Goal: Transaction & Acquisition: Purchase product/service

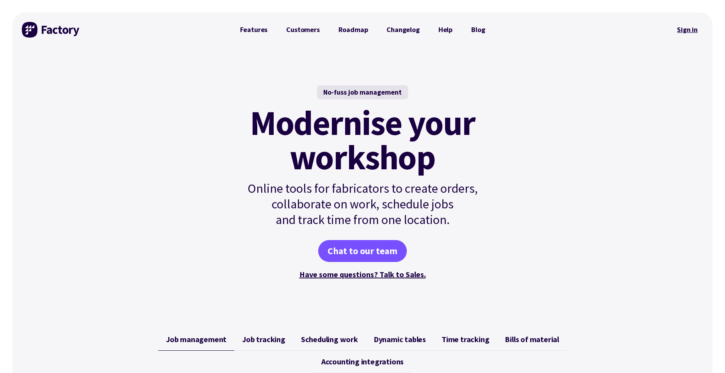
click at [691, 26] on link "Sign in" at bounding box center [688, 30] width 32 height 18
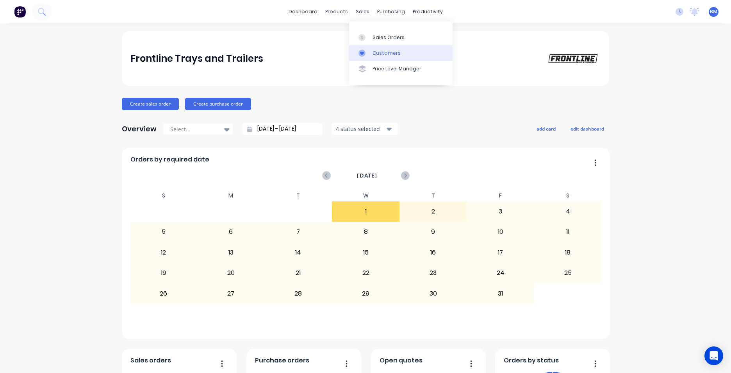
click at [367, 48] on link "Customers" at bounding box center [401, 53] width 104 height 16
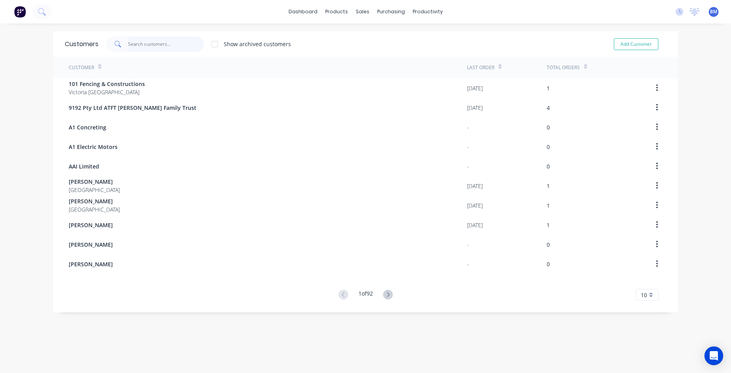
click at [160, 46] on input "text" at bounding box center [166, 44] width 76 height 16
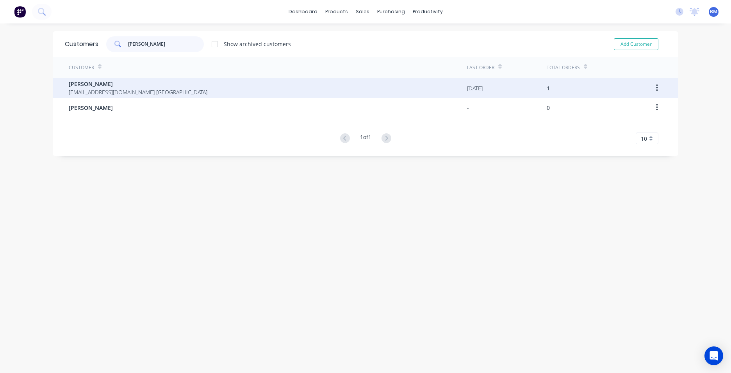
type input "kirk"
click at [161, 91] on div "Jack Kirkman jackmkirkman@gmail.com Australia" at bounding box center [268, 88] width 398 height 20
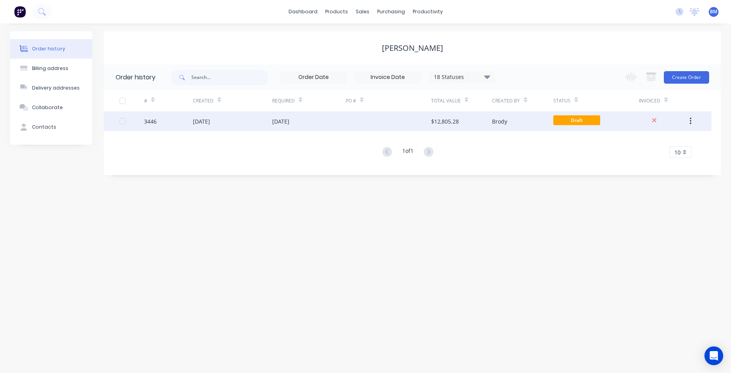
click at [199, 125] on div "01 Oct 2025" at bounding box center [232, 121] width 79 height 20
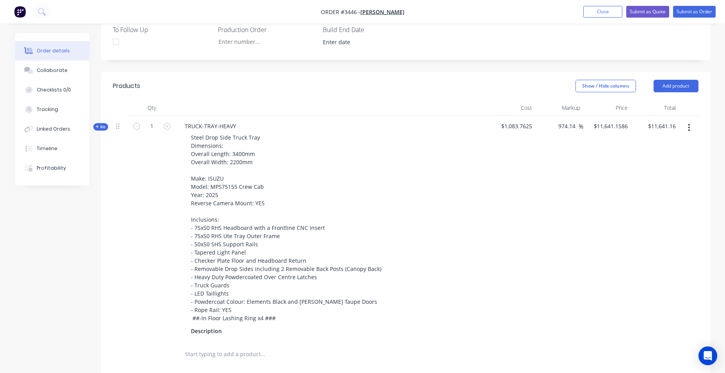
scroll to position [391, 0]
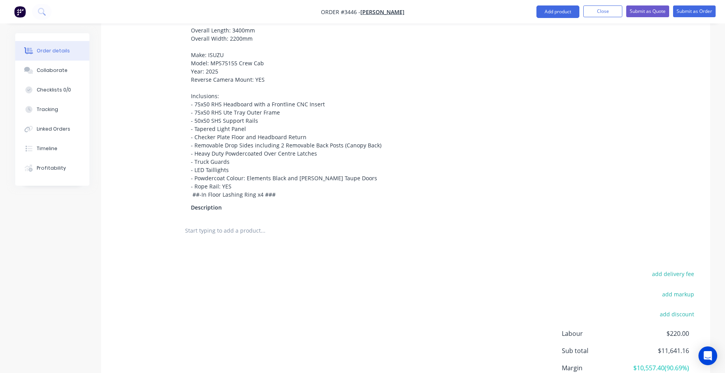
click at [228, 223] on input "text" at bounding box center [263, 231] width 156 height 16
click at [552, 7] on button "Add product" at bounding box center [558, 11] width 43 height 12
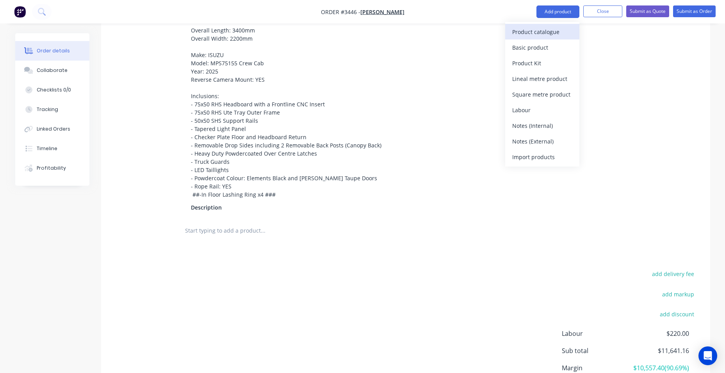
click at [546, 32] on div "Product catalogue" at bounding box center [542, 31] width 60 height 11
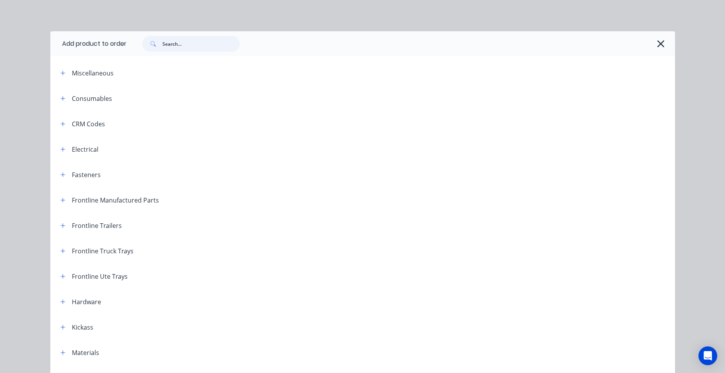
click at [186, 44] on input "text" at bounding box center [200, 44] width 77 height 16
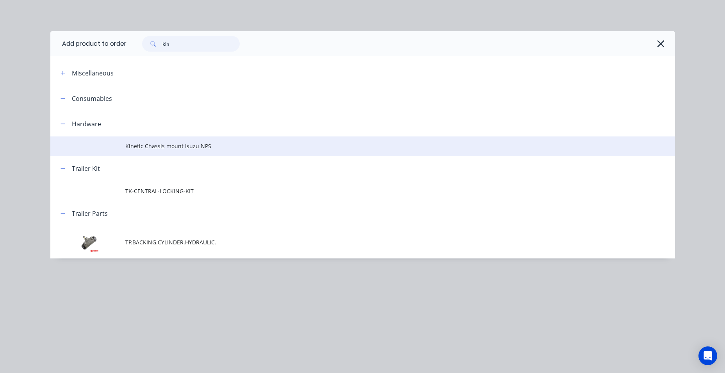
type input "kin"
click at [175, 146] on span "Kinetic Chassis mount Isuzu NPS" at bounding box center [345, 146] width 440 height 8
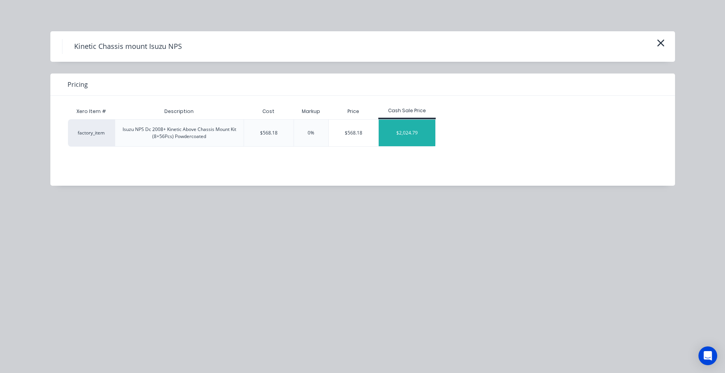
click at [419, 140] on div "$2,024.79" at bounding box center [407, 133] width 57 height 27
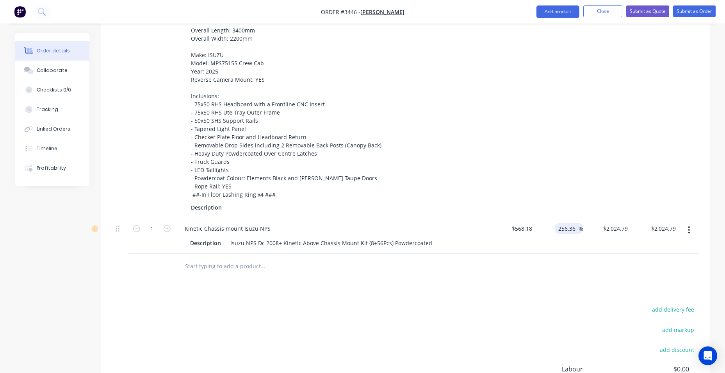
click at [569, 223] on input "256.36" at bounding box center [568, 228] width 21 height 11
drag, startPoint x: 575, startPoint y: 220, endPoint x: 555, endPoint y: 220, distance: 20.3
click at [555, 223] on div "256.36 256.36 %" at bounding box center [569, 228] width 29 height 11
type input "300"
type input "$2,272.72"
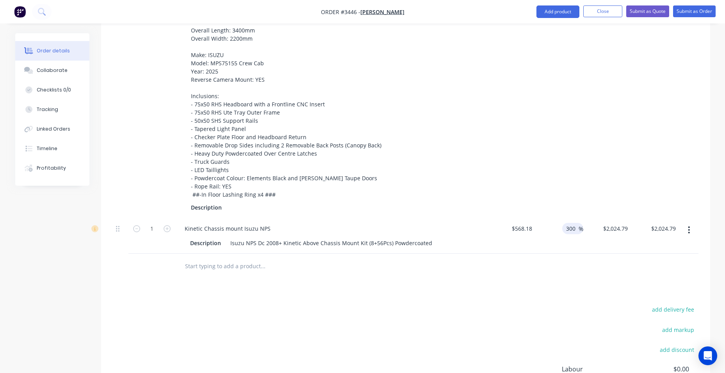
type input "$2,272.72"
click at [546, 278] on div "Products Show / Hide columns Add product Qty Cost Markup Price Total Kit 1 TRUC…" at bounding box center [405, 207] width 609 height 518
drag, startPoint x: 575, startPoint y: 221, endPoint x: 560, endPoint y: 221, distance: 15.6
click at [560, 221] on div "300 300 %" at bounding box center [559, 236] width 48 height 36
type input "280"
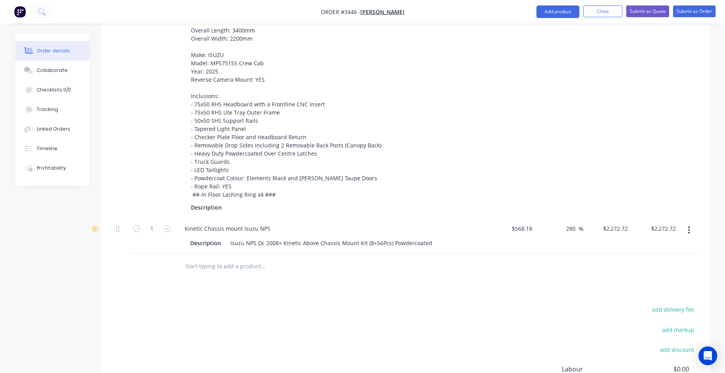
type input "$2,159.084"
type input "$2,159.08"
click at [561, 189] on div "974.14 974.14 %" at bounding box center [559, 105] width 48 height 226
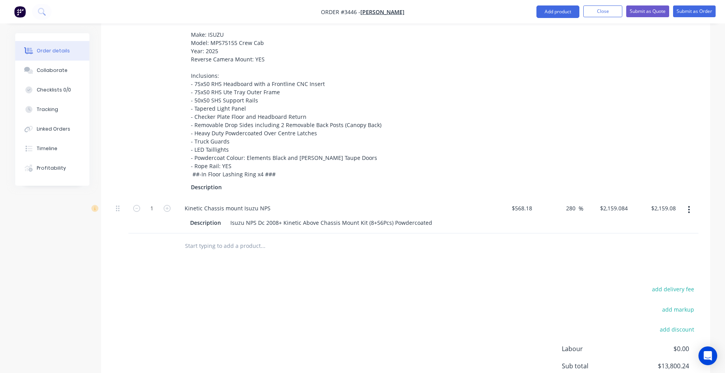
scroll to position [430, 0]
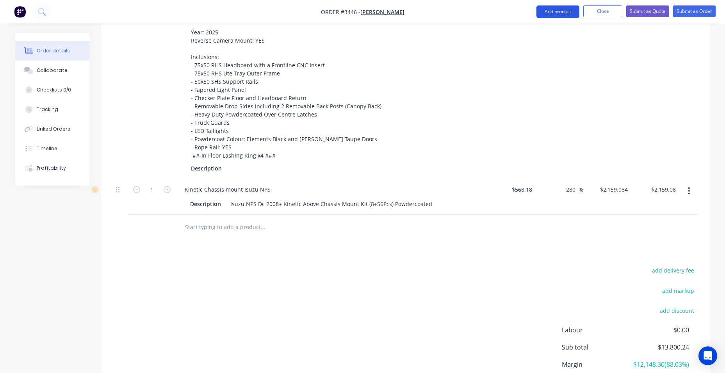
click at [543, 8] on button "Add product" at bounding box center [558, 11] width 43 height 12
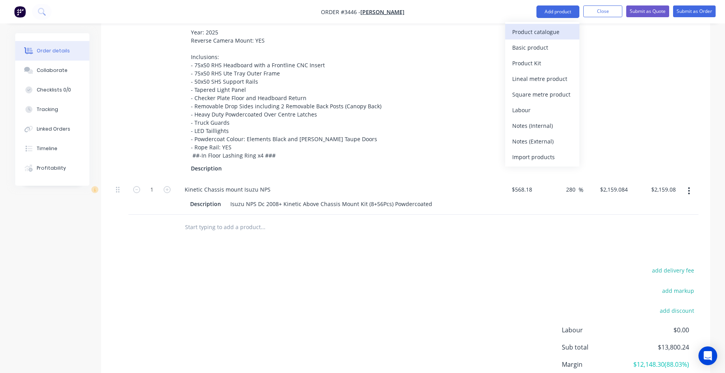
click at [543, 32] on div "Product catalogue" at bounding box center [542, 31] width 60 height 11
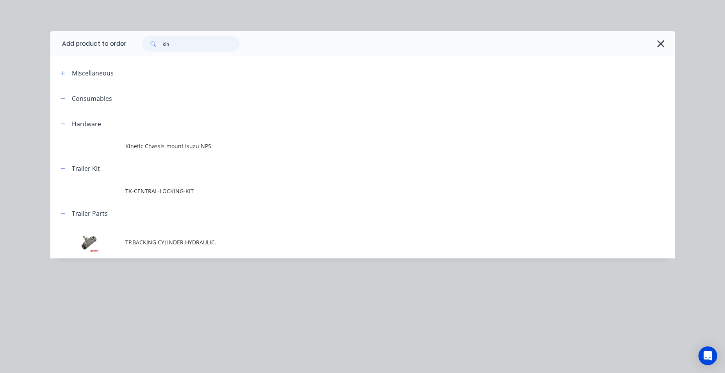
drag, startPoint x: 183, startPoint y: 48, endPoint x: 152, endPoint y: 46, distance: 31.3
click at [152, 46] on div "kin" at bounding box center [191, 44] width 98 height 16
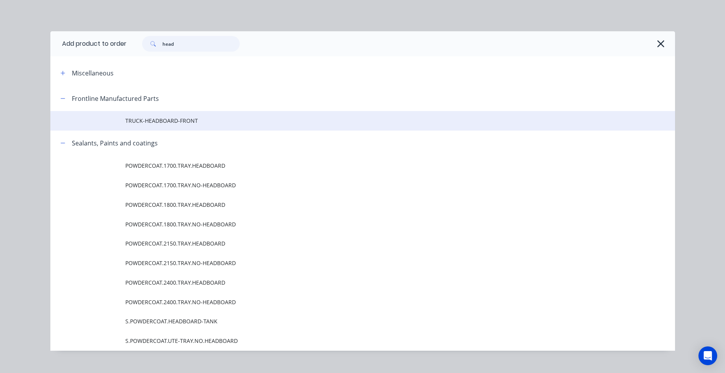
type input "head"
click at [144, 119] on span "TRUCK-HEADBOARD-FRONT" at bounding box center [345, 120] width 440 height 8
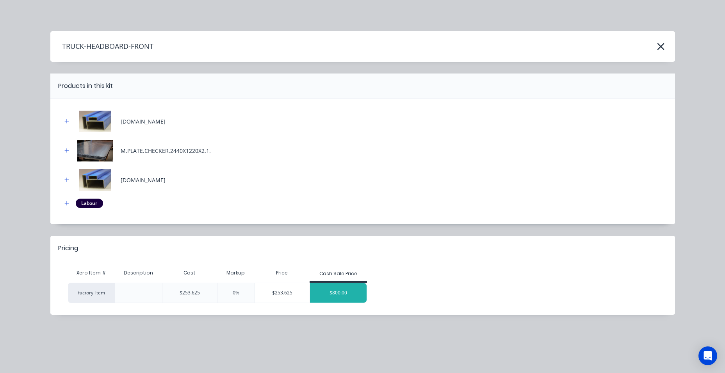
click at [319, 293] on div "$800.00" at bounding box center [338, 293] width 57 height 20
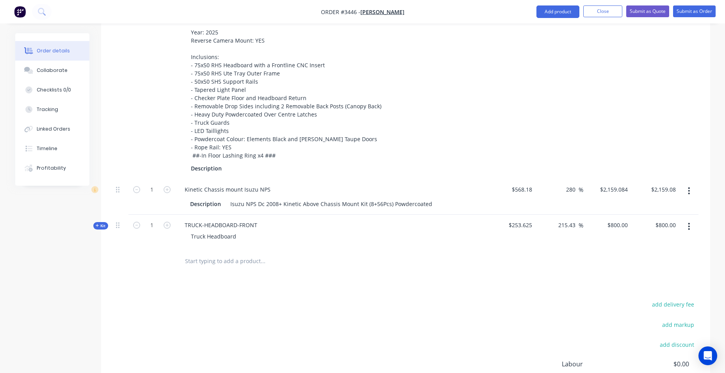
click at [96, 226] on icon "button" at bounding box center [98, 225] width 4 height 4
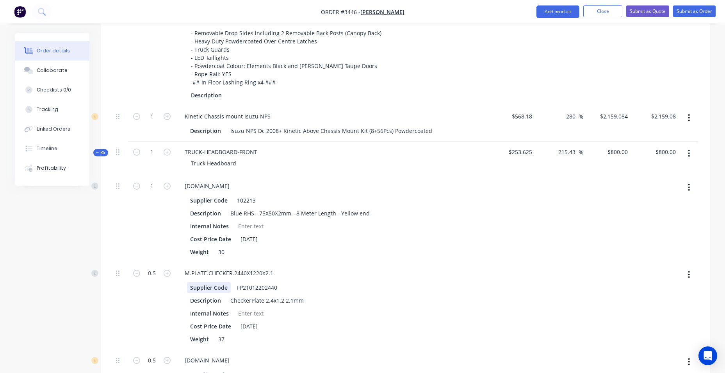
scroll to position [547, 0]
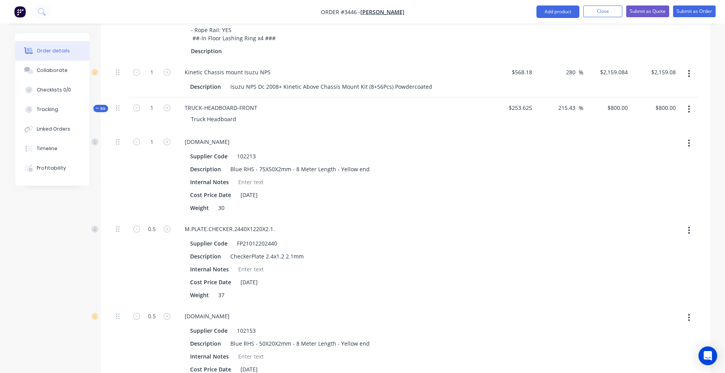
click at [685, 143] on button "button" at bounding box center [689, 143] width 18 height 14
click at [667, 197] on div "Delete" at bounding box center [662, 194] width 60 height 11
type input "$594.1843"
type input "$594.18"
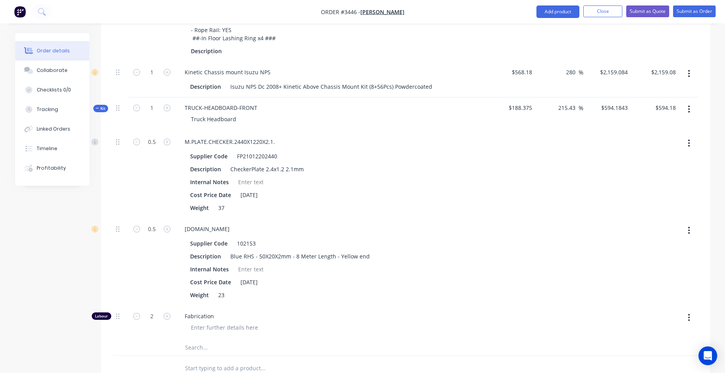
click at [689, 146] on icon "button" at bounding box center [689, 143] width 2 height 9
click at [676, 197] on div "Delete" at bounding box center [662, 194] width 60 height 11
type input "$428.5855"
type input "$428.59"
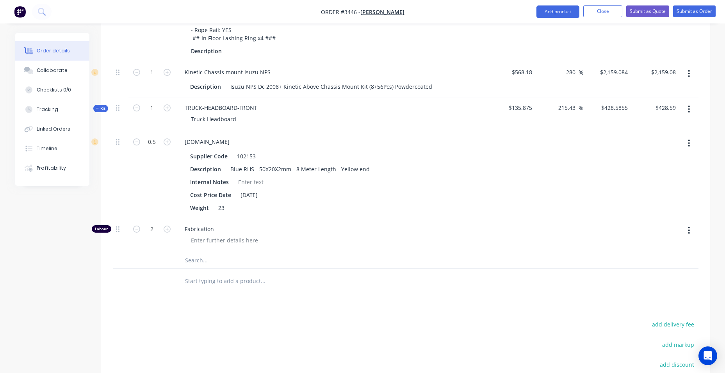
click at [691, 143] on button "button" at bounding box center [689, 143] width 18 height 14
click at [669, 191] on div "Delete" at bounding box center [662, 194] width 60 height 11
type input "$346.969"
type input "$346.97"
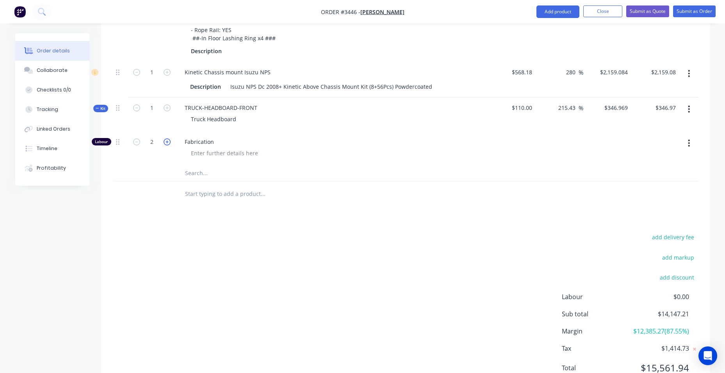
click at [168, 141] on icon "button" at bounding box center [167, 141] width 7 height 7
type input "$520.4534"
type input "$520.45"
type input "3"
click at [168, 141] on icon "button" at bounding box center [167, 141] width 7 height 7
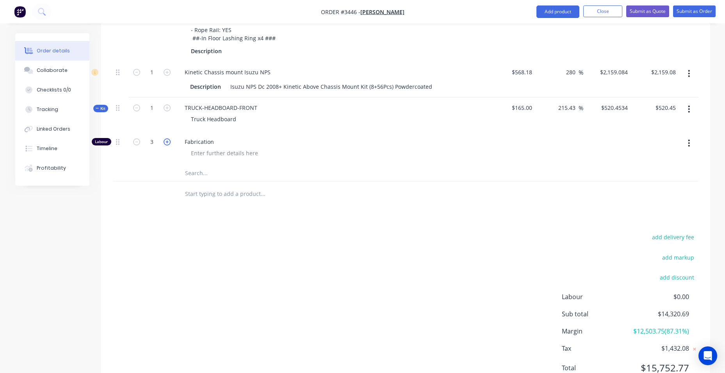
type input "$693.9379"
type input "$693.94"
type input "4"
drag, startPoint x: 236, startPoint y: 119, endPoint x: 159, endPoint y: 118, distance: 76.6
click at [159, 118] on div "Kit 1 TRUCK-HEADBOARD-FRONT Truck Headboard $220.00 215.43 215.43 % $693.9379 $…" at bounding box center [406, 114] width 586 height 34
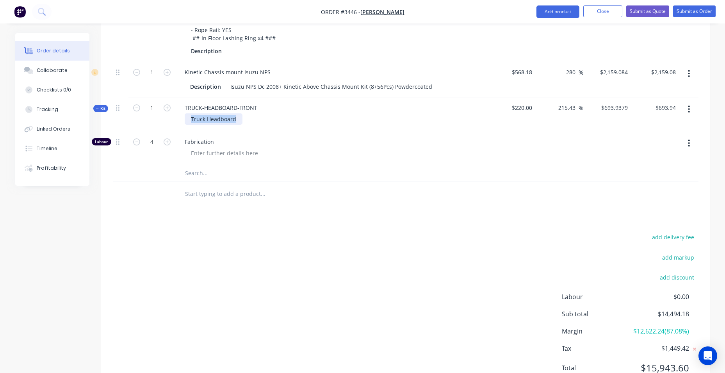
paste div
click at [254, 108] on div "TRUCK-HEADBOARD-FRONT" at bounding box center [220, 107] width 85 height 11
click at [257, 107] on div "TRUCK-HEADBOARD-FRONT" at bounding box center [220, 107] width 85 height 11
click at [687, 108] on button "button" at bounding box center [689, 109] width 18 height 14
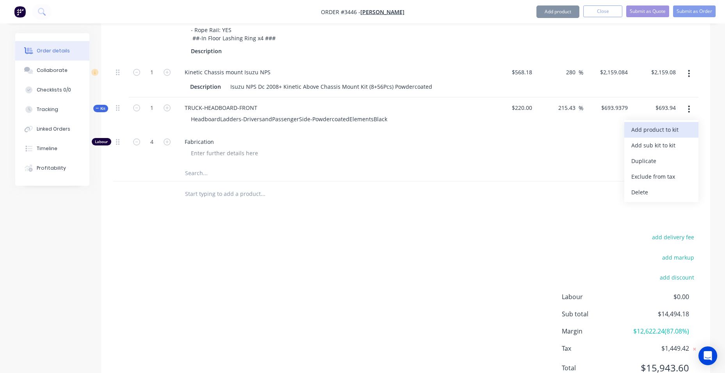
click at [673, 128] on div "Add product to kit" at bounding box center [662, 129] width 60 height 11
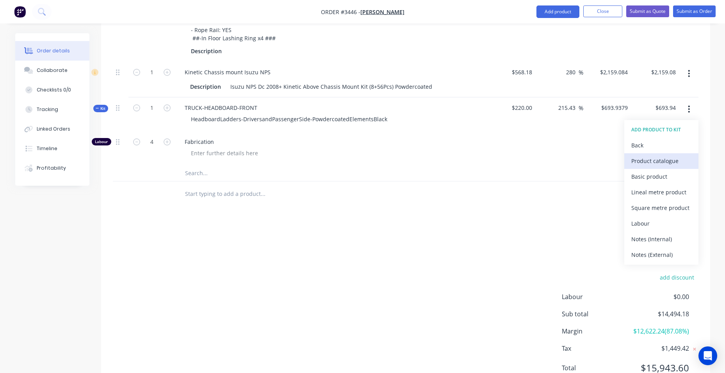
click at [665, 162] on div "Product catalogue" at bounding box center [662, 160] width 60 height 11
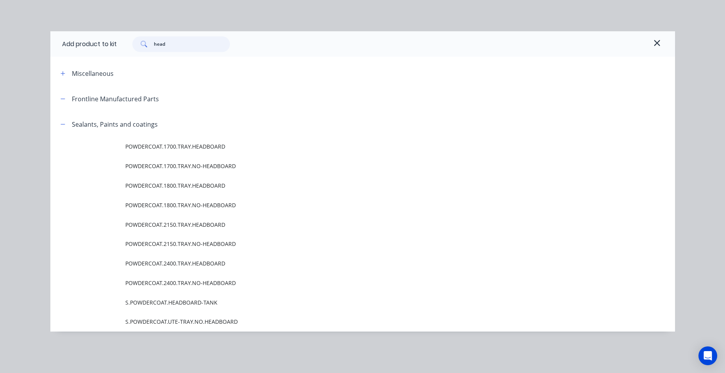
drag, startPoint x: 179, startPoint y: 44, endPoint x: 126, endPoint y: 43, distance: 53.1
click at [126, 43] on div "head" at bounding box center [177, 44] width 105 height 16
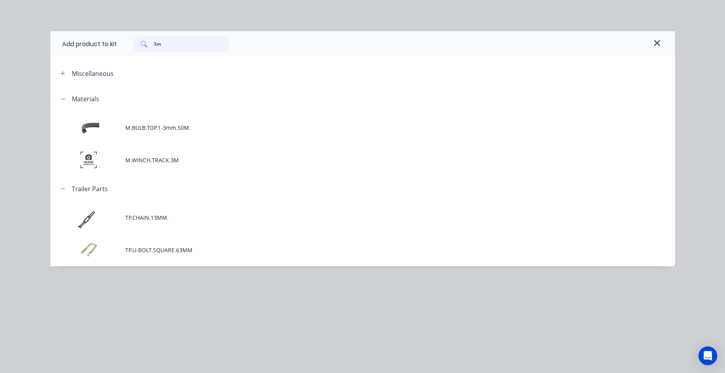
type input "3"
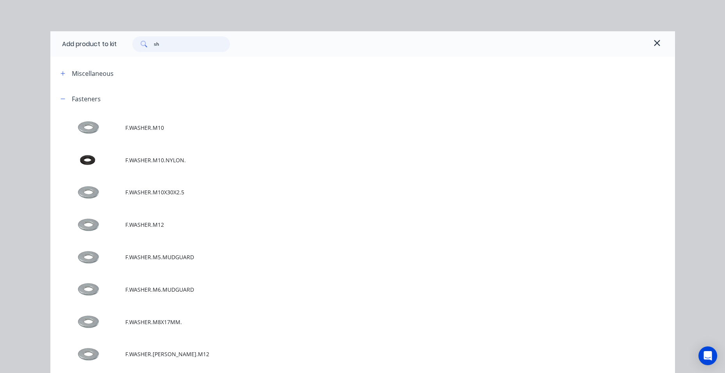
type input "s"
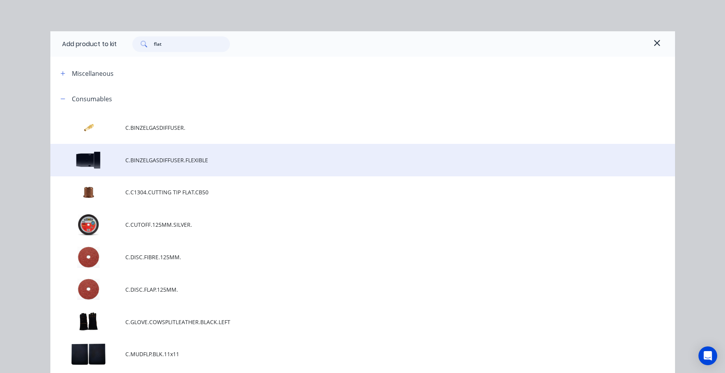
scroll to position [352, 0]
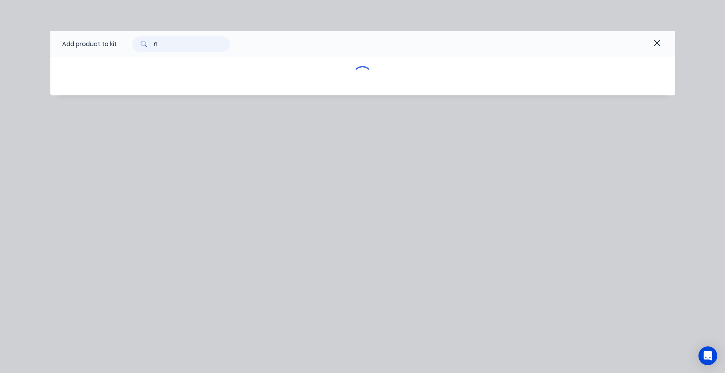
type input "f"
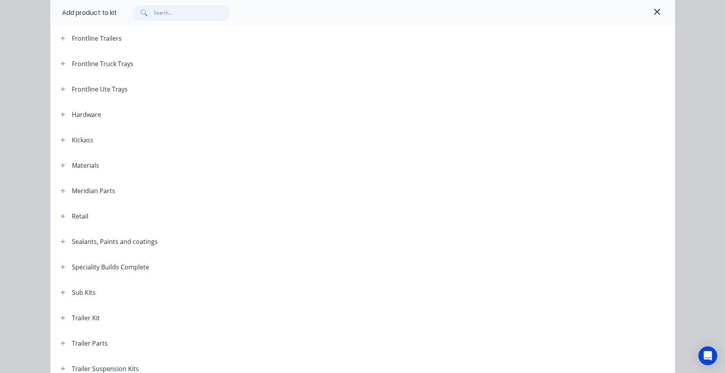
scroll to position [195, 0]
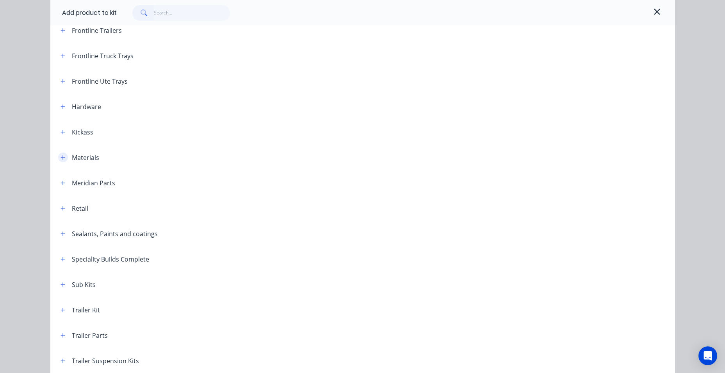
click at [63, 159] on button "button" at bounding box center [63, 157] width 10 height 10
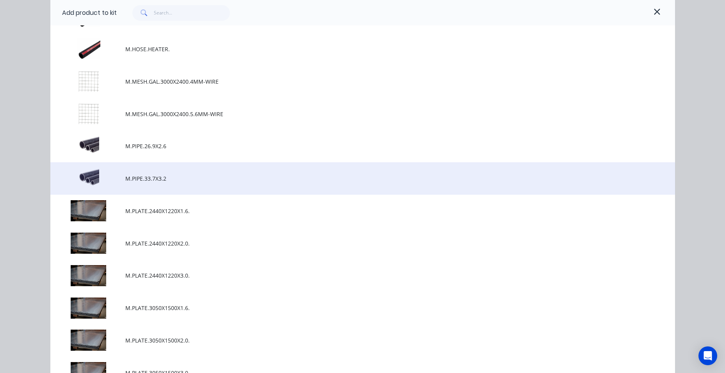
scroll to position [937, 0]
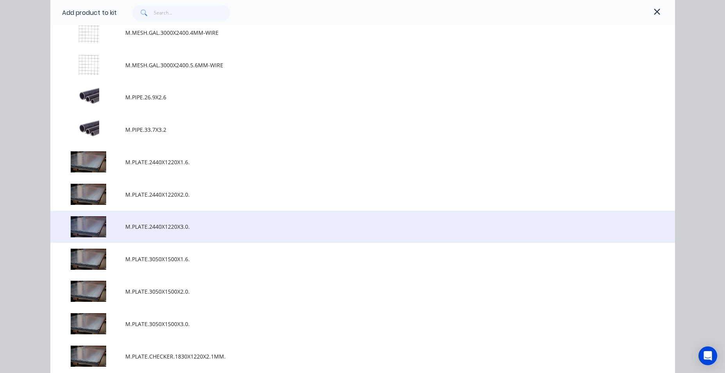
click at [226, 234] on td "M.PLATE.2440X1220X3.0." at bounding box center [400, 227] width 550 height 32
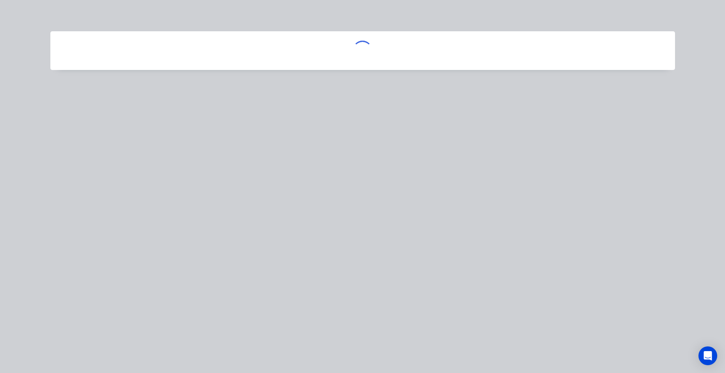
scroll to position [0, 0]
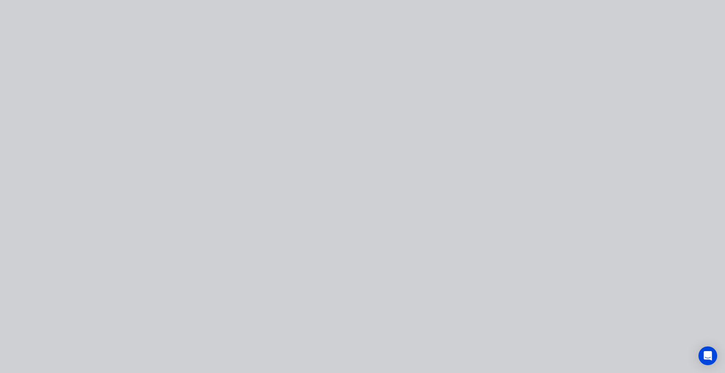
type input "$1,025.1355"
type input "$1,025.14"
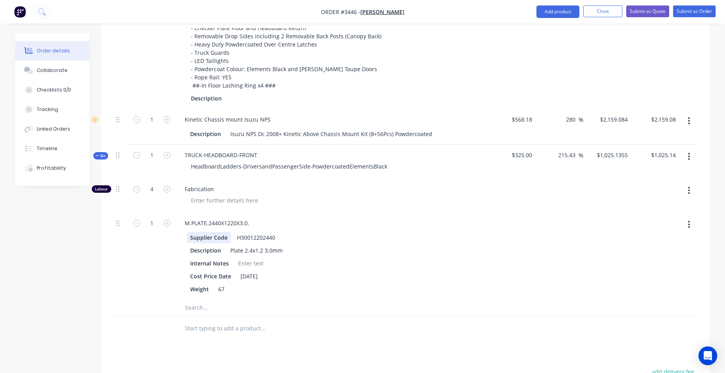
scroll to position [547, 0]
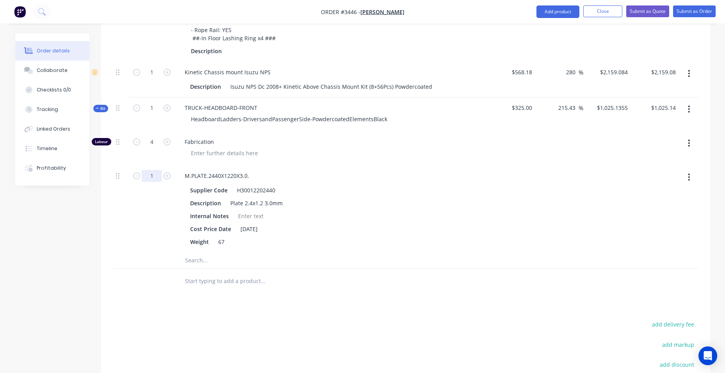
click at [153, 175] on input "1" at bounding box center [152, 176] width 20 height 12
type input ".2"
type input "$760.1774"
type input "$760.18"
type input "0.2"
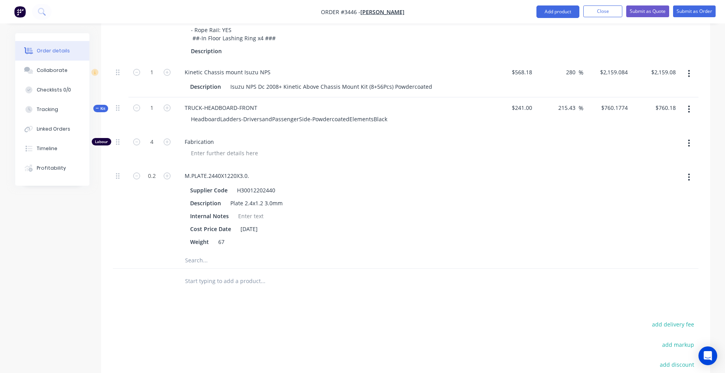
click at [145, 312] on div "Products Show / Hide columns Add product Qty Cost Markup Price Total Kit 1 TRUC…" at bounding box center [405, 136] width 609 height 689
click at [166, 143] on icon "button" at bounding box center [167, 141] width 7 height 7
type input "$933.6619"
type input "$933.66"
type input "5"
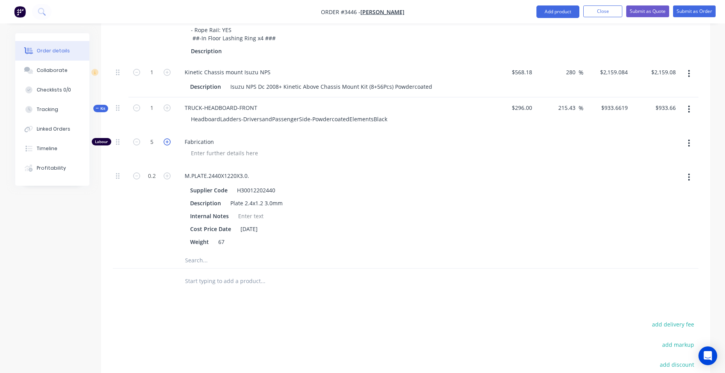
click at [166, 143] on icon "button" at bounding box center [167, 141] width 7 height 7
type input "$1,107.1464"
type input "$1,107.15"
type input "6"
type input ".5"
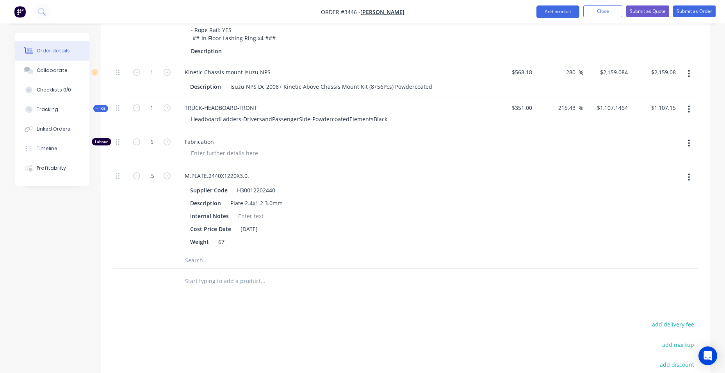
click at [141, 248] on div ".5" at bounding box center [152, 208] width 47 height 87
type input "$1,206.5057"
type input "$1,206.51"
type input "0.5"
click at [165, 141] on icon "button" at bounding box center [167, 141] width 7 height 7
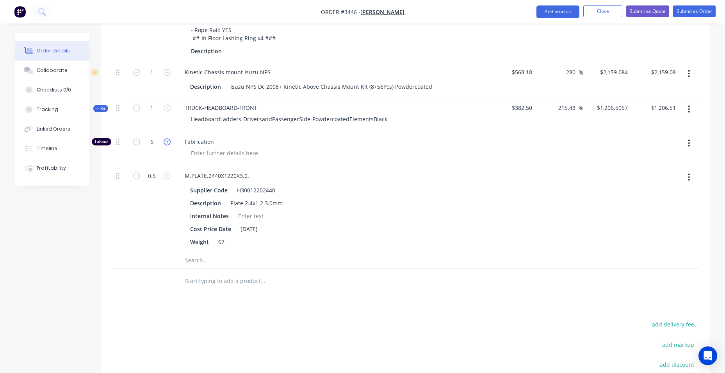
type input "$1,379.9901"
type input "$1,379.99"
click at [530, 191] on div at bounding box center [512, 208] width 48 height 87
click at [157, 142] on input "7" at bounding box center [152, 142] width 20 height 12
type input "6.5"
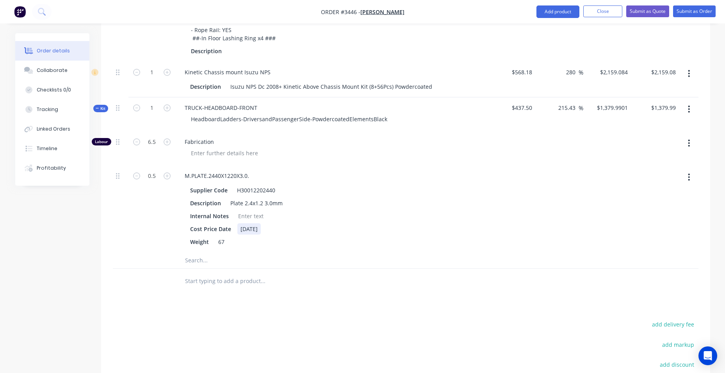
click at [444, 226] on div "Cost Price Date 17/07/2025" at bounding box center [330, 228] width 286 height 11
type input "$1,293.2479"
type input "$1,293.25"
click at [425, 287] on div at bounding box center [315, 281] width 275 height 16
click at [577, 108] on input "215.43" at bounding box center [568, 107] width 21 height 11
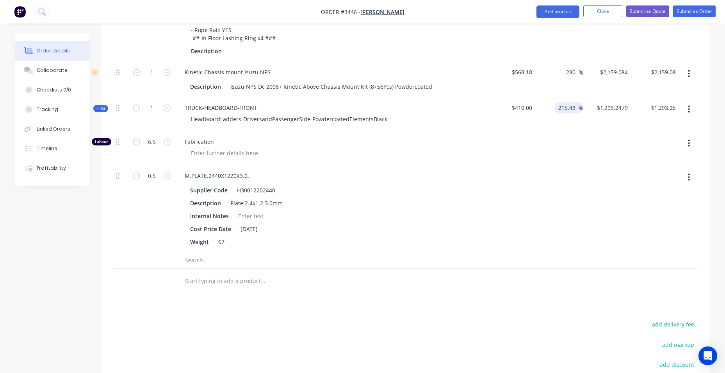
drag, startPoint x: 577, startPoint y: 107, endPoint x: 561, endPoint y: 109, distance: 16.1
click at [561, 109] on input "215.43" at bounding box center [568, 107] width 21 height 11
type input "217"
type input "$1,299.70"
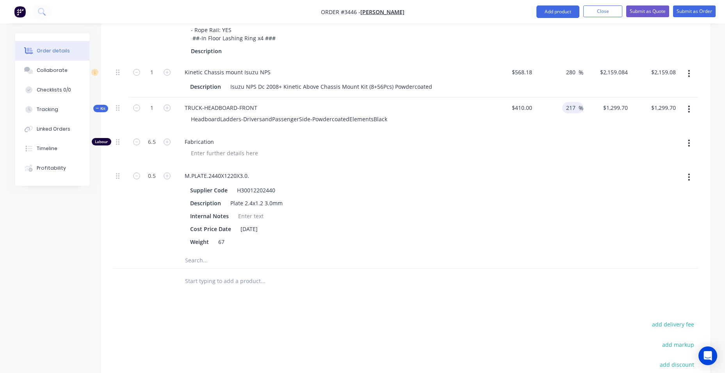
click at [544, 277] on div at bounding box center [406, 280] width 586 height 25
click at [580, 107] on span "%" at bounding box center [581, 108] width 5 height 9
type input "219"
type input "$1,307.90"
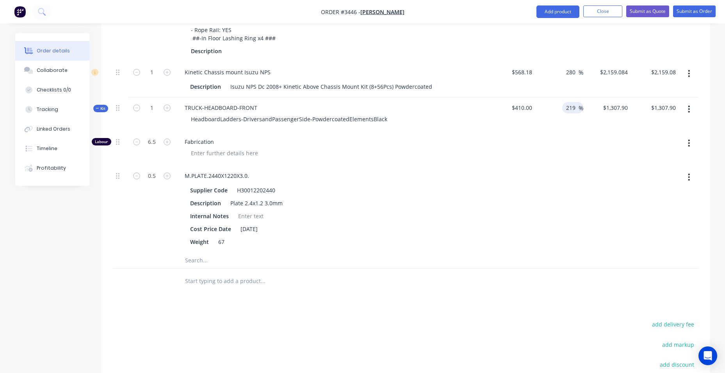
click at [575, 168] on div at bounding box center [559, 208] width 48 height 87
click at [578, 106] on input "219" at bounding box center [572, 107] width 13 height 11
drag, startPoint x: 578, startPoint y: 106, endPoint x: 573, endPoint y: 107, distance: 4.8
click at [573, 107] on input "219" at bounding box center [572, 107] width 13 height 11
type input "225"
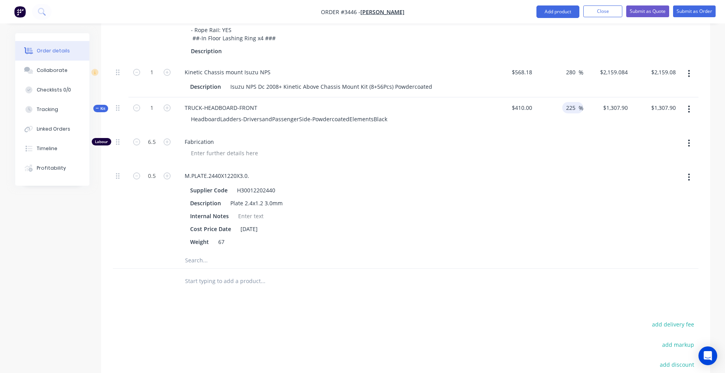
type input "$1,332.50"
click at [523, 239] on div at bounding box center [512, 208] width 48 height 87
click at [576, 107] on input "225" at bounding box center [572, 107] width 13 height 11
type input "230"
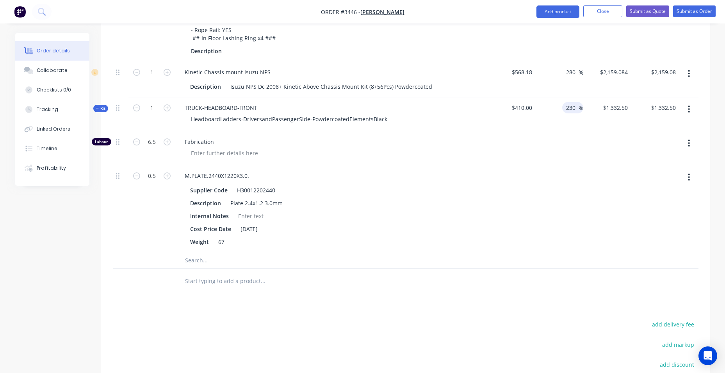
type input "$1,353.00"
click at [571, 189] on div at bounding box center [559, 208] width 48 height 87
click at [576, 106] on input "230" at bounding box center [572, 107] width 13 height 11
type input "235"
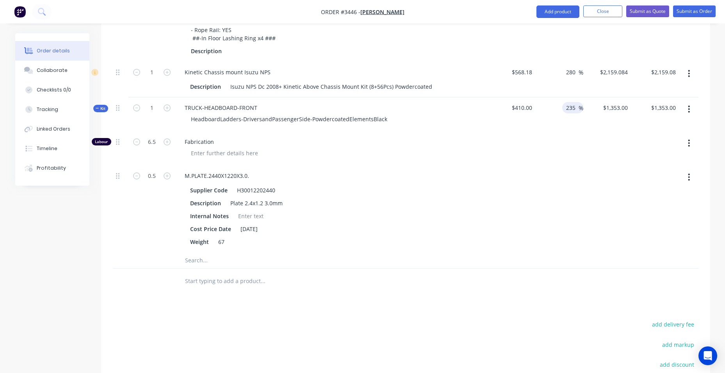
type input "$1,373.50"
click at [553, 170] on div at bounding box center [559, 208] width 48 height 87
click at [578, 105] on input "235" at bounding box center [572, 107] width 13 height 11
type input "232"
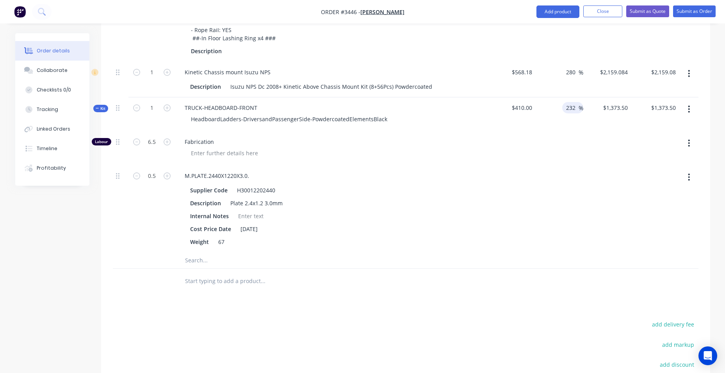
type input "$1,361.20"
click at [578, 170] on div at bounding box center [559, 208] width 48 height 87
click at [577, 108] on input "232" at bounding box center [572, 107] width 13 height 11
type input "233"
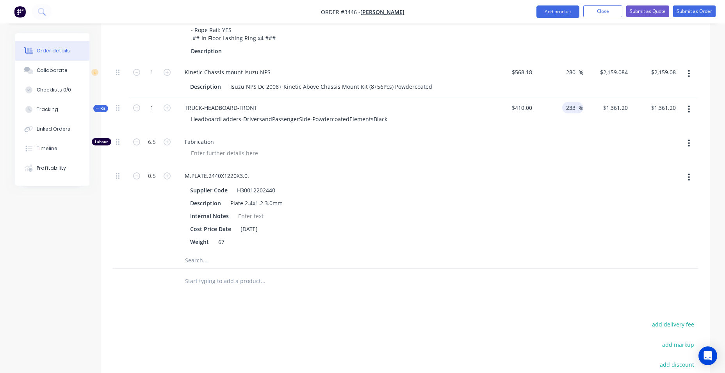
type input "$1,365.30"
click at [566, 151] on div at bounding box center [559, 148] width 48 height 34
click at [96, 104] on div "Order details Collaborate Checklists 0/0 Tracking Linked Orders Timeline Profit…" at bounding box center [58, 109] width 86 height 152
click at [97, 109] on icon "button" at bounding box center [98, 108] width 4 height 4
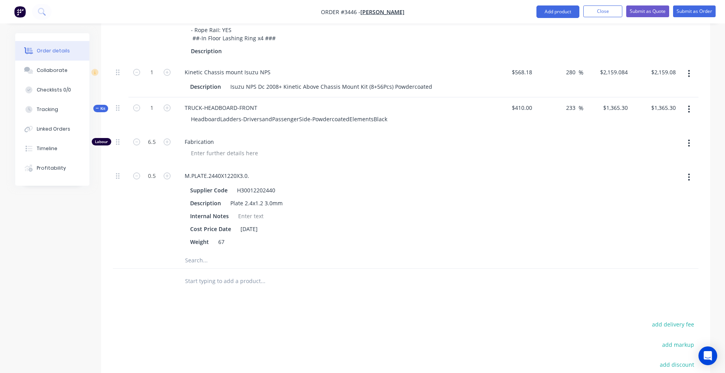
scroll to position [539, 0]
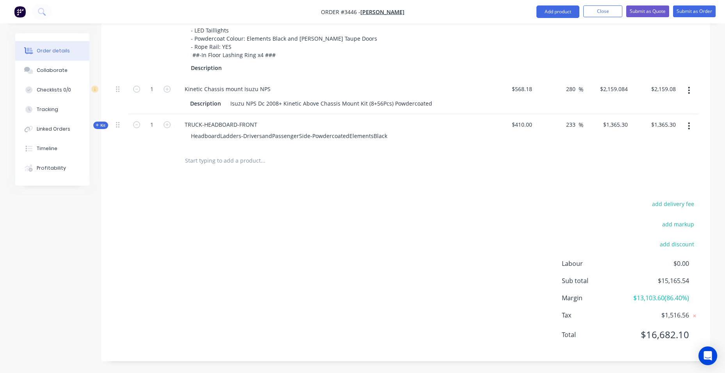
click at [198, 153] on input "text" at bounding box center [263, 161] width 156 height 16
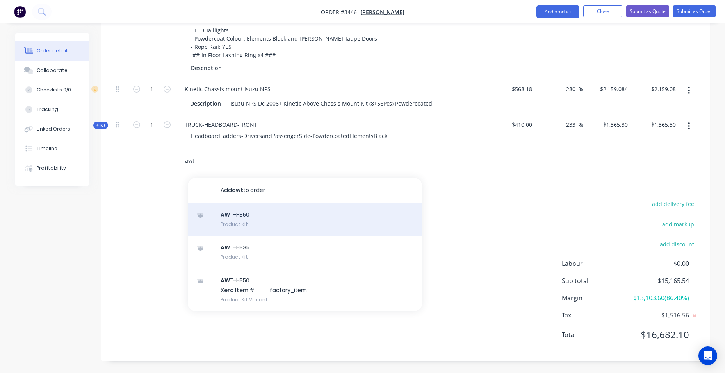
type input "awt"
click at [271, 209] on div "AWT -HB50 Product Kit" at bounding box center [305, 219] width 234 height 33
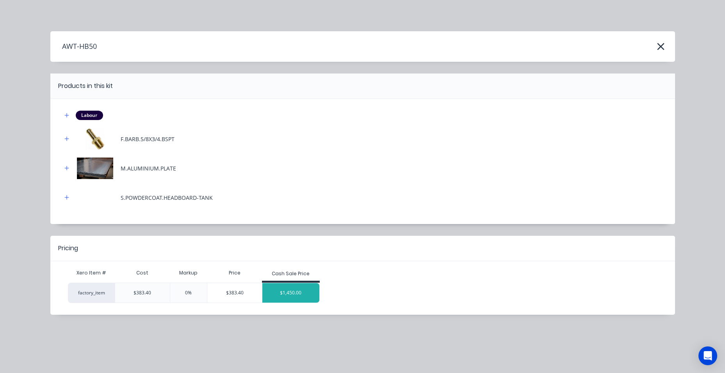
click at [301, 296] on div "$1,450.00" at bounding box center [290, 293] width 57 height 20
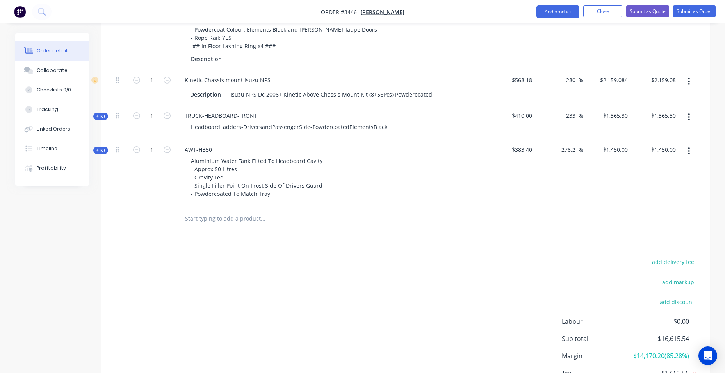
click at [96, 150] on icon "button" at bounding box center [98, 150] width 4 height 4
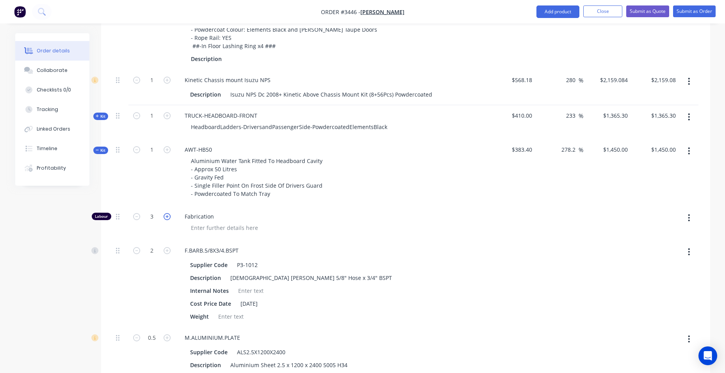
click at [168, 216] on icon "button" at bounding box center [167, 216] width 7 height 7
type input "$1,658.0073"
type input "$1,658.01"
type input "4"
click at [168, 216] on icon "button" at bounding box center [167, 216] width 7 height 7
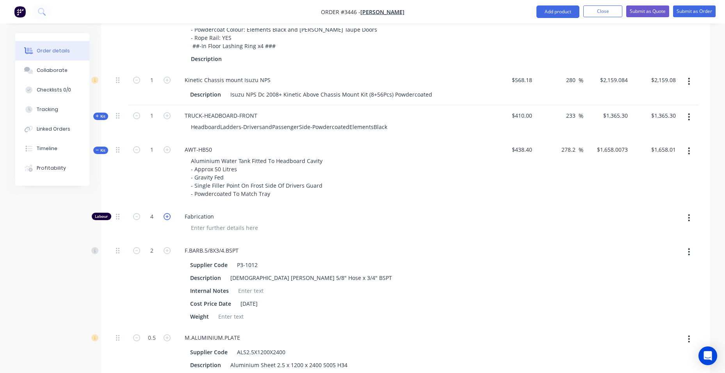
type input "$1,866.0146"
type input "$1,866.01"
type input "5"
click at [141, 214] on button "button" at bounding box center [137, 215] width 10 height 8
type input "$1,658.0073"
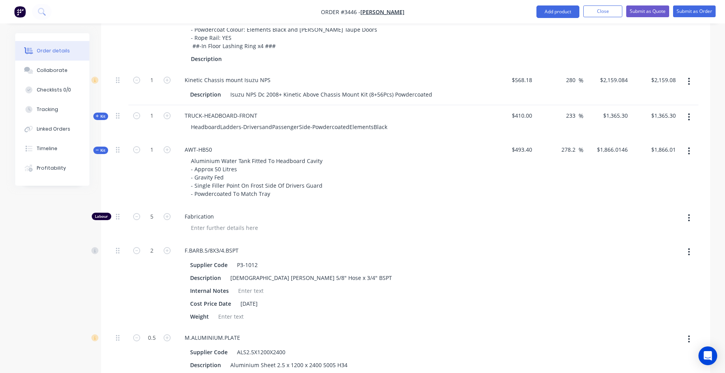
type input "$1,658.01"
type input "4"
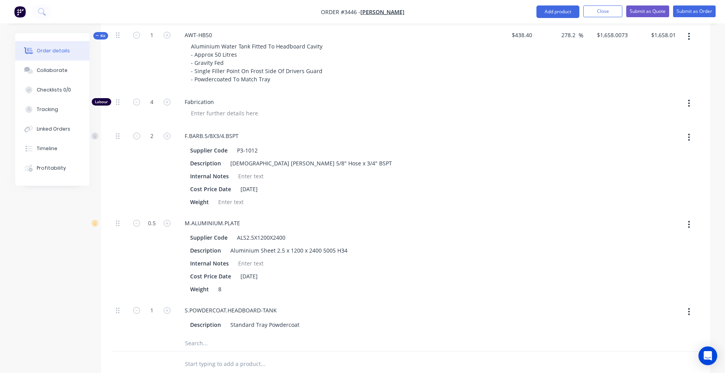
scroll to position [656, 0]
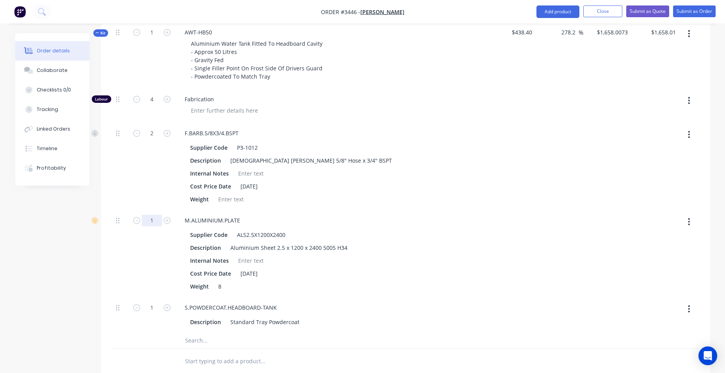
type input "1"
click at [446, 173] on div "Internal Notes" at bounding box center [330, 173] width 286 height 11
type input "$1,966.2363"
type input "$1,966.24"
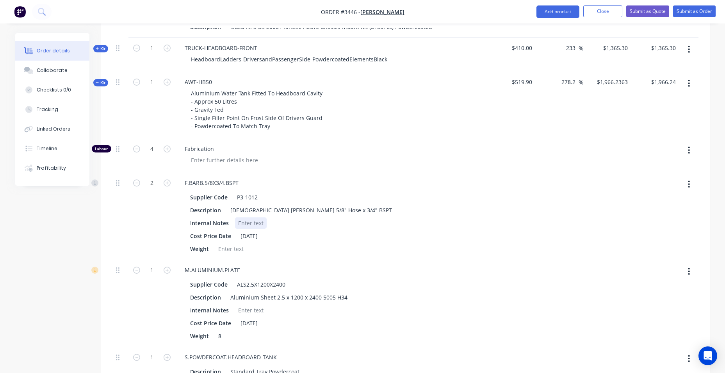
scroll to position [539, 0]
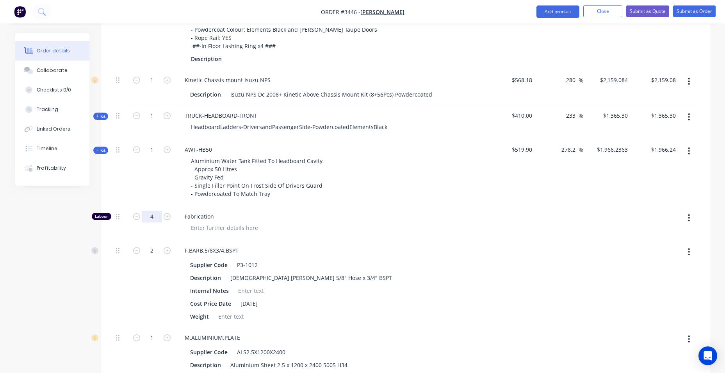
click at [159, 220] on input "4" at bounding box center [152, 217] width 20 height 12
type input "3.5"
type input "$1,862.2327"
type input "$1,862.23"
click at [406, 190] on div "Aluminium Water Tank Fitted To Headboard Cavity - Approx 50 Litres - Gravity Fe…" at bounding box center [331, 177] width 306 height 44
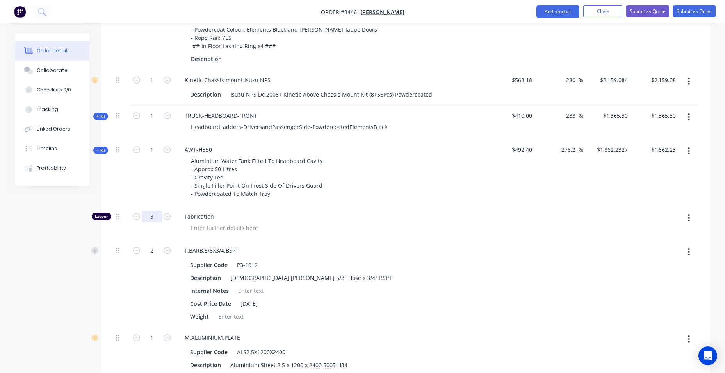
type input "3"
click at [456, 214] on span "Fabrication" at bounding box center [335, 216] width 300 height 8
type input "$1,758.229"
type input "$1,758.23"
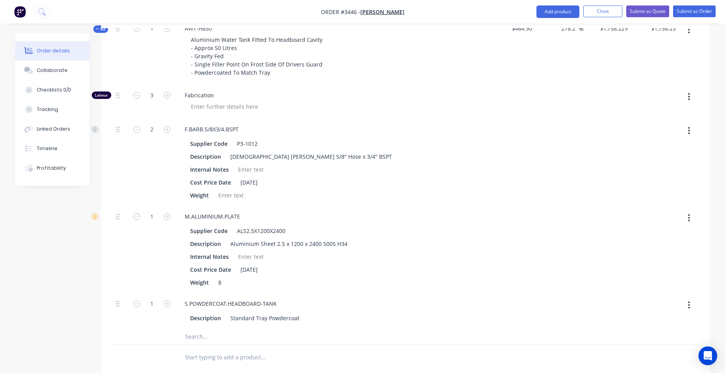
scroll to position [617, 0]
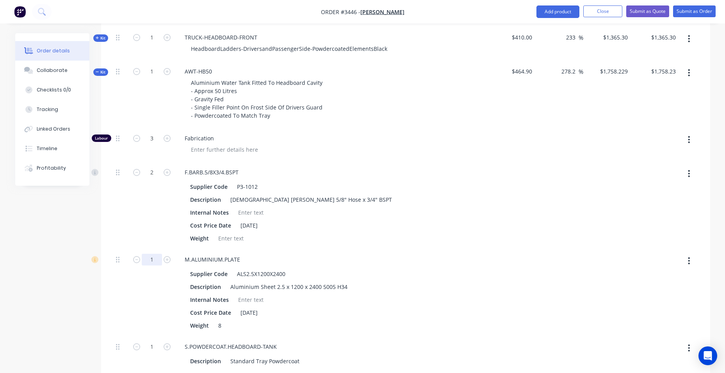
click at [154, 258] on input "1" at bounding box center [152, 259] width 20 height 12
type input ".8"
type input "$1,634.9374"
type input "$1,634.94"
click at [569, 223] on div at bounding box center [559, 205] width 48 height 87
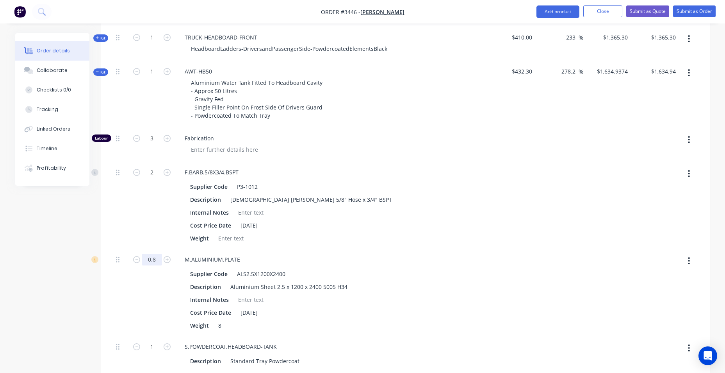
click at [158, 261] on input "0.8" at bounding box center [152, 259] width 20 height 12
click at [157, 259] on input "0.8" at bounding box center [152, 259] width 20 height 12
drag, startPoint x: 157, startPoint y: 259, endPoint x: 152, endPoint y: 259, distance: 4.7
click at [152, 259] on input "0.8" at bounding box center [152, 259] width 20 height 12
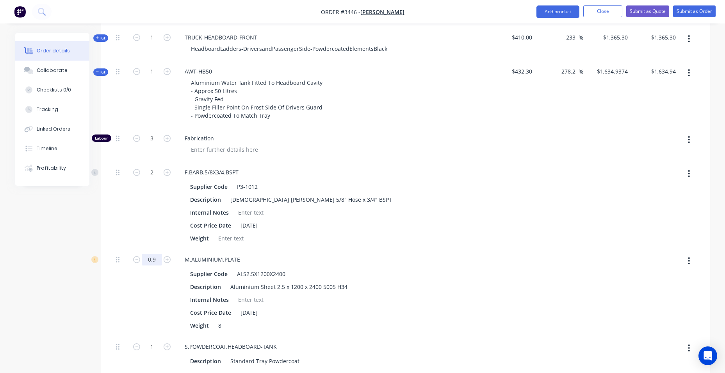
type input "0.9"
type input "$1,696.5832"
type input "$1,696.58"
click at [556, 237] on div at bounding box center [559, 205] width 48 height 87
click at [159, 259] on input "0.9" at bounding box center [152, 259] width 20 height 12
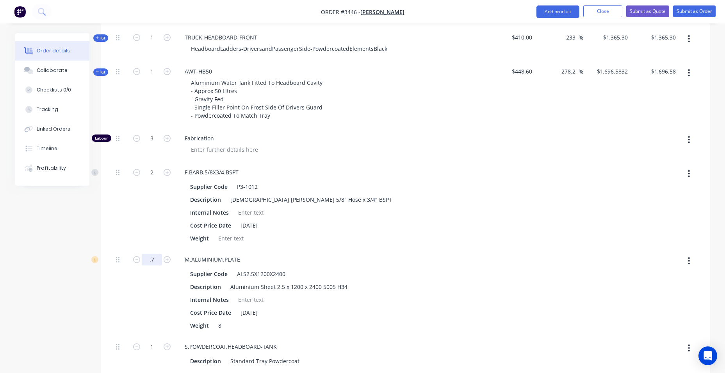
type input ".7"
click at [397, 195] on div "Description Male Barb 5/8" Hose x 3/4" BSPT" at bounding box center [330, 199] width 286 height 11
type input "$1,573.2916"
type input "$1,573.29"
type input "0.7"
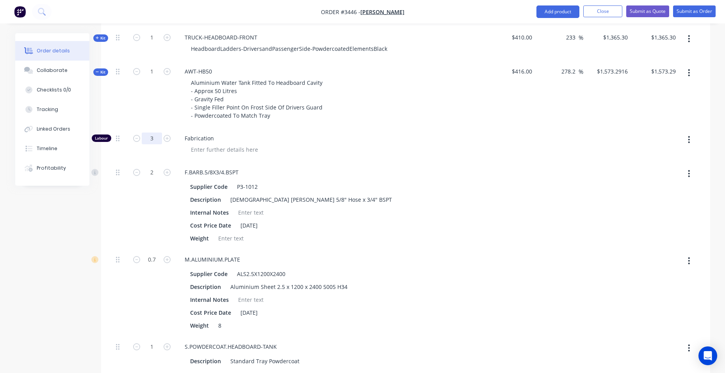
click at [161, 137] on input "3" at bounding box center [152, 138] width 20 height 12
type input "2.8"
click at [431, 178] on div "F.BARB.5/8X3/4.BSPT Supplier Code P3-1012 Description Male Barb 5/8" Hose x 3/4…" at bounding box center [331, 205] width 312 height 87
type input "$1,531.6901"
type input "$1,531.69"
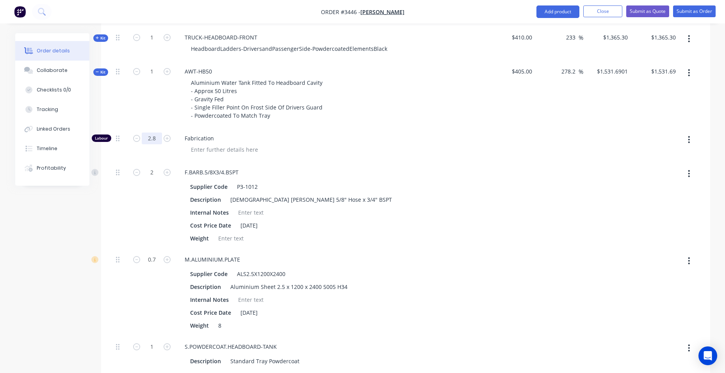
click at [159, 136] on input "2.8" at bounding box center [152, 138] width 20 height 12
type input "3"
type input "$1,573.2916"
click at [523, 147] on div at bounding box center [512, 145] width 48 height 34
click at [676, 71] on input "1573.29" at bounding box center [665, 71] width 29 height 11
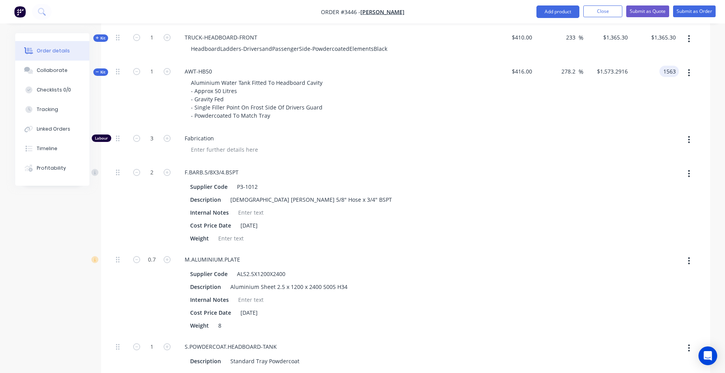
type input "1563"
type input "275.72"
type input "$1,563.00"
click at [618, 116] on div "$1,563.00 $1,573.2916" at bounding box center [608, 94] width 48 height 67
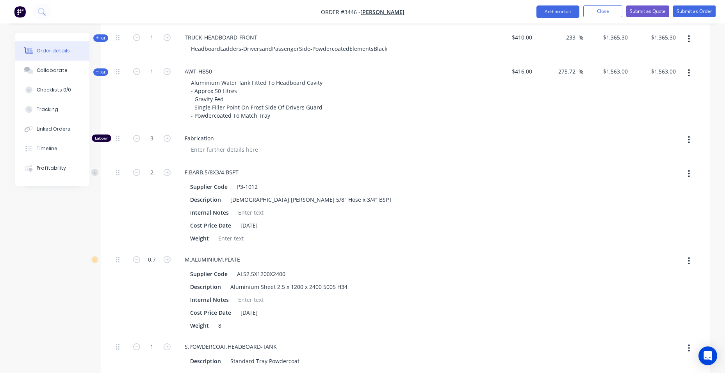
click at [101, 71] on span "Kit" at bounding box center [101, 72] width 10 height 6
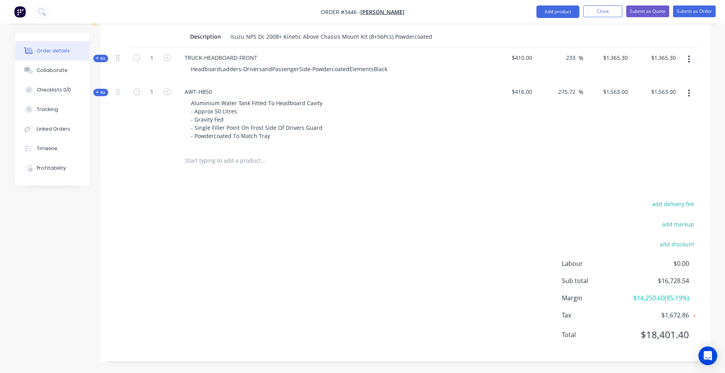
click at [211, 153] on input "text" at bounding box center [263, 161] width 156 height 16
type input "polly"
drag, startPoint x: 205, startPoint y: 153, endPoint x: 125, endPoint y: 156, distance: 80.5
click at [125, 156] on div "polly Add polly to order No results found" at bounding box center [406, 160] width 586 height 25
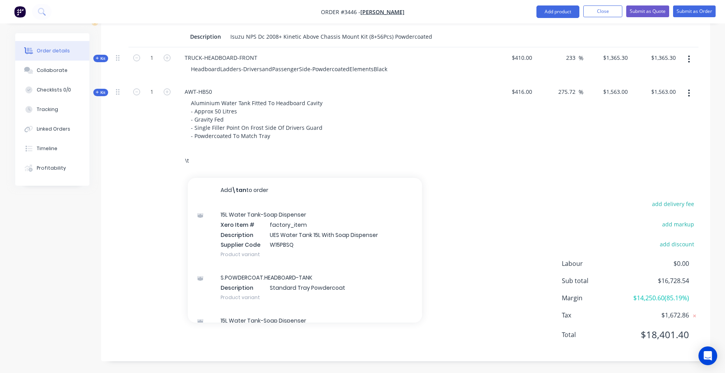
type input "\"
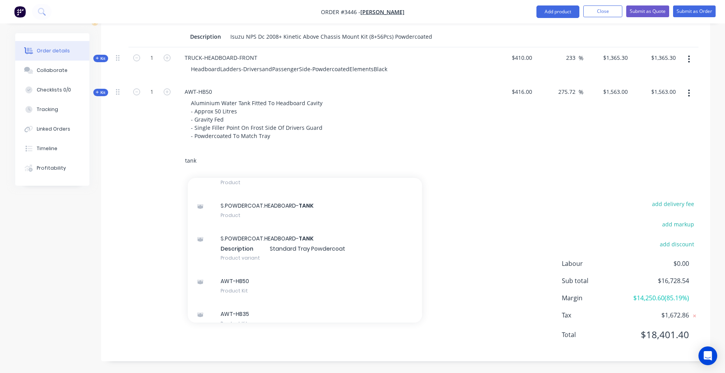
scroll to position [117, 0]
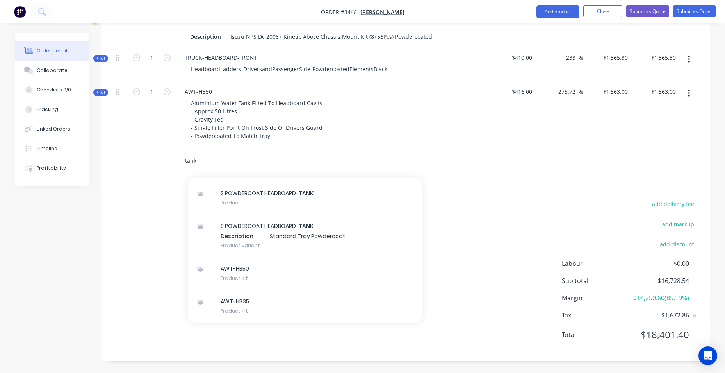
type input "tank"
click at [394, 117] on div "Aluminium Water Tank Fitted To Headboard Cavity - Approx 50 Litres - Gravity Fe…" at bounding box center [331, 119] width 306 height 44
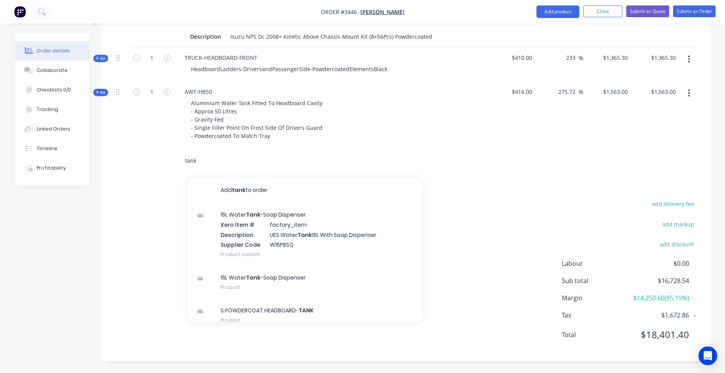
drag, startPoint x: 194, startPoint y: 154, endPoint x: 175, endPoint y: 157, distance: 19.3
click at [175, 157] on div "tank Add tank to order 15L Water Tank -Soap Dispenser Xero Item # factory_item …" at bounding box center [406, 160] width 586 height 25
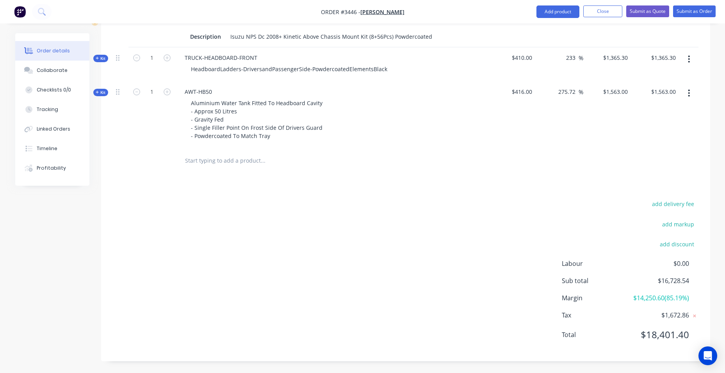
click at [211, 153] on input "text" at bounding box center [263, 161] width 156 height 16
type input "led"
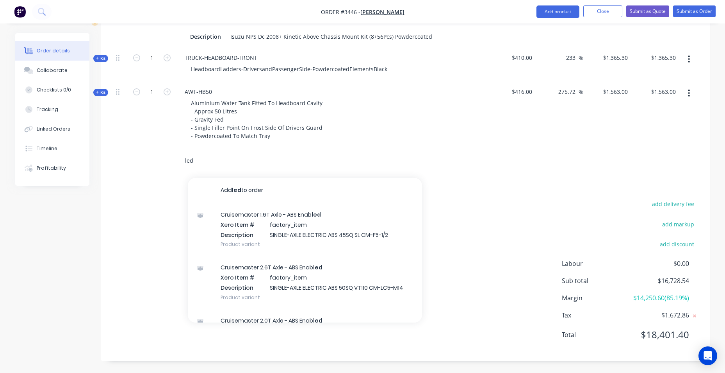
drag, startPoint x: 199, startPoint y: 149, endPoint x: 119, endPoint y: 159, distance: 81.1
click at [119, 159] on div "led Add led to order Cruisemaster 1.6T Axle - ABS Enab led Xero Item # factory_…" at bounding box center [406, 160] width 586 height 25
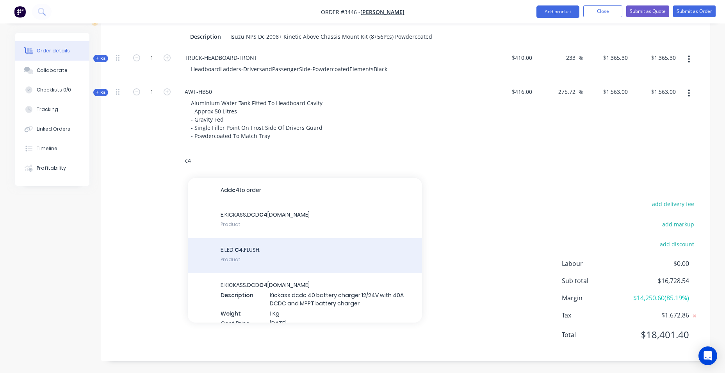
type input "c4"
click at [273, 241] on div "E.LED. C4 .FLUSH. Product" at bounding box center [305, 255] width 234 height 35
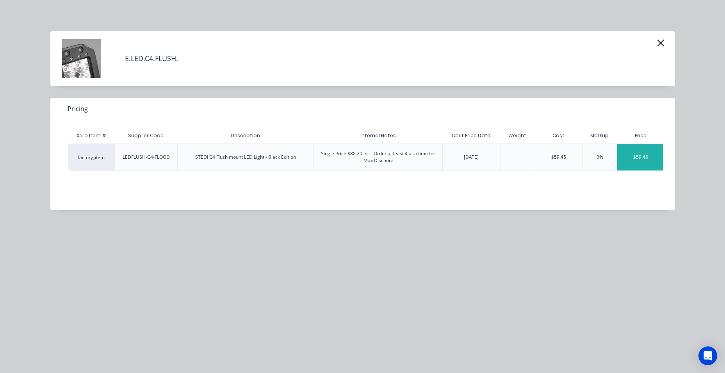
click at [654, 158] on div "$59.45" at bounding box center [641, 157] width 47 height 27
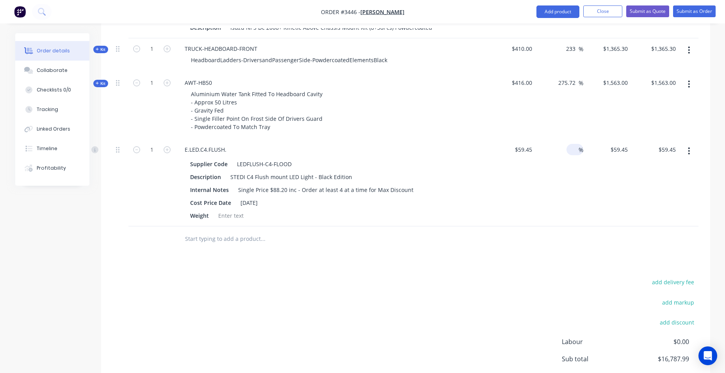
click at [577, 145] on div at bounding box center [574, 149] width 9 height 11
type input "200"
type input "$178.35"
click at [439, 261] on div "Products Show / Hide columns Add product Qty Cost Markup Price Total Kit 1 TRUC…" at bounding box center [405, 86] width 609 height 706
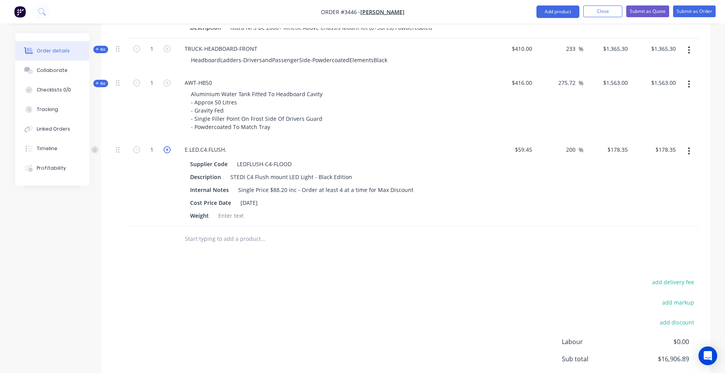
click at [168, 152] on icon "button" at bounding box center [167, 149] width 7 height 7
type input "2"
click at [661, 145] on input "356.70" at bounding box center [667, 149] width 24 height 11
type input "287"
type input "141.38"
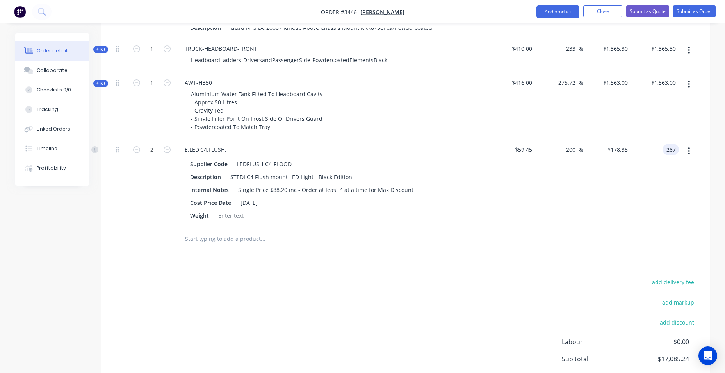
type input "$143.50"
type input "$287.00"
click at [471, 279] on div "add delivery fee add markup add discount Labour $0.00 Sub total $17,085.24 Marg…" at bounding box center [406, 352] width 586 height 151
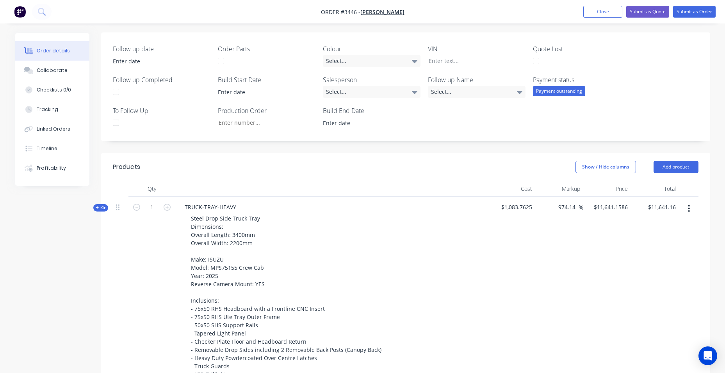
scroll to position [254, 0]
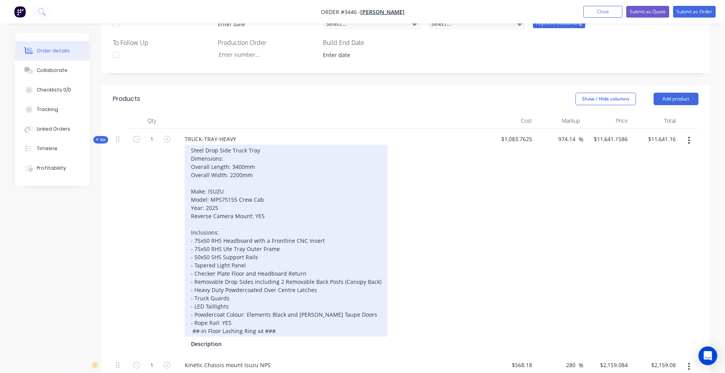
click at [288, 324] on div "Steel Drop Side Truck Tray Dimensions: Overall Length: 3400mm Overall Width: 22…" at bounding box center [286, 241] width 203 height 192
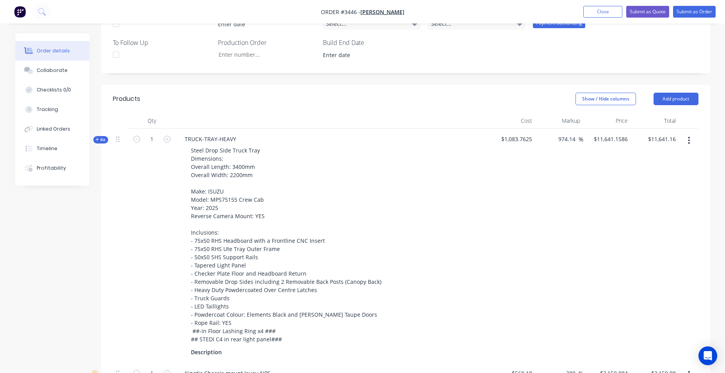
click at [492, 239] on div "$1,083.7625" at bounding box center [512, 246] width 48 height 234
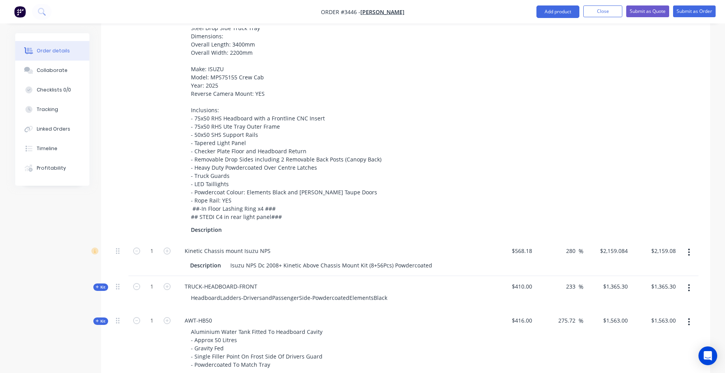
scroll to position [567, 0]
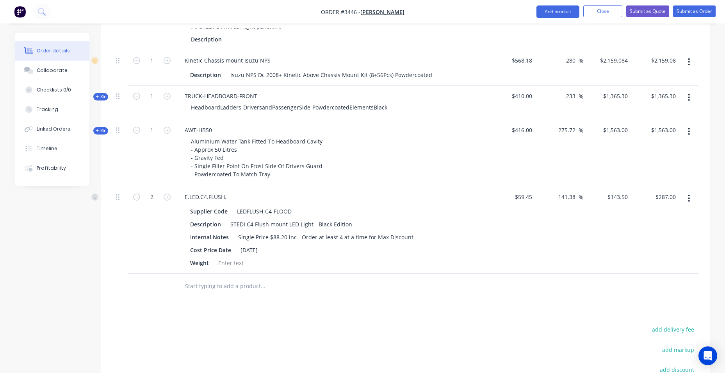
click at [193, 289] on input "text" at bounding box center [263, 286] width 156 height 16
type input "u"
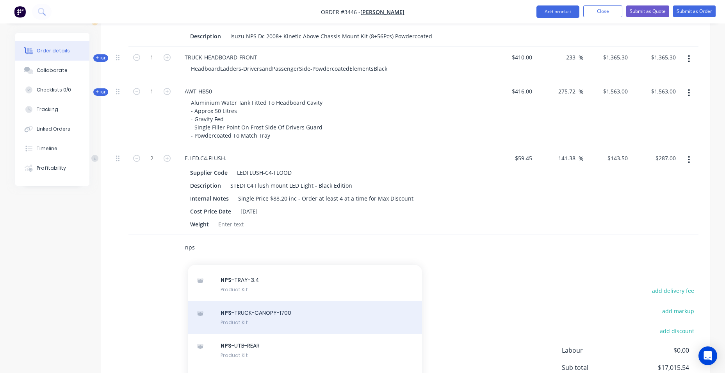
scroll to position [606, 0]
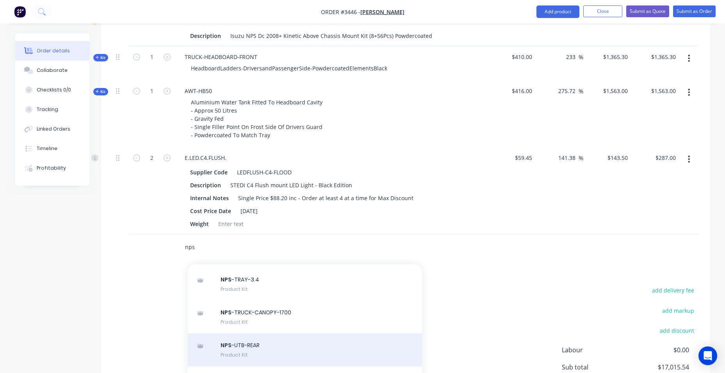
type input "nps"
click at [272, 343] on div "NPS -UTB-REAR Product Kit" at bounding box center [305, 349] width 234 height 33
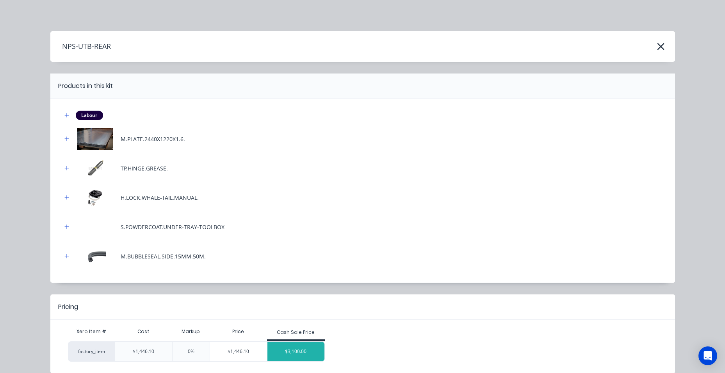
click at [296, 351] on div "$3,100.00" at bounding box center [296, 351] width 57 height 20
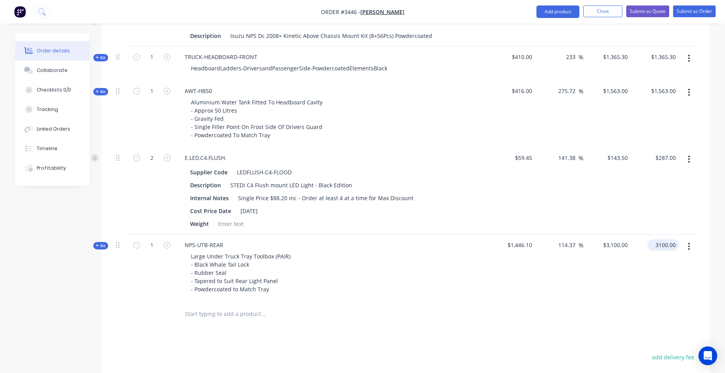
click at [656, 247] on input "3100.00" at bounding box center [665, 244] width 29 height 11
type input "2818"
click at [463, 319] on div at bounding box center [406, 313] width 586 height 25
type input "94.87"
type input "$2,818.00"
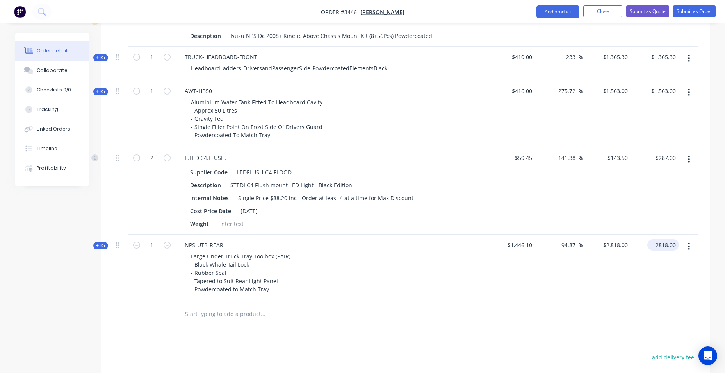
click at [675, 245] on input "2818.00" at bounding box center [665, 244] width 29 height 11
click at [675, 245] on input "2818.00" at bounding box center [667, 244] width 24 height 11
type input "$2,818.00"
click at [524, 335] on div "Products Show / Hide columns Add product Qty Cost Markup Price Total Kit 1 TRUC…" at bounding box center [405, 123] width 609 height 781
click at [199, 314] on input "text" at bounding box center [263, 314] width 156 height 16
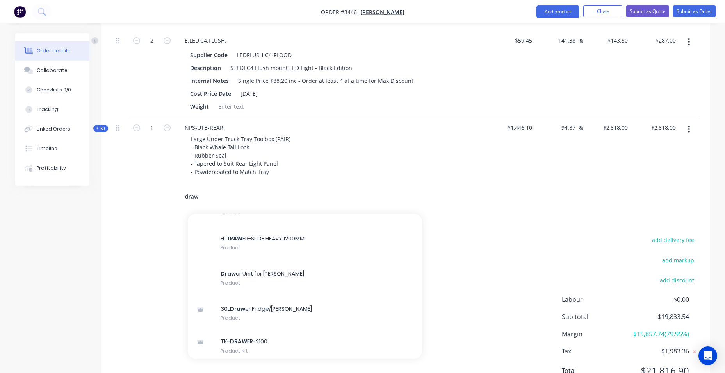
scroll to position [273, 0]
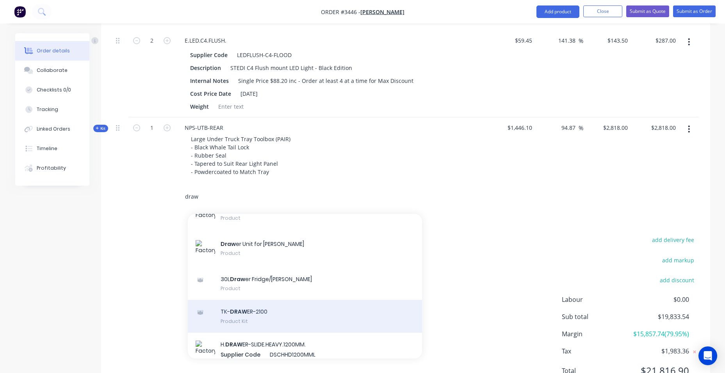
type input "draw"
click at [310, 319] on div "TK- DRAW ER-2100 Product Kit" at bounding box center [305, 316] width 234 height 33
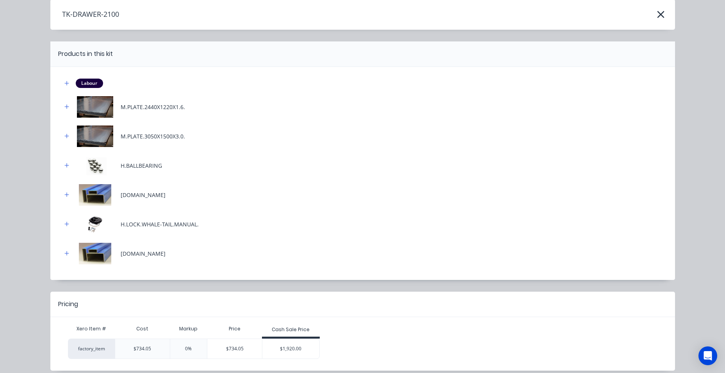
scroll to position [64, 0]
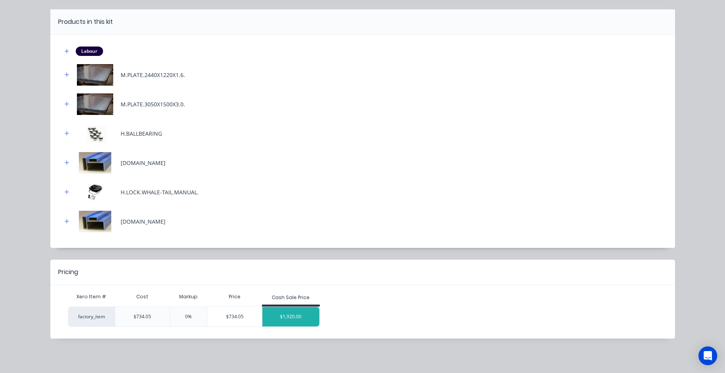
click at [302, 311] on div "$1,920.00" at bounding box center [290, 317] width 57 height 20
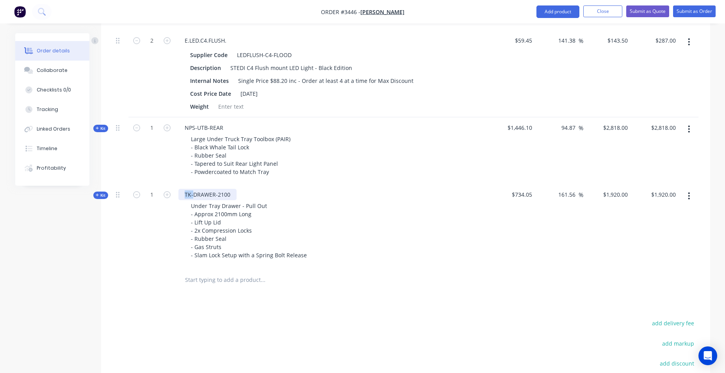
drag, startPoint x: 193, startPoint y: 194, endPoint x: 176, endPoint y: 194, distance: 16.8
click at [176, 194] on div "TK-DRAWER-2100 Under Tray Drawer - Pull Out - Approx 2100mm Long - Lift Up Lid …" at bounding box center [331, 225] width 312 height 83
click at [227, 193] on div "NPS-DRAWER-2100" at bounding box center [209, 194] width 62 height 11
click at [257, 302] on div "Products Show / Hide columns Add product Qty Cost Markup Price Total Kit 1 TRUC…" at bounding box center [405, 48] width 609 height 864
click at [96, 192] on span "Kit" at bounding box center [101, 195] width 10 height 6
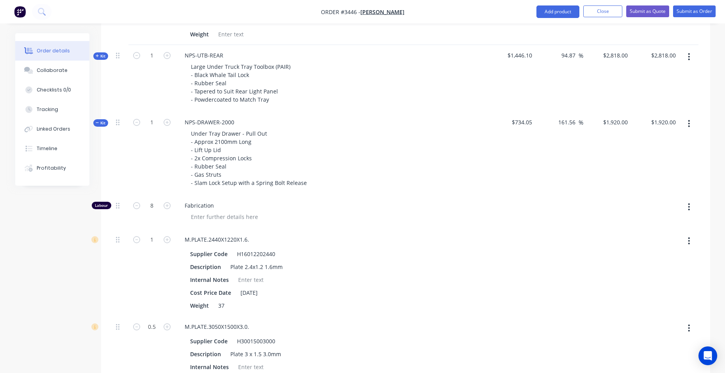
scroll to position [801, 0]
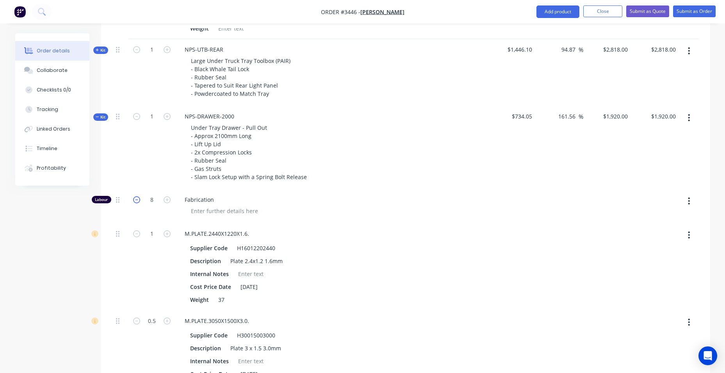
click at [135, 199] on icon "button" at bounding box center [136, 199] width 7 height 7
type input "$1,776.1406"
type input "$1,776.14"
type input "7"
click at [427, 186] on div "NPS-DRAWER-2000 Under Tray Drawer - Pull Out - Approx 2100mm Long - Lift Up Lid…" at bounding box center [331, 147] width 312 height 83
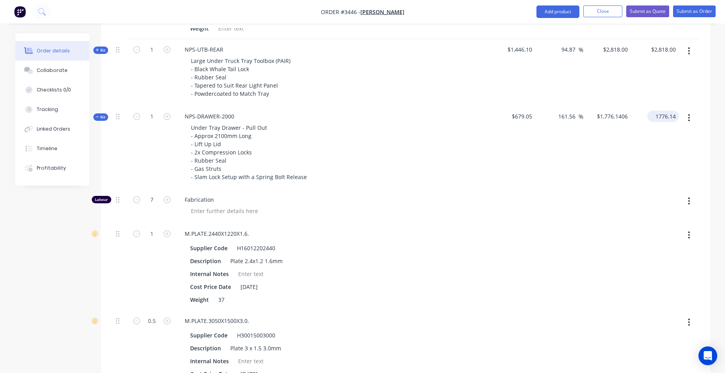
click at [673, 116] on input "1776.14" at bounding box center [665, 116] width 29 height 11
type input "1859.09"
click at [461, 231] on div "M.PLATE.2440X1220X1.6." at bounding box center [331, 233] width 306 height 11
type input "173.78"
type input "$1,859.09"
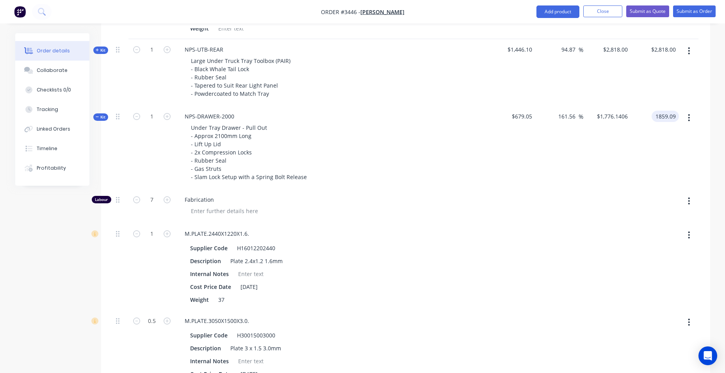
type input "$1,859.09"
click at [98, 118] on icon "button" at bounding box center [98, 117] width 4 height 4
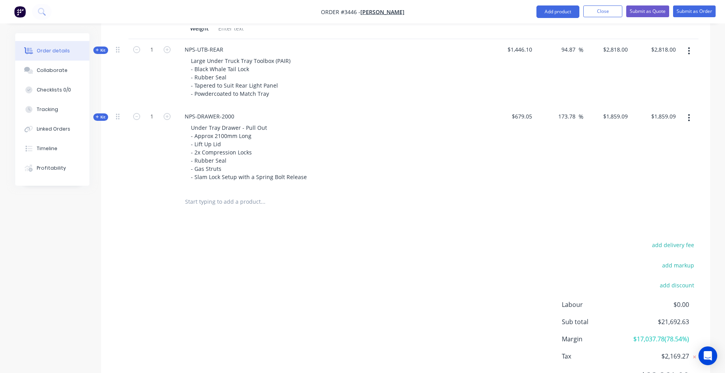
click at [234, 200] on input "text" at bounding box center [263, 202] width 156 height 16
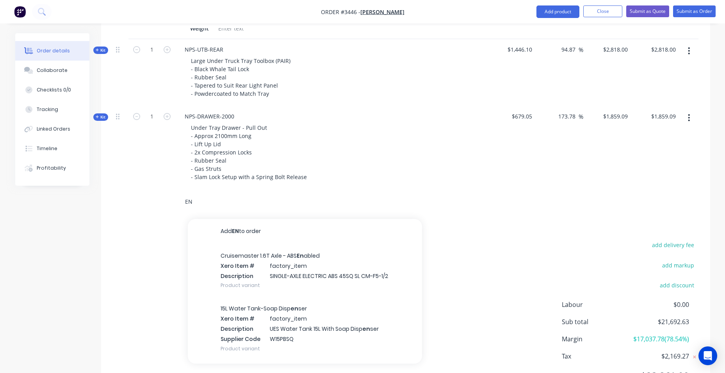
type input "E"
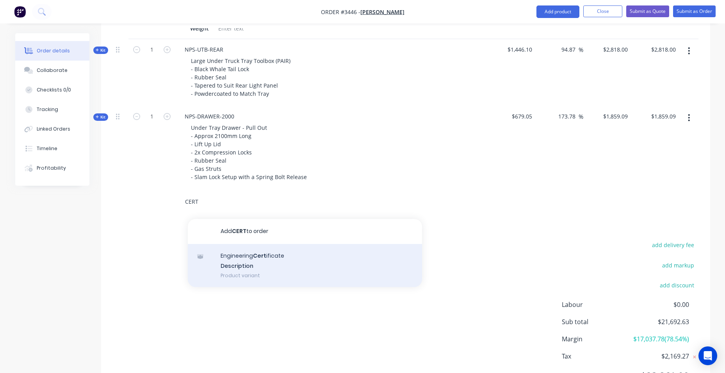
type input "CERT"
click at [285, 266] on div "Engineering Cert ificate Description Product variant" at bounding box center [305, 265] width 234 height 43
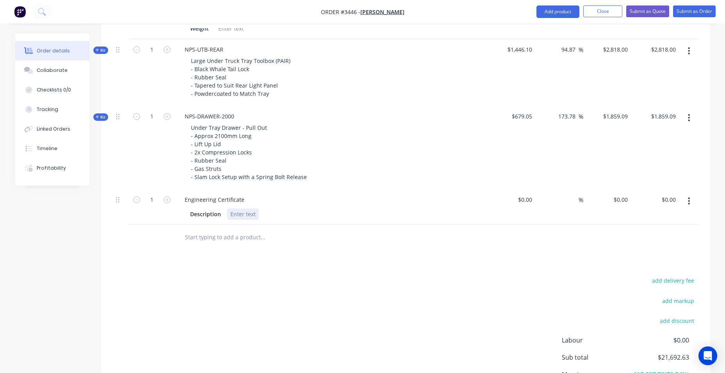
click at [236, 214] on div at bounding box center [243, 213] width 32 height 11
paste div
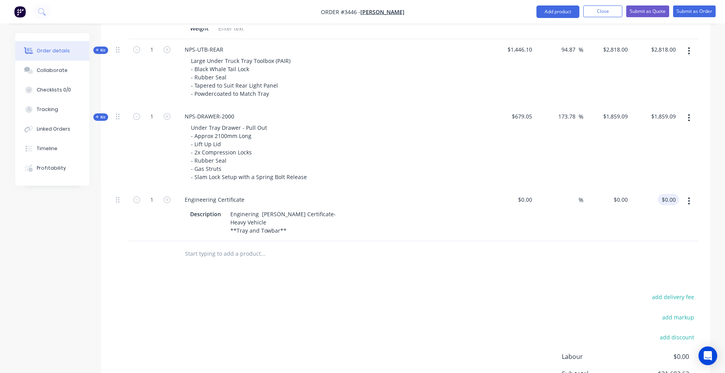
click at [665, 200] on input "$0.00" at bounding box center [670, 199] width 18 height 11
type input "0.00"
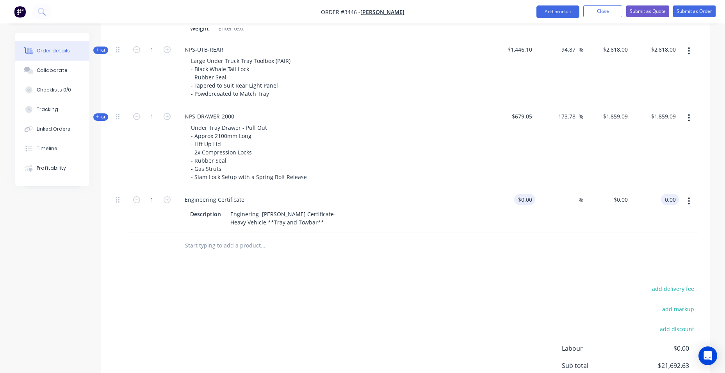
type input "$0.00"
click at [530, 198] on input at bounding box center [527, 199] width 18 height 11
click at [579, 196] on div "%" at bounding box center [559, 211] width 48 height 44
type input "$1,200.00"
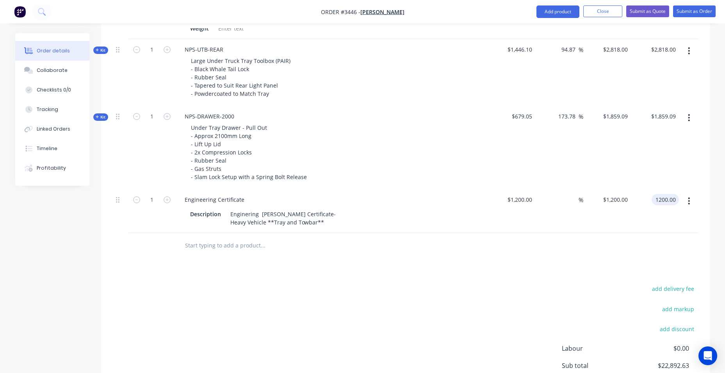
click at [663, 198] on input "1200.00" at bounding box center [667, 199] width 24 height 11
type input "2045"
click at [405, 137] on div "Under Tray Drawer - Pull Out - Approx 2100mm Long - Lift Up Lid - 2x Compressio…" at bounding box center [331, 152] width 306 height 61
type input "70.42"
type input "$2,045.00"
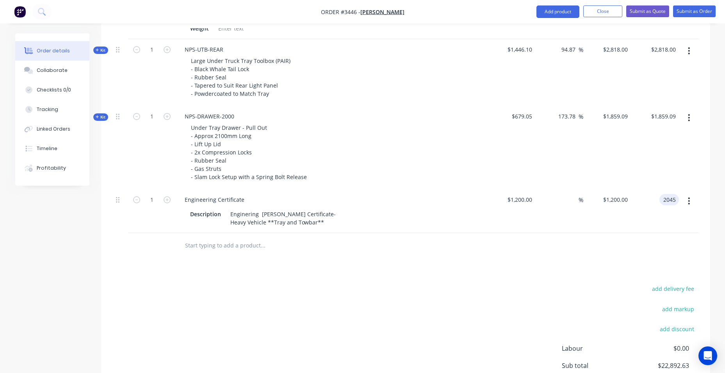
type input "$2,045.00"
click at [205, 246] on input "text" at bounding box center [263, 245] width 156 height 16
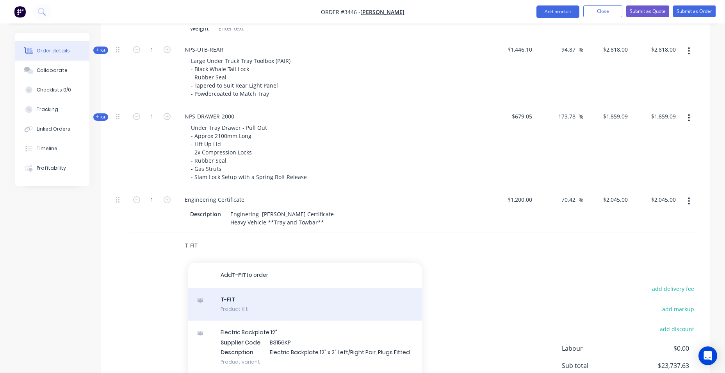
type input "T-FIT"
click at [235, 311] on div "T-FIT Product Kit" at bounding box center [305, 303] width 234 height 33
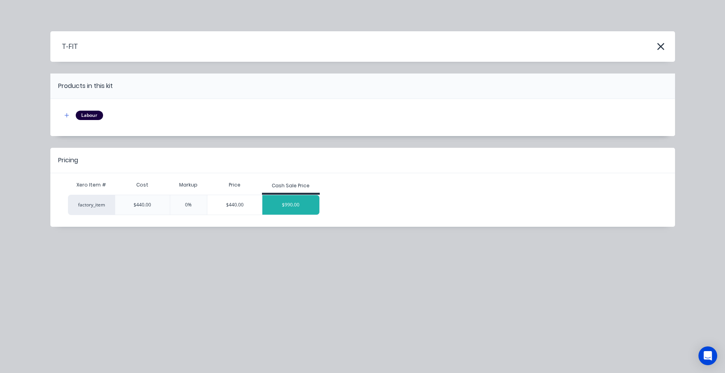
click at [302, 207] on div "$990.00" at bounding box center [290, 205] width 57 height 20
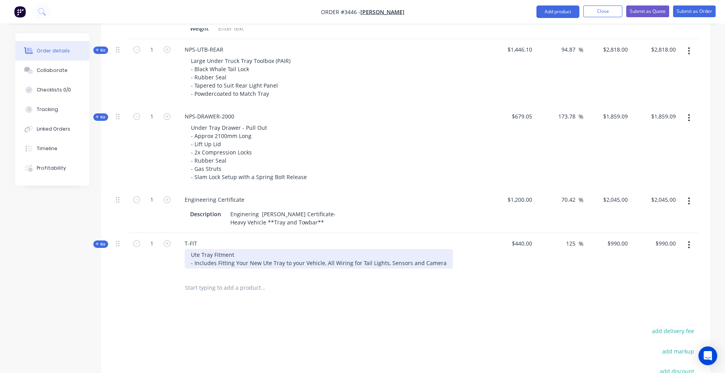
click at [191, 256] on div "Ute Tray Fitment - Includes Fitting Your New Ute Tray to your Vehicle, All Wiri…" at bounding box center [319, 259] width 268 height 20
drag, startPoint x: 199, startPoint y: 254, endPoint x: 178, endPoint y: 254, distance: 20.7
click at [178, 254] on div "Ute Tray Fitment - Includes Fitting Your New Ute Tray to your Vehicle, All Wiri…" at bounding box center [331, 259] width 306 height 20
drag, startPoint x: 268, startPoint y: 263, endPoint x: 261, endPoint y: 264, distance: 7.1
click at [261, 264] on div "TRUCK Tray Fitment - Includes Fitting Your New Ute Tray to your Vehicle, All Wi…" at bounding box center [319, 259] width 268 height 20
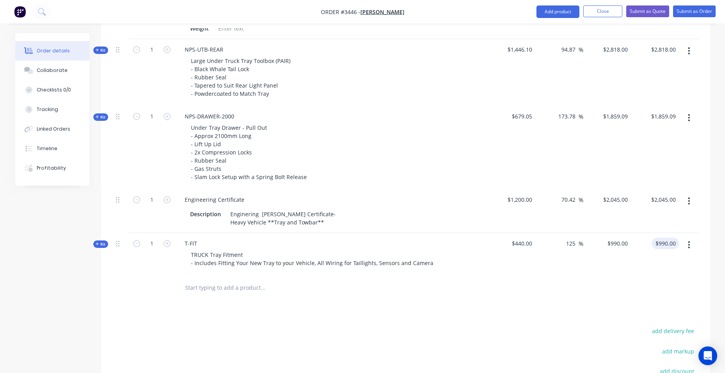
click at [675, 246] on input "$990.00" at bounding box center [667, 242] width 24 height 11
type input "1318"
click at [531, 305] on div "Products Show / Hide columns Add product Qty Cost Markup Price Total Kit 1 TRUC…" at bounding box center [405, 13] width 609 height 950
type input "199.55"
type input "$1,318.00"
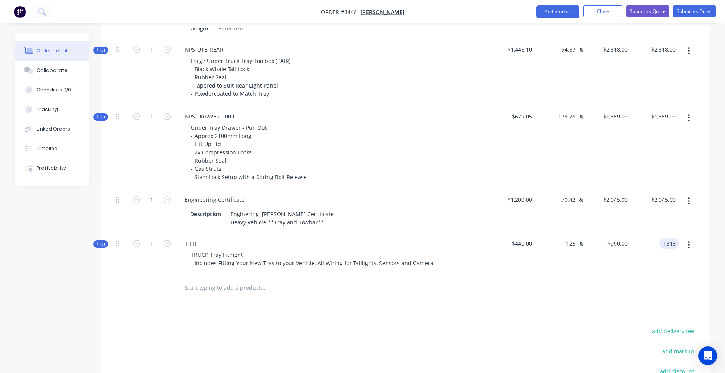
type input "$1,318.00"
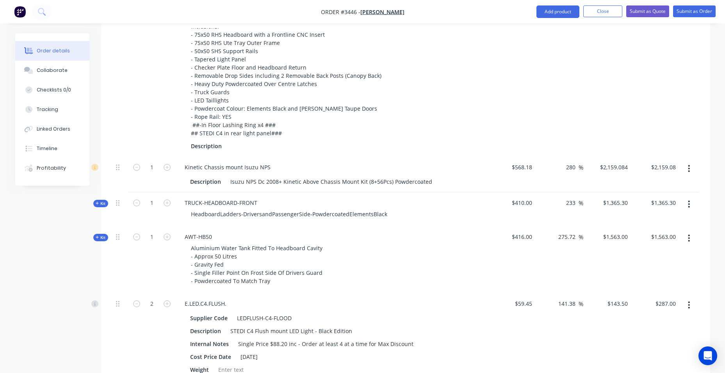
scroll to position [468, 0]
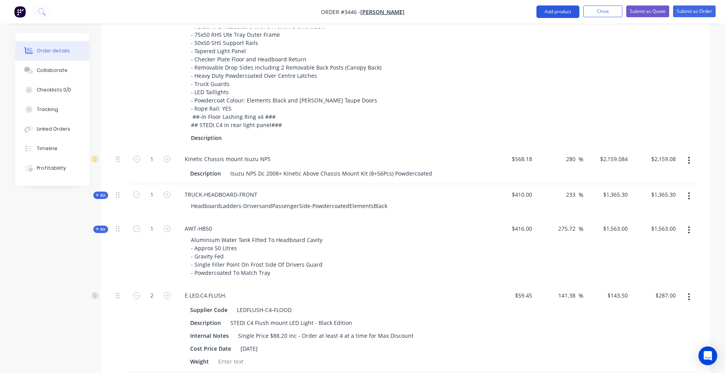
click at [560, 12] on button "Add product" at bounding box center [558, 11] width 43 height 12
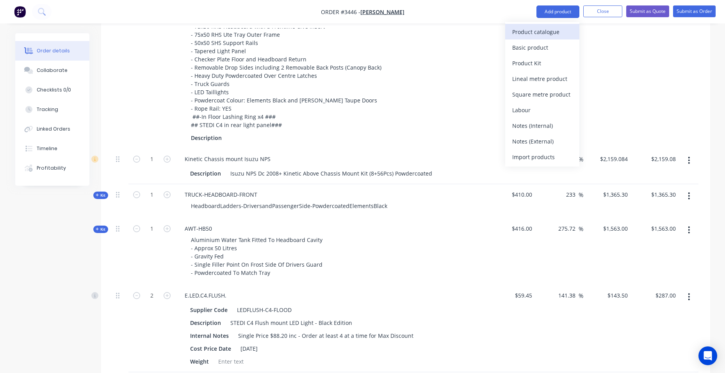
click at [525, 31] on div "Product catalogue" at bounding box center [542, 31] width 60 height 11
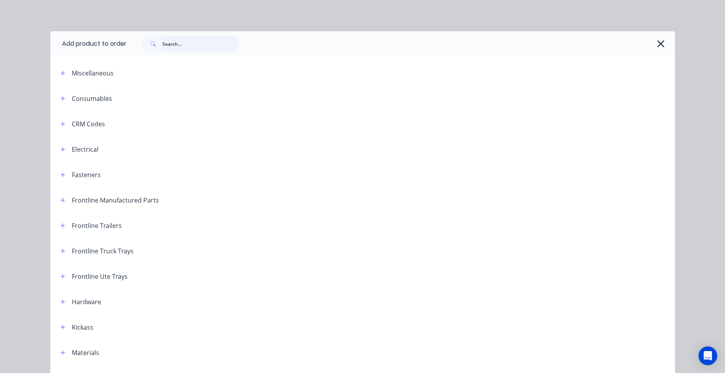
click at [175, 43] on input "text" at bounding box center [200, 44] width 77 height 16
type input "40L"
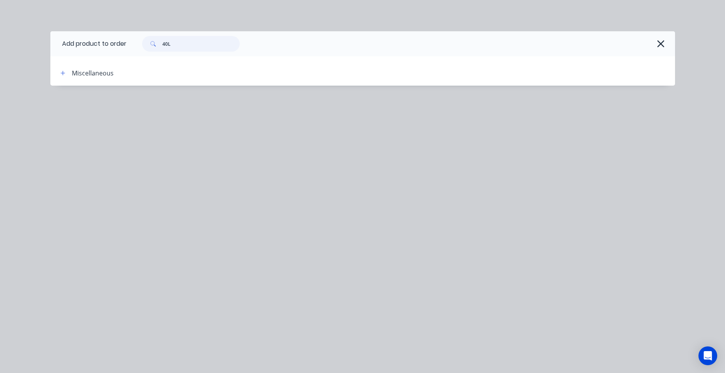
drag, startPoint x: 171, startPoint y: 44, endPoint x: 157, endPoint y: 46, distance: 13.9
click at [157, 46] on div "40L" at bounding box center [191, 44] width 98 height 16
type input "TANK"
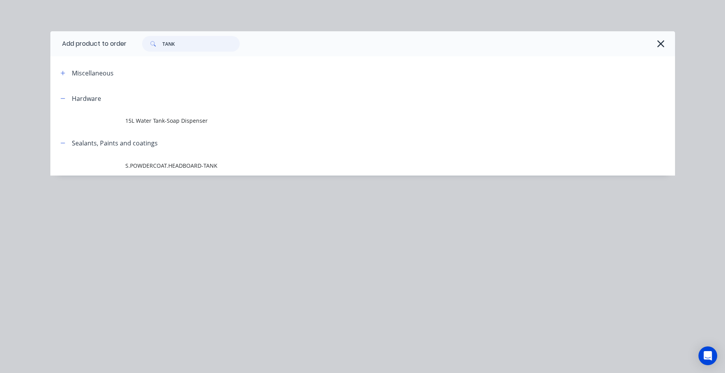
drag, startPoint x: 184, startPoint y: 44, endPoint x: 157, endPoint y: 44, distance: 27.0
click at [158, 44] on div "TANK" at bounding box center [191, 44] width 98 height 16
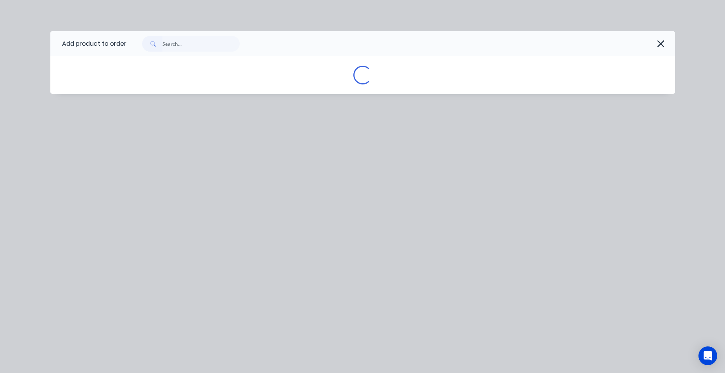
click at [662, 48] on icon "button" at bounding box center [661, 43] width 8 height 11
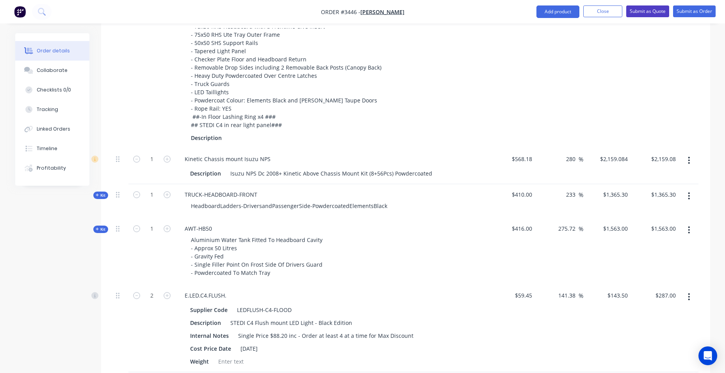
click at [641, 14] on button "Submit as Quote" at bounding box center [647, 11] width 43 height 12
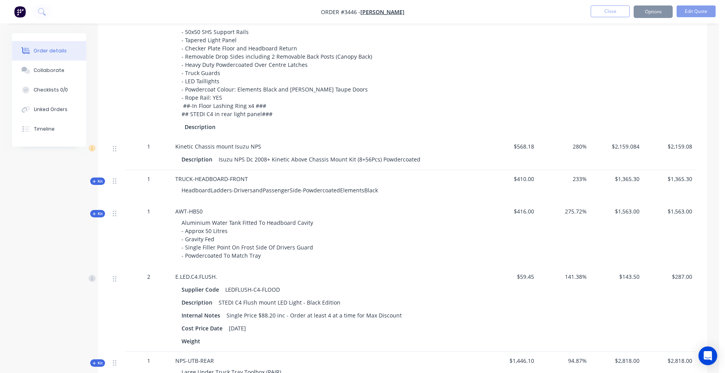
scroll to position [0, 0]
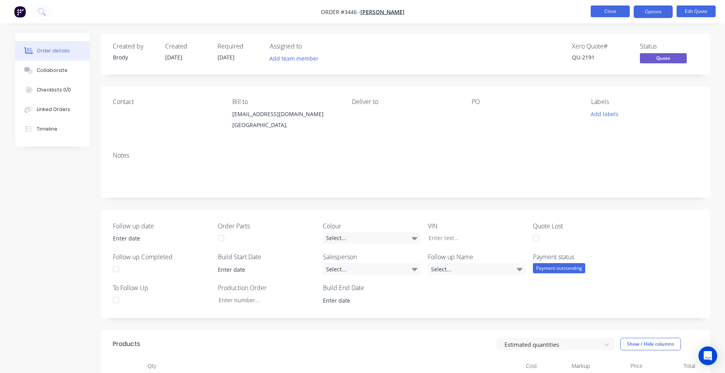
click at [614, 12] on button "Close" at bounding box center [610, 11] width 39 height 12
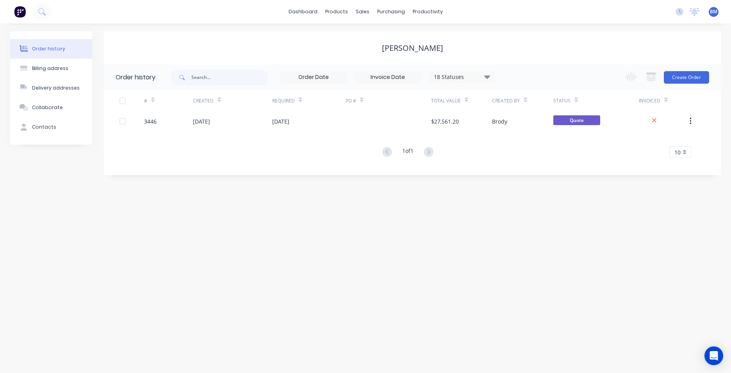
click at [18, 15] on img at bounding box center [20, 12] width 12 height 12
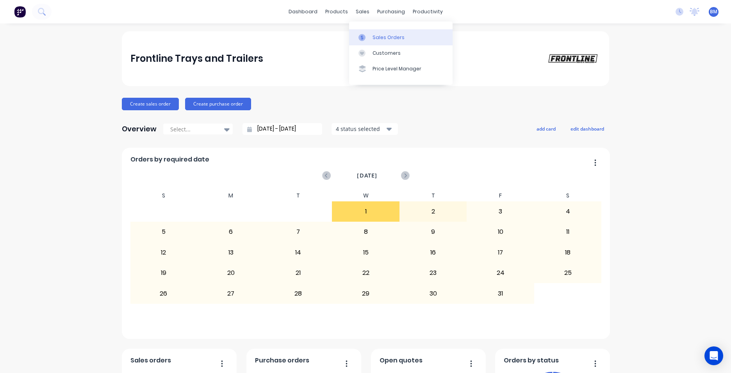
click at [395, 38] on div "Sales Orders" at bounding box center [389, 37] width 32 height 7
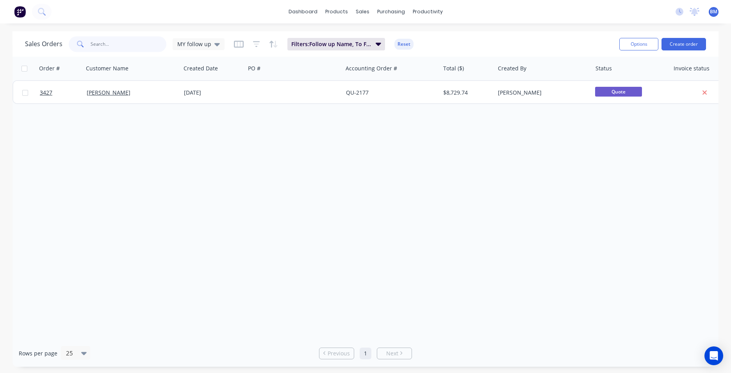
click at [144, 43] on input "text" at bounding box center [129, 44] width 76 height 16
type input "J"
click at [206, 44] on span "MY follow up" at bounding box center [194, 44] width 34 height 8
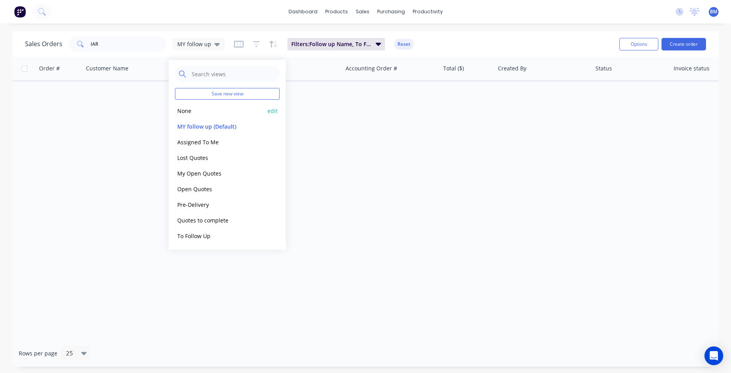
click at [201, 110] on button "None" at bounding box center [219, 110] width 89 height 9
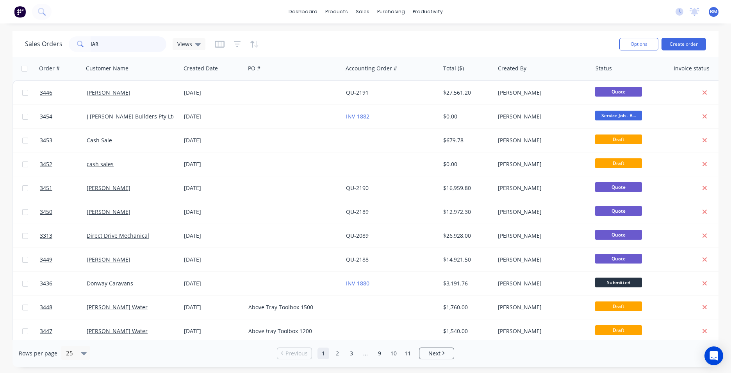
click at [43, 44] on div "Sales Orders IAR Views" at bounding box center [115, 44] width 180 height 16
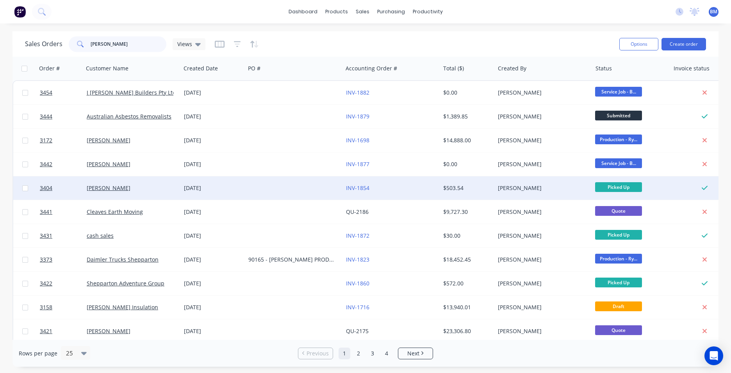
type input "JO"
click at [127, 185] on div "Joe Iaria" at bounding box center [130, 188] width 87 height 8
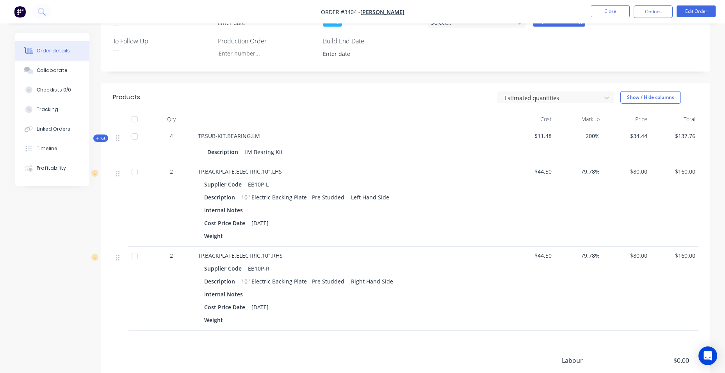
scroll to position [234, 0]
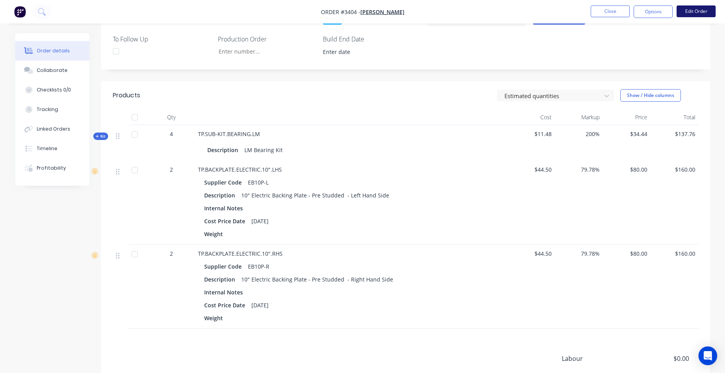
click at [709, 12] on button "Edit Order" at bounding box center [696, 11] width 39 height 12
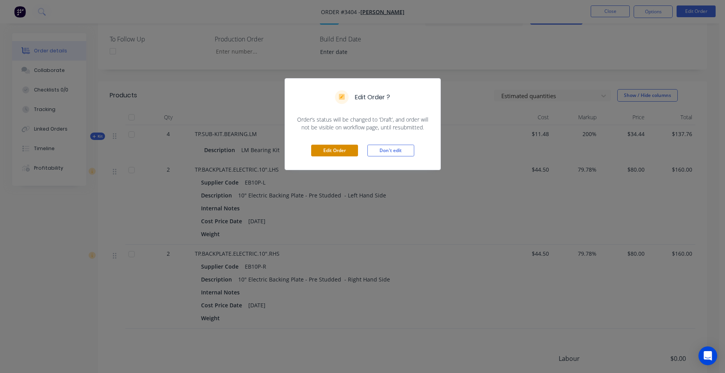
click at [351, 150] on button "Edit Order" at bounding box center [334, 151] width 47 height 12
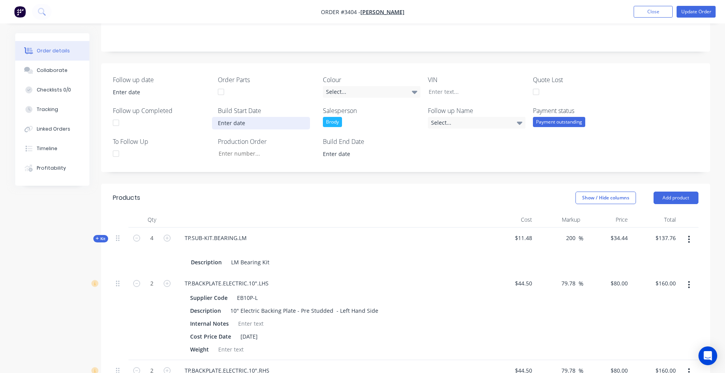
scroll to position [156, 0]
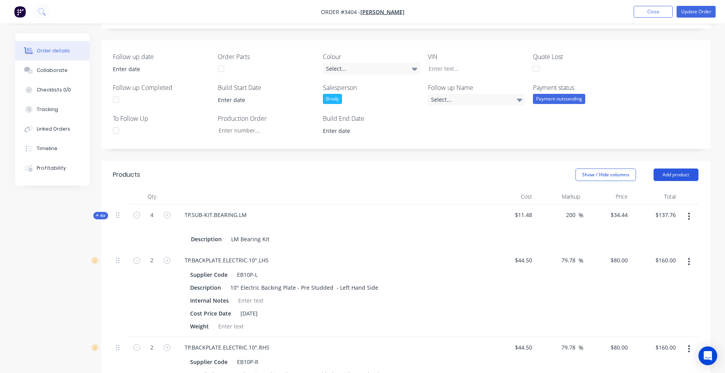
click at [678, 173] on button "Add product" at bounding box center [676, 174] width 45 height 12
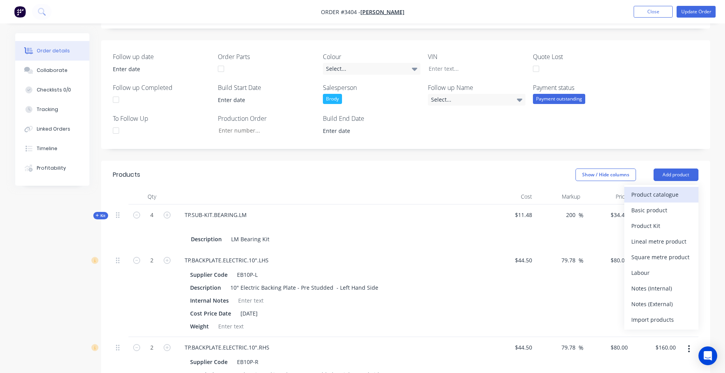
click at [629, 197] on button "Product catalogue" at bounding box center [662, 195] width 74 height 16
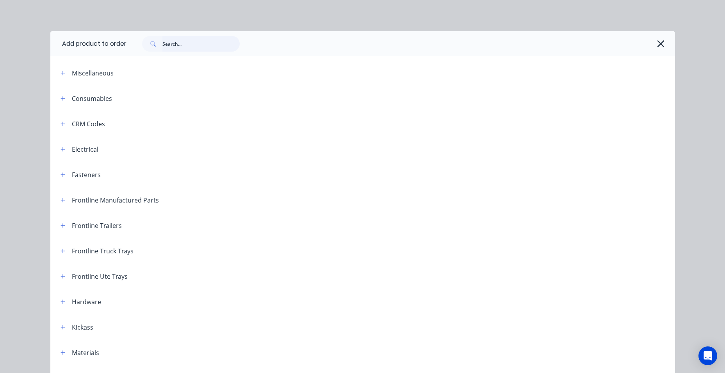
click at [183, 46] on input "text" at bounding box center [200, 44] width 77 height 16
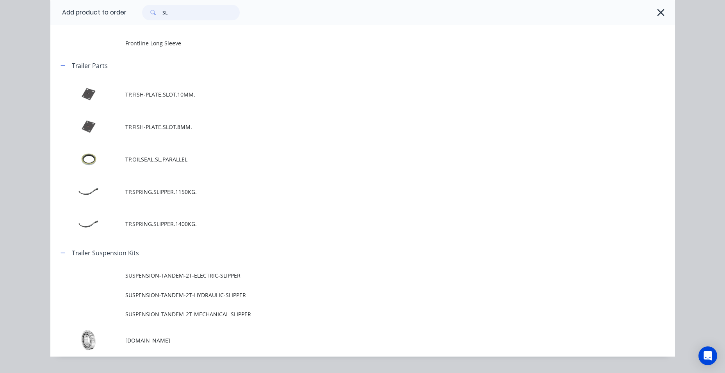
scroll to position [353, 0]
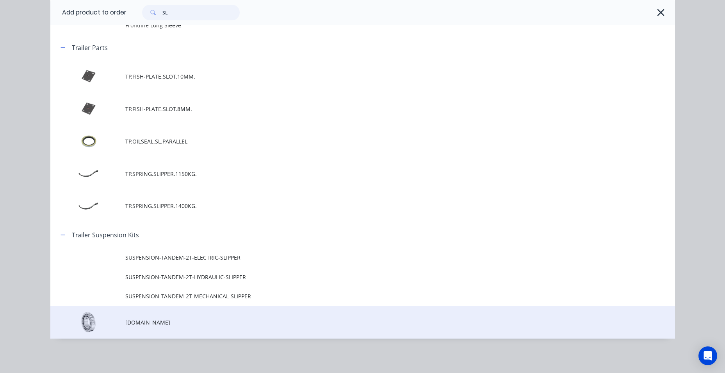
type input "SL"
click at [141, 324] on span "TP.SUB-KIT.BEARING.SL" at bounding box center [345, 322] width 440 height 8
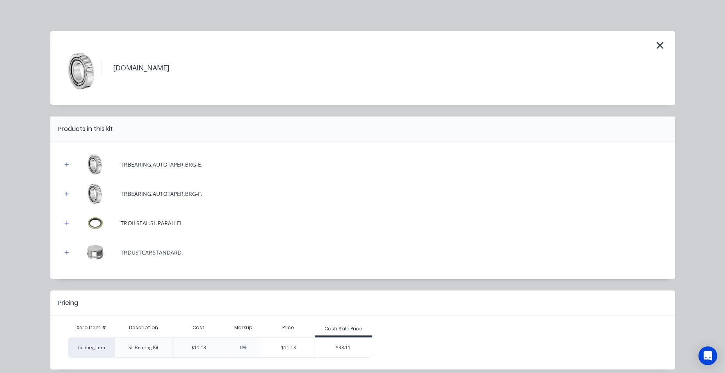
scroll to position [31, 0]
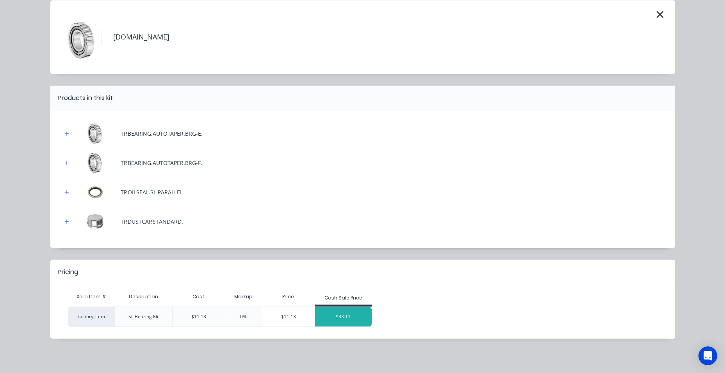
click at [337, 317] on div "$33.11" at bounding box center [343, 317] width 57 height 20
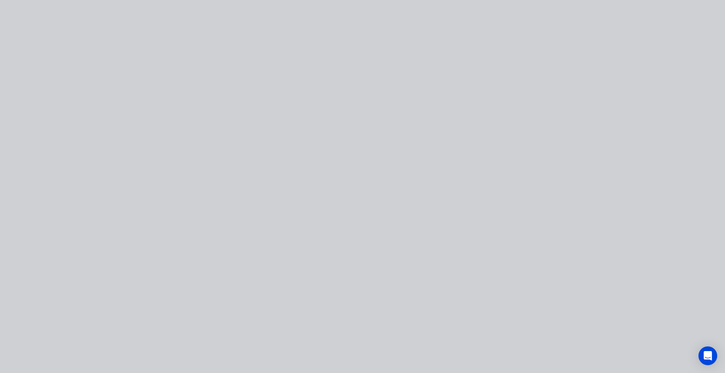
scroll to position [0, 0]
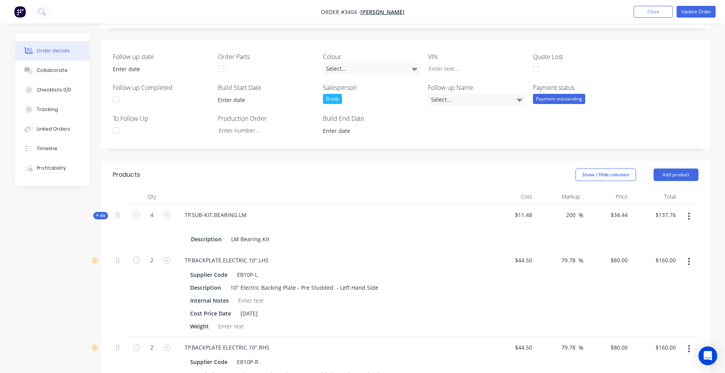
click at [693, 217] on button "button" at bounding box center [689, 216] width 18 height 14
click at [660, 295] on div "Delete" at bounding box center [662, 298] width 60 height 11
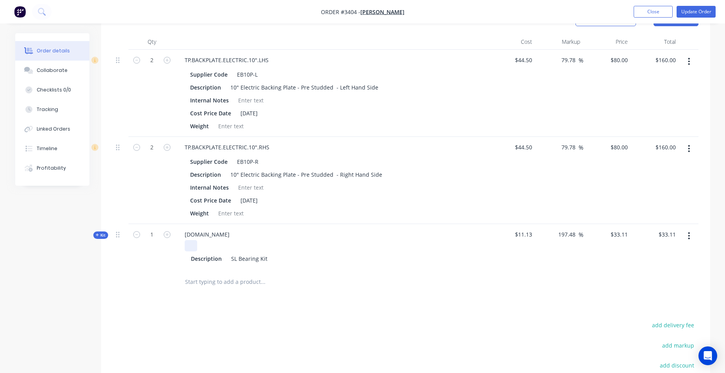
scroll to position [312, 0]
click at [167, 234] on icon "button" at bounding box center [167, 232] width 7 height 7
type input "2"
type input "$66.22"
click at [167, 234] on icon "button" at bounding box center [167, 232] width 7 height 7
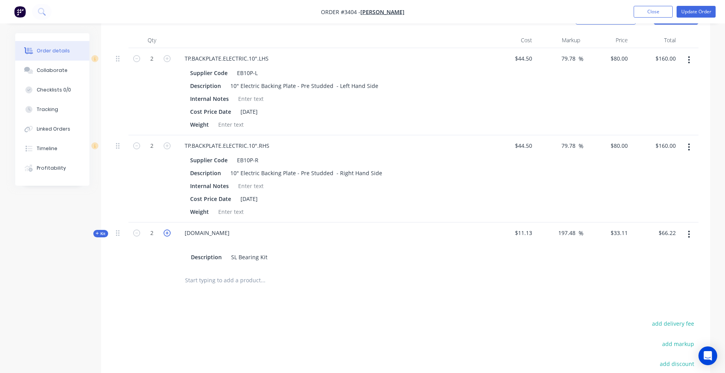
type input "3"
type input "$99.33"
click at [167, 234] on icon "button" at bounding box center [167, 232] width 7 height 7
type input "4"
type input "$132.44"
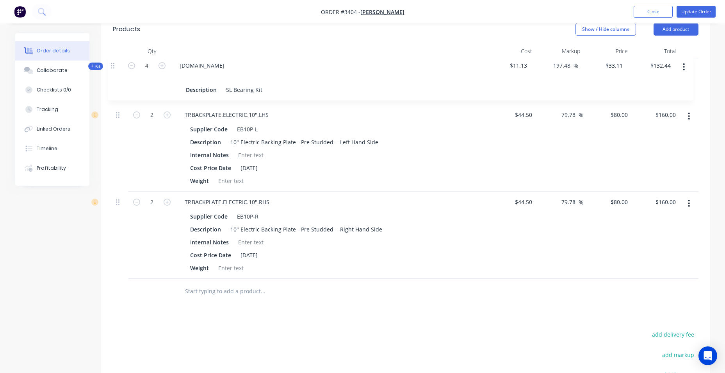
scroll to position [288, 0]
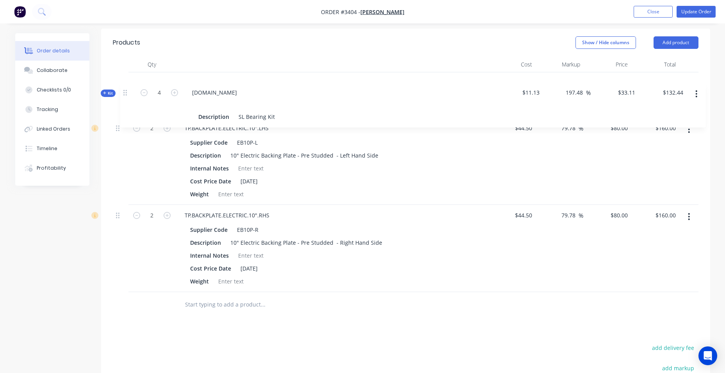
drag, startPoint x: 120, startPoint y: 237, endPoint x: 128, endPoint y: 86, distance: 151.0
click at [128, 86] on div "2 TP.BACKPLATE.ELECTRIC.10".LHS Supplier Code EB10P-L Description 10" Electric …" at bounding box center [406, 182] width 586 height 220
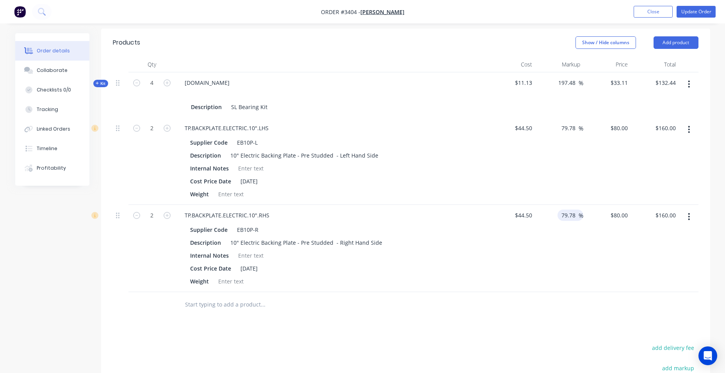
click at [569, 217] on input "79.78" at bounding box center [570, 214] width 18 height 11
drag, startPoint x: 576, startPoint y: 213, endPoint x: 561, endPoint y: 215, distance: 15.3
click at [561, 215] on input "79.78" at bounding box center [570, 214] width 18 height 11
type input "80"
type input "$80.10"
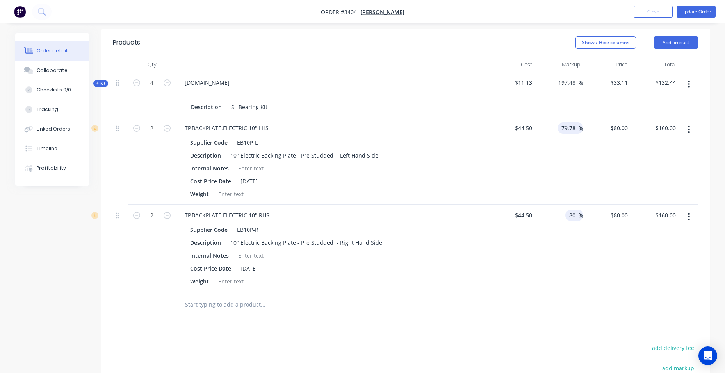
type input "$160.20"
drag, startPoint x: 578, startPoint y: 130, endPoint x: 558, endPoint y: 129, distance: 20.3
click at [558, 129] on div "79.78 79.78 %" at bounding box center [571, 127] width 26 height 11
drag, startPoint x: 575, startPoint y: 129, endPoint x: 551, endPoint y: 130, distance: 24.3
click at [551, 130] on div "79.7880 79.7880 %" at bounding box center [559, 161] width 48 height 87
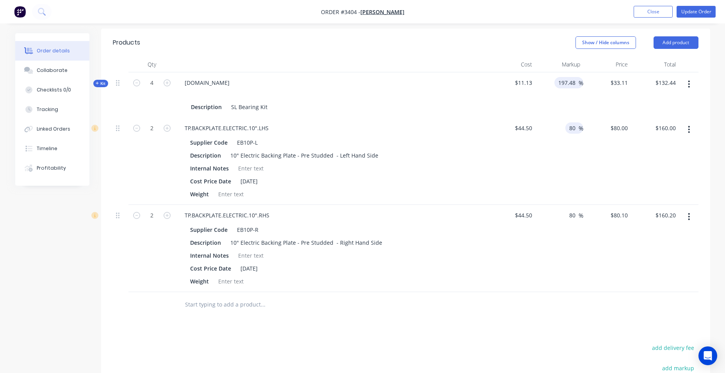
type input "80"
type input "$80.10"
type input "$160.20"
drag, startPoint x: 577, startPoint y: 80, endPoint x: 552, endPoint y: 84, distance: 25.2
click at [552, 84] on div "197.48 197.48 %" at bounding box center [559, 94] width 48 height 45
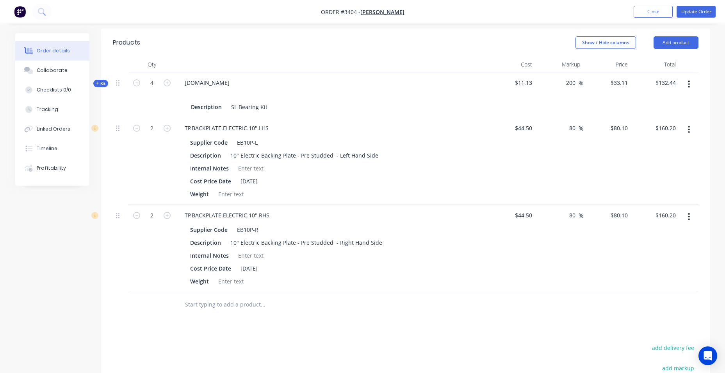
type input "200"
type input "$33.39"
type input "$133.56"
click at [498, 63] on div "Cost" at bounding box center [512, 65] width 48 height 16
click at [530, 302] on div at bounding box center [406, 304] width 586 height 25
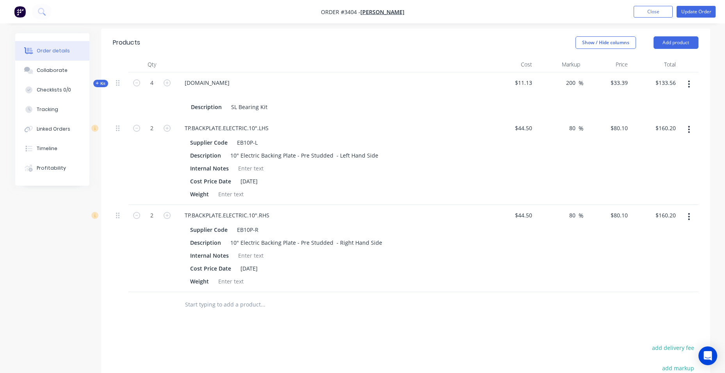
click at [548, 131] on div "80 80 %" at bounding box center [559, 161] width 48 height 87
click at [574, 125] on input "80" at bounding box center [574, 127] width 10 height 11
click at [575, 125] on input "80" at bounding box center [574, 127] width 10 height 11
click at [577, 127] on input "80" at bounding box center [574, 127] width 10 height 11
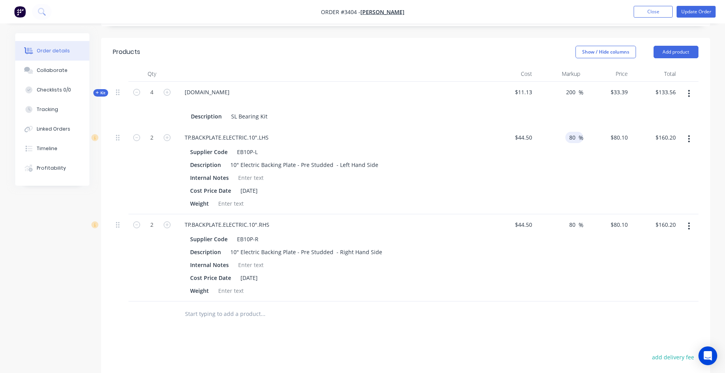
scroll to position [276, 0]
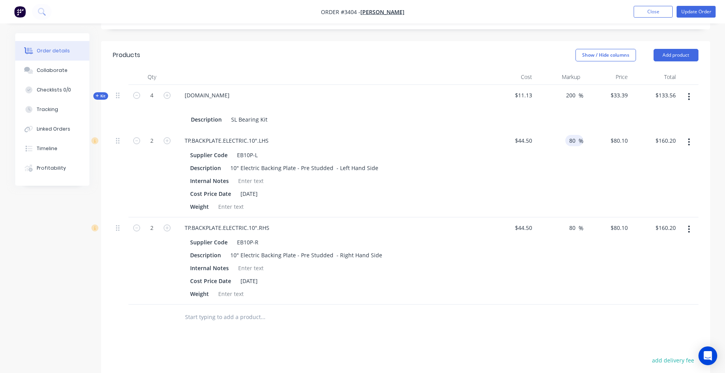
drag, startPoint x: 562, startPoint y: 144, endPoint x: 558, endPoint y: 144, distance: 4.7
click at [557, 144] on div "80 80 %" at bounding box center [559, 173] width 48 height 87
type input "90"
type input "$84.55"
type input "$169.10"
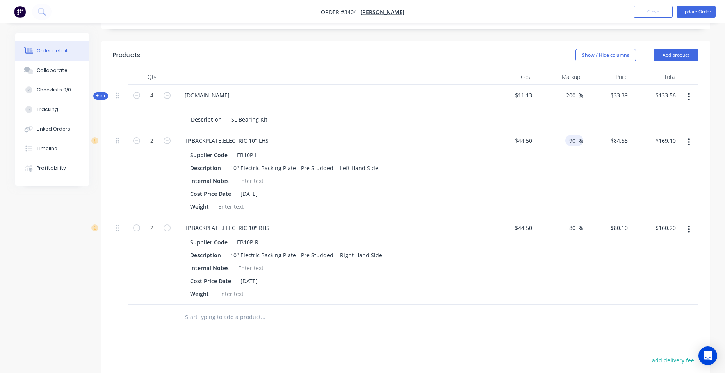
click at [499, 73] on div "Cost" at bounding box center [512, 77] width 48 height 16
drag, startPoint x: 577, startPoint y: 223, endPoint x: 549, endPoint y: 228, distance: 28.4
click at [549, 228] on div "80 80 %" at bounding box center [559, 260] width 48 height 87
type input "90"
type input "$84.55"
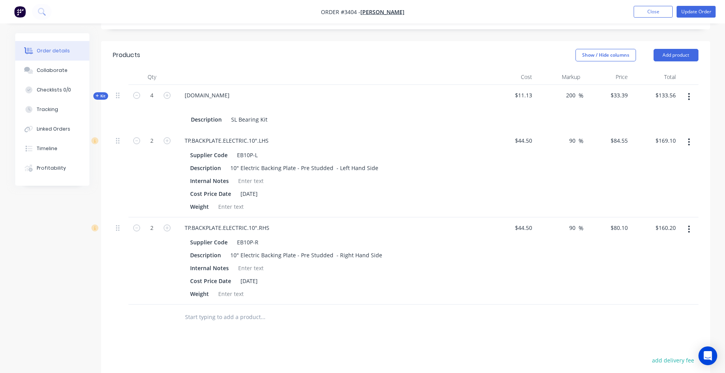
type input "$169.10"
click at [404, 49] on div "Show / Hide columns Add product" at bounding box center [467, 55] width 461 height 12
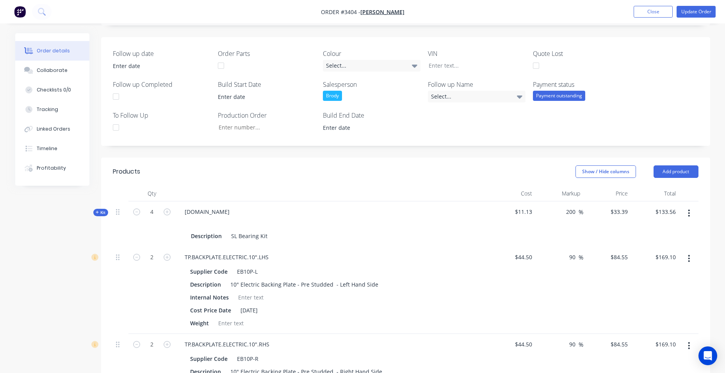
scroll to position [159, 0]
click at [507, 92] on div "Select..." at bounding box center [477, 97] width 98 height 12
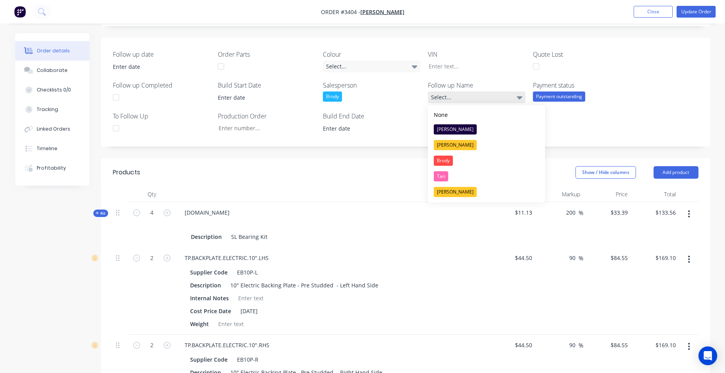
click at [495, 97] on div "Select..." at bounding box center [477, 97] width 98 height 12
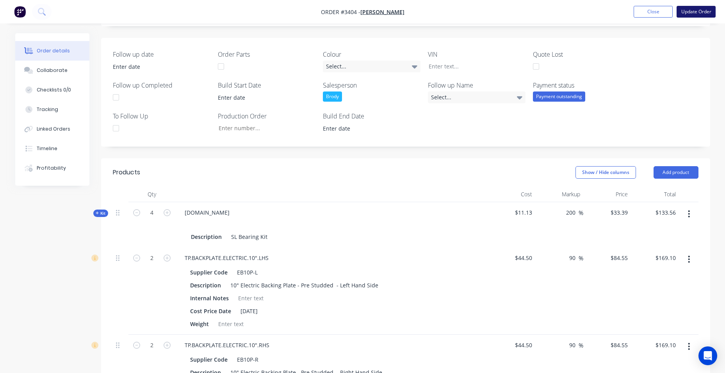
click at [692, 10] on button "Update Order" at bounding box center [696, 12] width 39 height 12
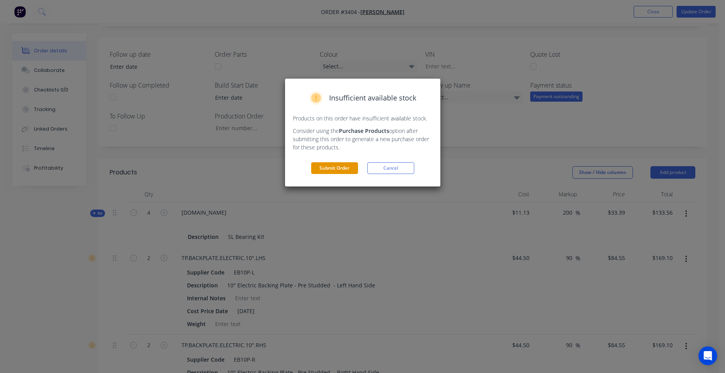
click at [340, 170] on button "Submit Order" at bounding box center [334, 168] width 47 height 12
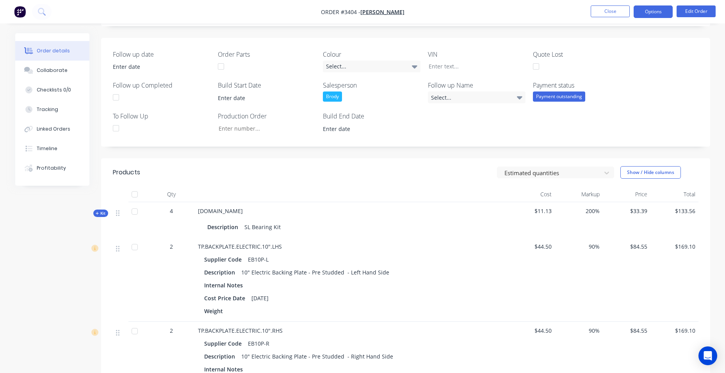
click at [642, 12] on button "Options" at bounding box center [653, 11] width 39 height 12
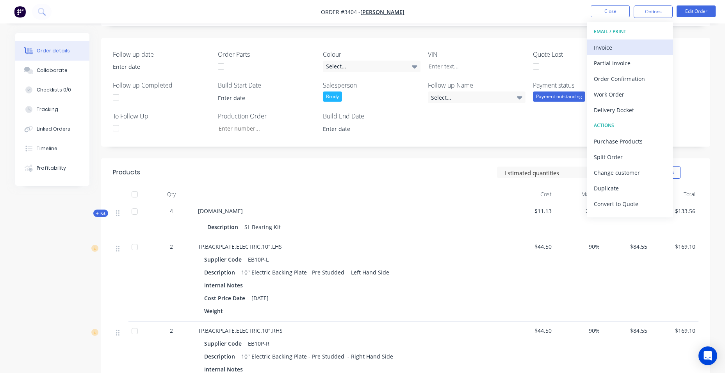
click at [637, 50] on div "Invoice" at bounding box center [630, 47] width 72 height 11
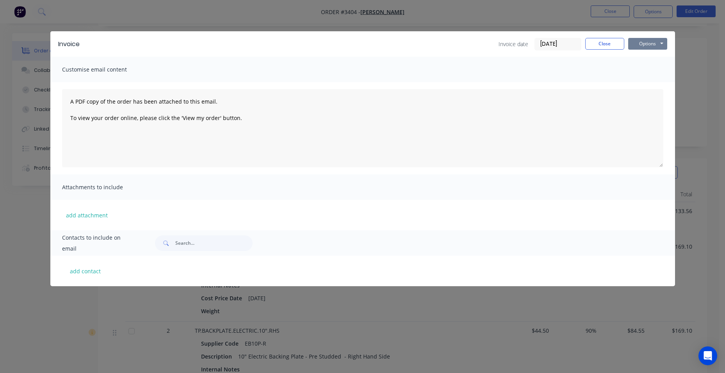
click at [646, 43] on button "Options" at bounding box center [647, 44] width 39 height 12
click at [86, 277] on div "add contact" at bounding box center [362, 270] width 625 height 30
click at [89, 272] on button "add contact" at bounding box center [85, 271] width 47 height 12
select select "AU"
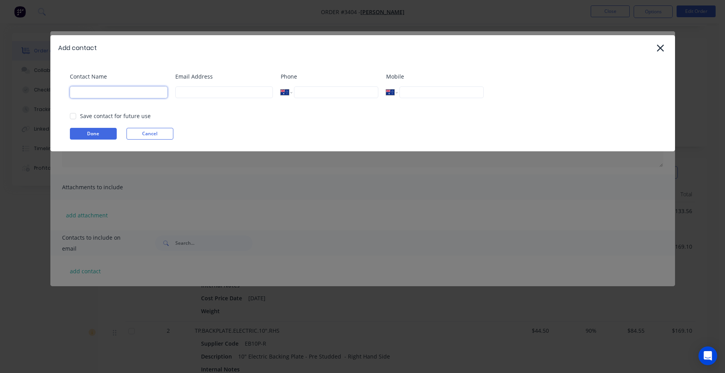
click at [96, 91] on input at bounding box center [119, 92] width 98 height 12
paste input "Joe Iaria"
type input "Joe Iaria"
drag, startPoint x: 184, startPoint y: 87, endPoint x: 173, endPoint y: 88, distance: 11.4
click at [184, 87] on input at bounding box center [224, 92] width 98 height 12
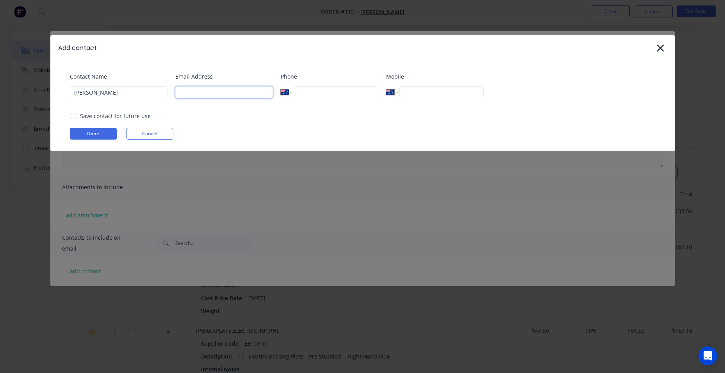
click at [211, 91] on input at bounding box center [224, 92] width 98 height 12
paste input "jiaria38@gmail.com"
type input "jiaria38@gmail.com"
drag, startPoint x: 308, startPoint y: 88, endPoint x: 303, endPoint y: 88, distance: 4.7
click at [308, 88] on input "tel" at bounding box center [336, 92] width 84 height 12
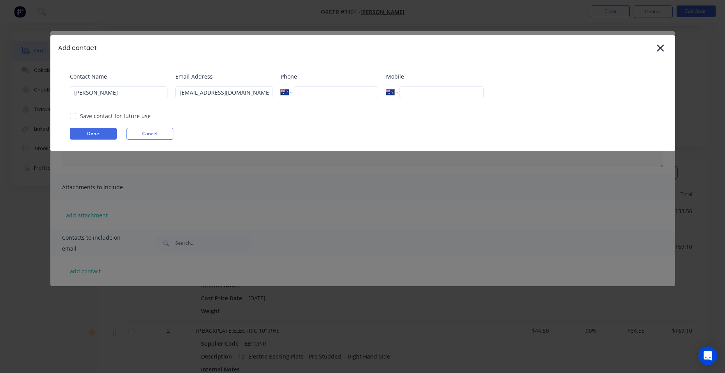
click at [509, 69] on div "Contact Name Joe Iaria Email Address jiaria38@gmail.com Phone International Afg…" at bounding box center [362, 106] width 625 height 91
click at [75, 115] on div at bounding box center [73, 116] width 16 height 16
click at [80, 131] on button "Done" at bounding box center [93, 134] width 47 height 12
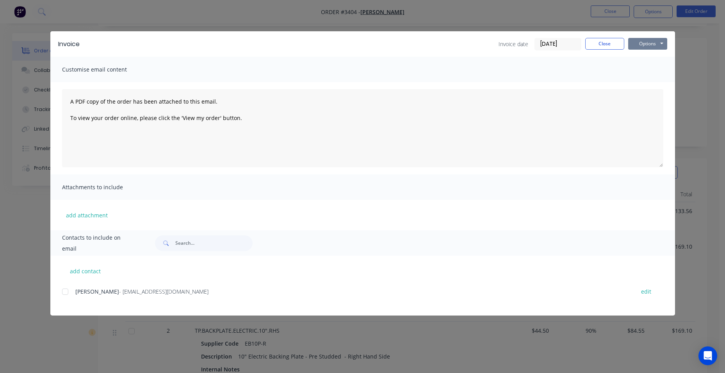
click at [648, 44] on button "Options" at bounding box center [647, 44] width 39 height 12
click at [653, 84] on button "Email" at bounding box center [653, 83] width 50 height 13
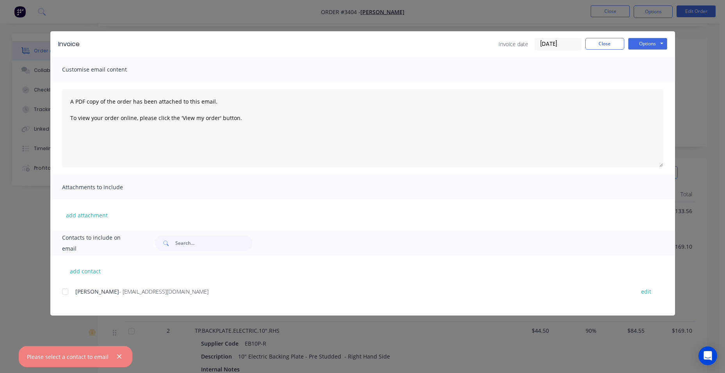
drag, startPoint x: 65, startPoint y: 292, endPoint x: 97, endPoint y: 284, distance: 33.5
click at [65, 292] on div at bounding box center [65, 292] width 16 height 16
click at [656, 45] on button "Options" at bounding box center [647, 44] width 39 height 12
click at [648, 82] on button "Email" at bounding box center [653, 83] width 50 height 13
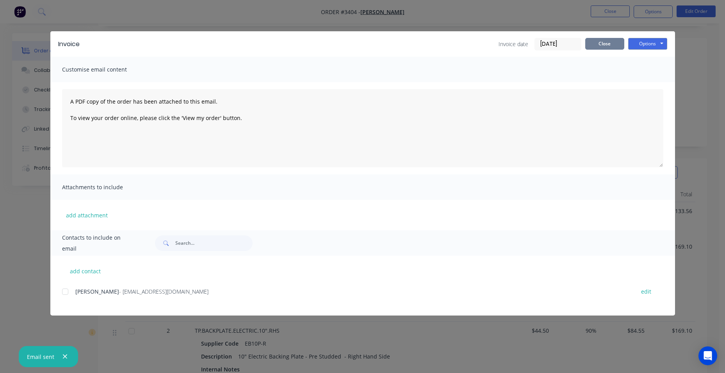
click at [604, 45] on button "Close" at bounding box center [604, 44] width 39 height 12
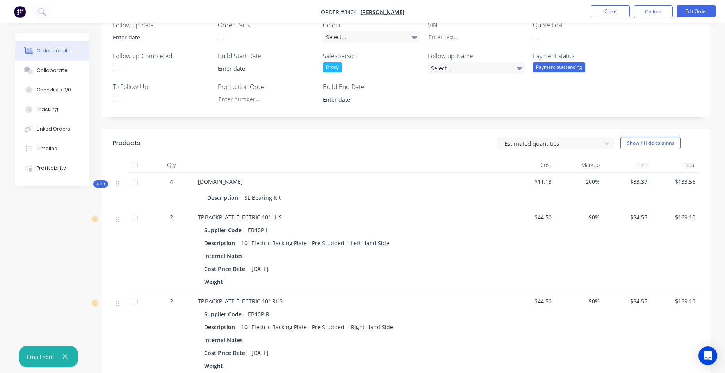
scroll to position [56, 0]
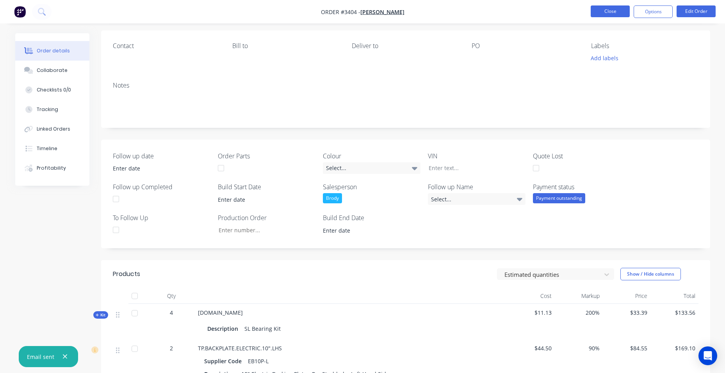
click at [606, 13] on button "Close" at bounding box center [610, 11] width 39 height 12
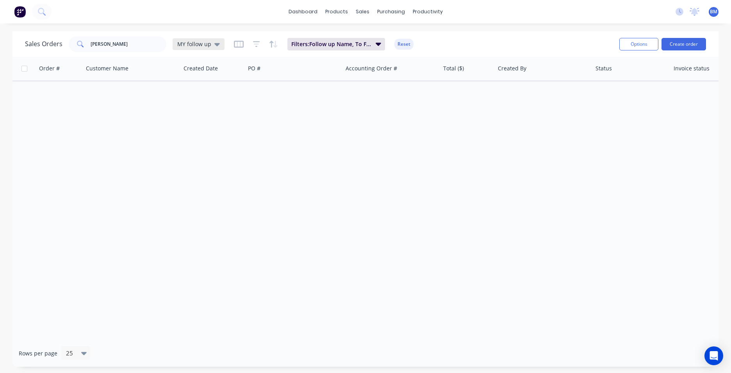
click at [212, 47] on div "MY follow up" at bounding box center [198, 44] width 43 height 7
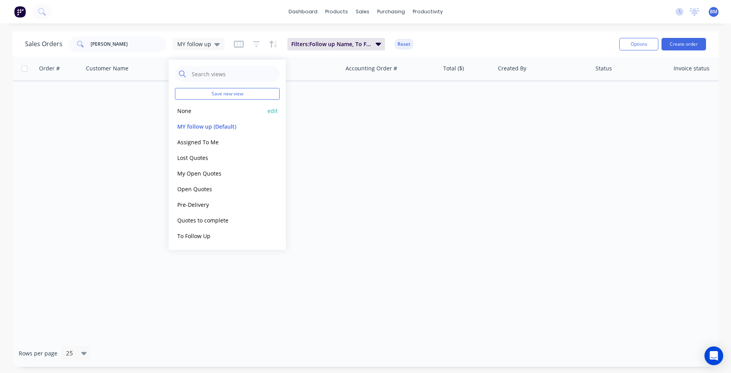
click at [204, 114] on button "None" at bounding box center [219, 110] width 89 height 9
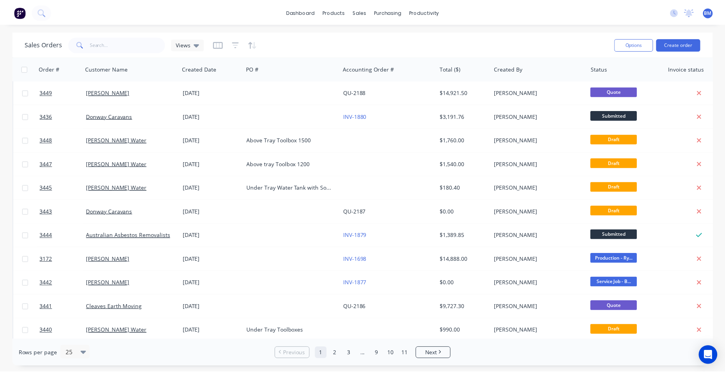
scroll to position [195, 0]
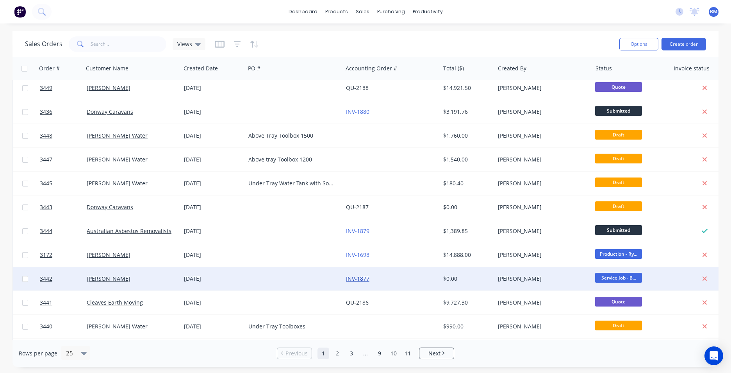
click at [350, 279] on link "INV-1877" at bounding box center [357, 278] width 23 height 7
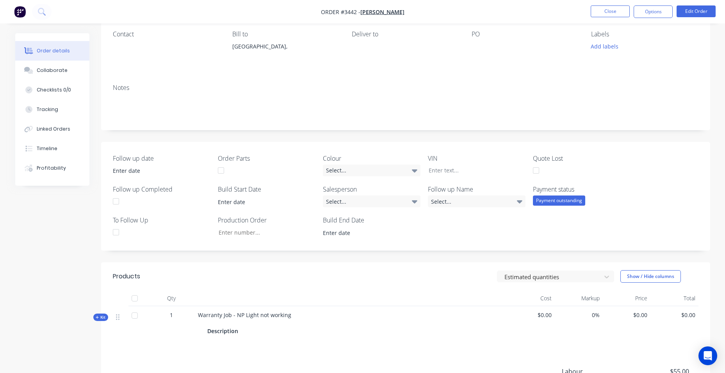
scroll to position [175, 0]
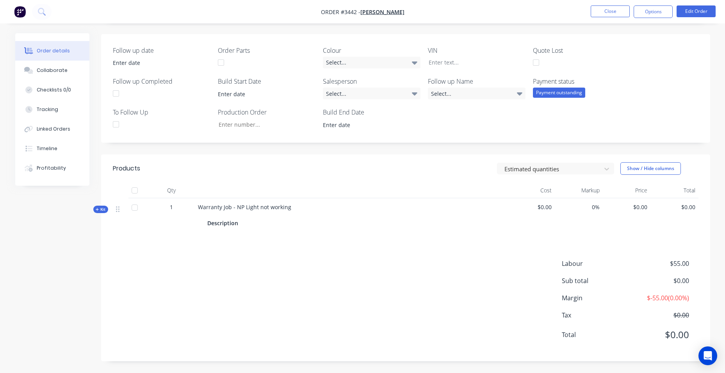
click at [97, 211] on icon "button" at bounding box center [97, 209] width 3 height 3
click at [99, 209] on span "Kit" at bounding box center [101, 209] width 10 height 6
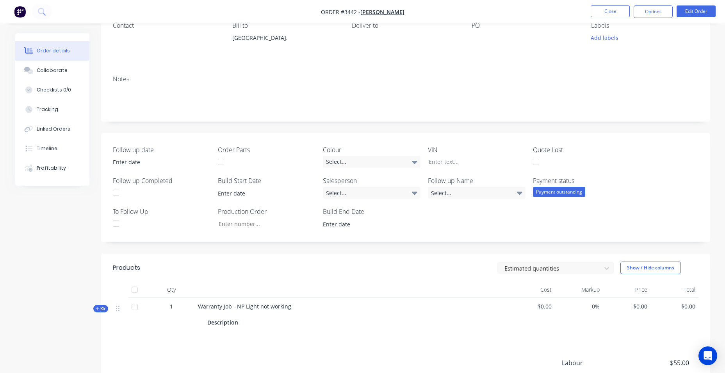
scroll to position [0, 0]
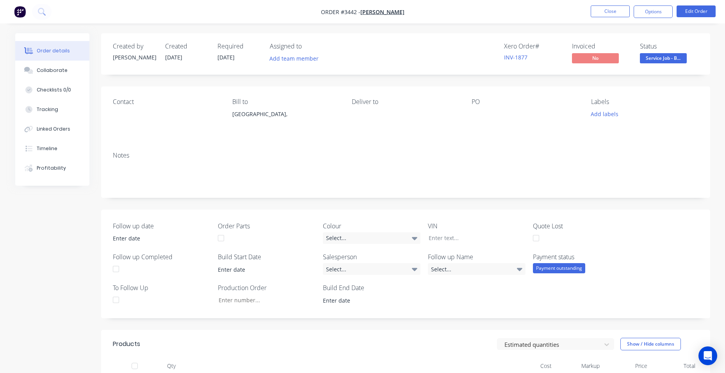
click at [18, 11] on img "button" at bounding box center [20, 12] width 12 height 12
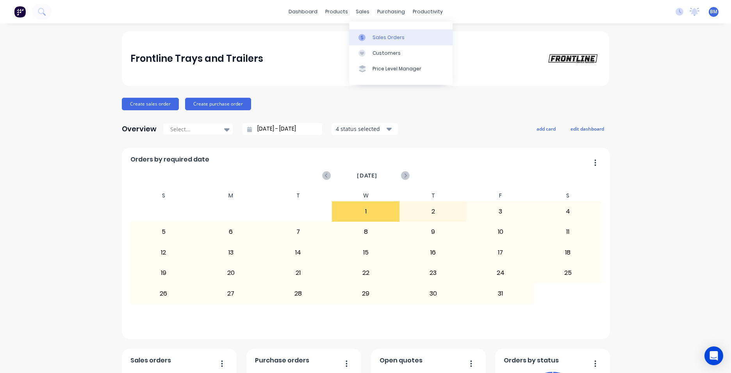
click at [384, 36] on div "Sales Orders" at bounding box center [389, 37] width 32 height 7
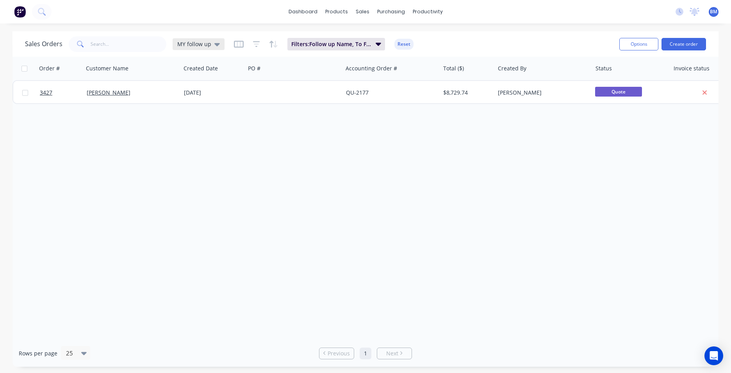
click at [210, 48] on div "MY follow up" at bounding box center [199, 44] width 52 height 12
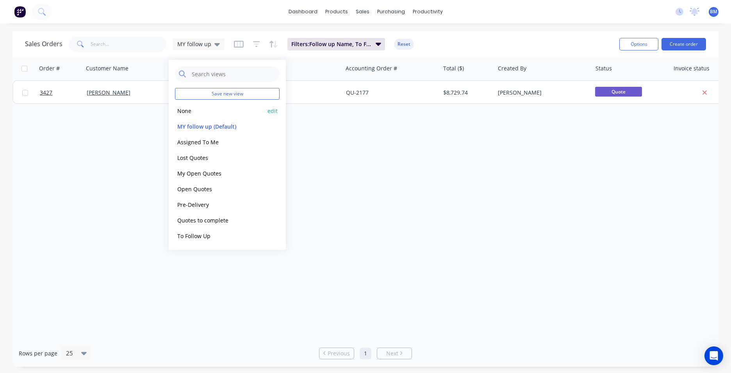
click at [200, 114] on button "None" at bounding box center [219, 110] width 89 height 9
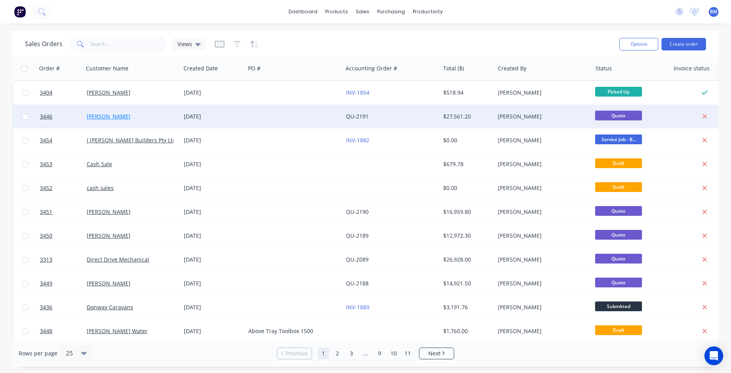
click at [107, 118] on link "Jack Kirkman" at bounding box center [109, 115] width 44 height 7
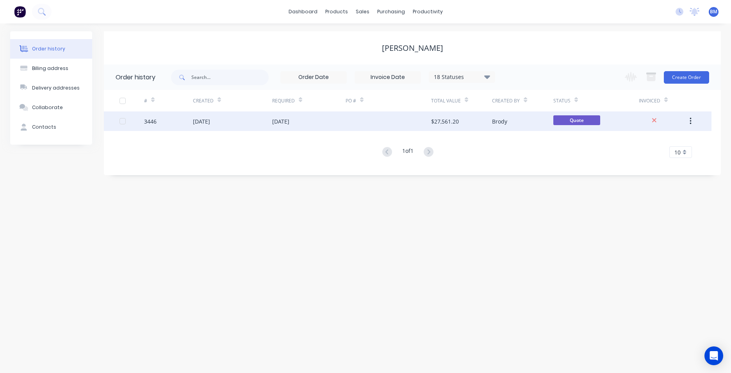
click at [272, 127] on div "01 Oct 2025" at bounding box center [308, 121] width 73 height 20
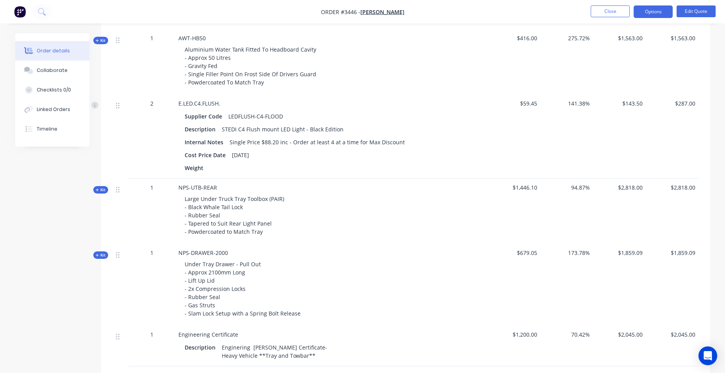
scroll to position [637, 0]
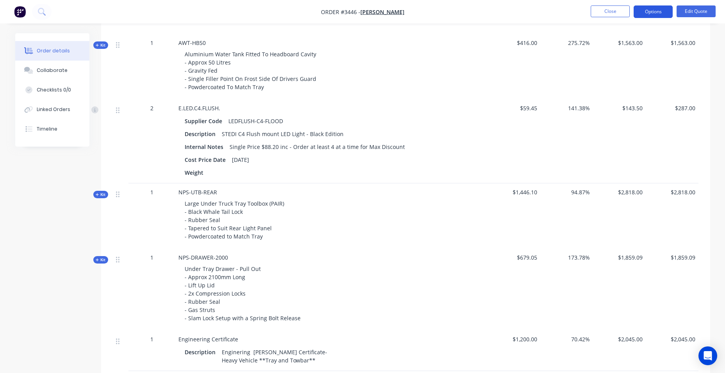
click at [654, 7] on button "Options" at bounding box center [653, 11] width 39 height 12
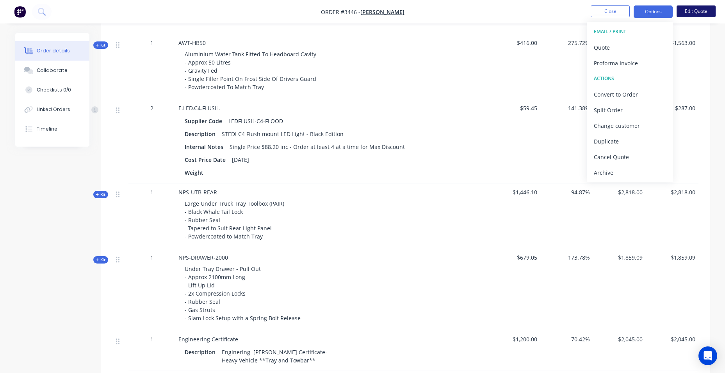
click at [694, 14] on button "Edit Quote" at bounding box center [696, 11] width 39 height 12
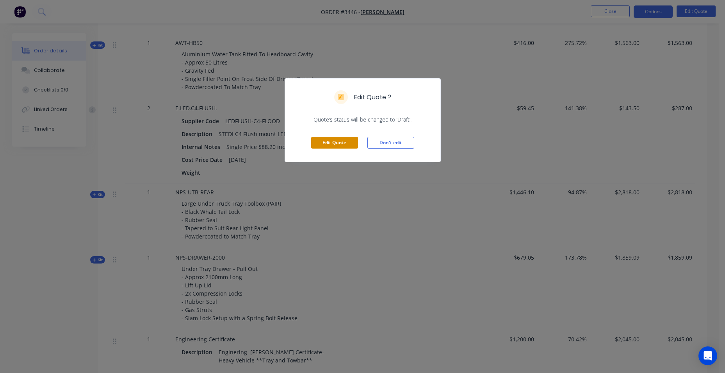
click at [336, 142] on button "Edit Quote" at bounding box center [334, 143] width 47 height 12
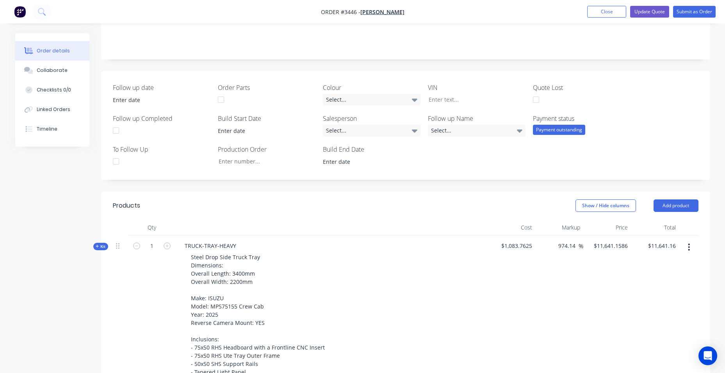
scroll to position [234, 0]
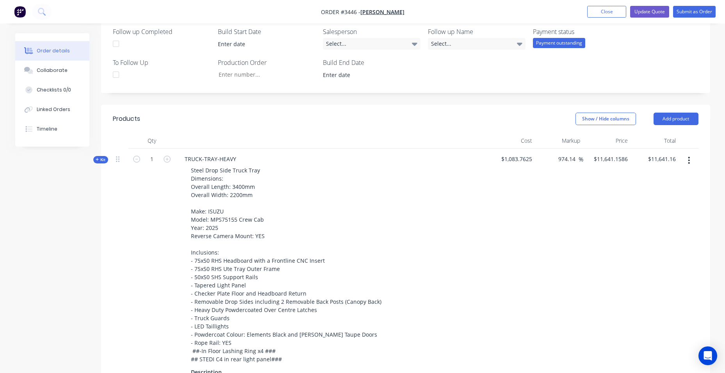
drag, startPoint x: 682, startPoint y: 111, endPoint x: 678, endPoint y: 116, distance: 7.0
click at [683, 112] on button "Add product" at bounding box center [676, 118] width 45 height 12
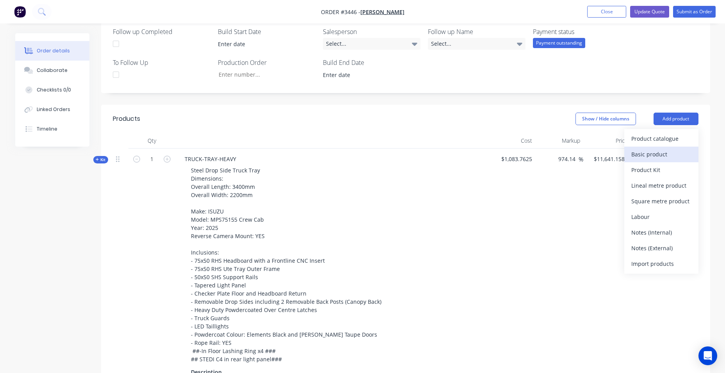
click at [651, 148] on div "Basic product" at bounding box center [662, 153] width 60 height 11
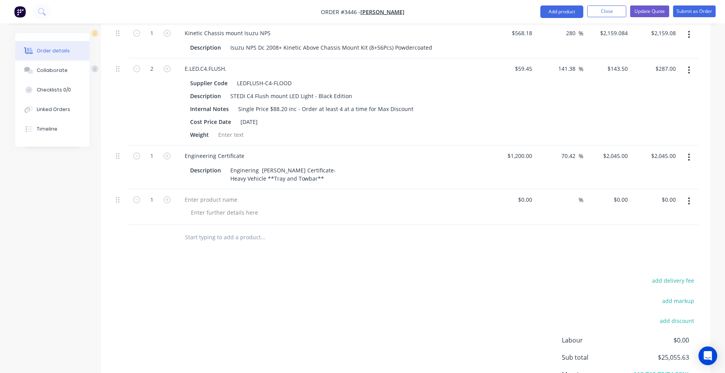
scroll to position [973, 0]
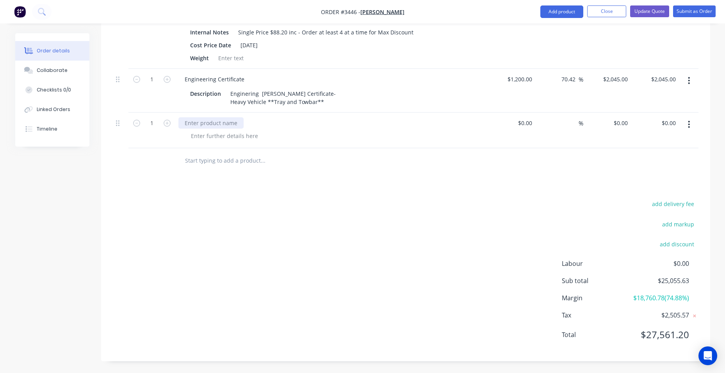
click at [210, 117] on div at bounding box center [210, 122] width 65 height 11
paste div
click at [200, 130] on div at bounding box center [225, 135] width 80 height 11
paste div
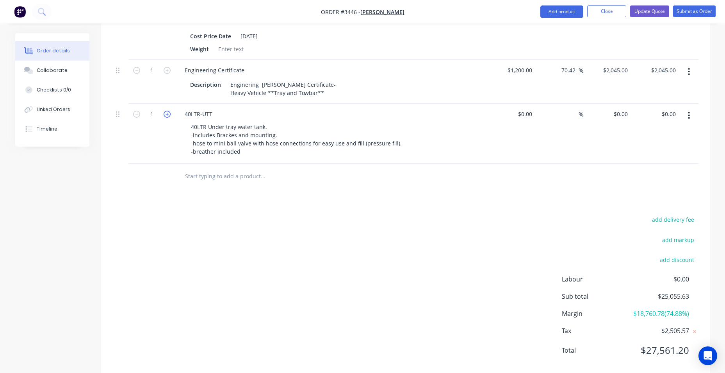
click at [164, 114] on icon "button" at bounding box center [167, 114] width 7 height 7
type input "2"
type input "0.00"
click at [665, 115] on input "0.00" at bounding box center [671, 113] width 15 height 11
type input "$0.00"
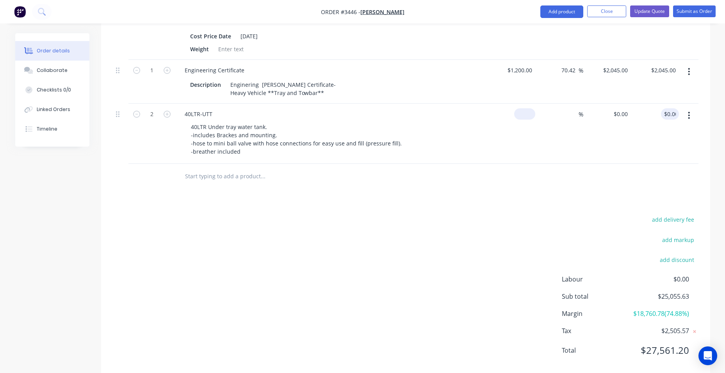
click at [532, 115] on input at bounding box center [527, 113] width 18 height 11
click at [672, 112] on input "$0.00" at bounding box center [670, 113] width 18 height 11
type input "$150.00"
type input "1770"
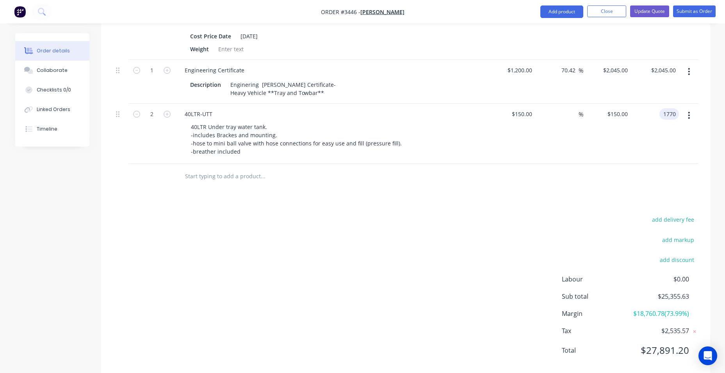
click at [364, 243] on div "add delivery fee add markup add discount Labour $0.00 Sub total $25,355.63 Marg…" at bounding box center [406, 289] width 586 height 151
type input "490"
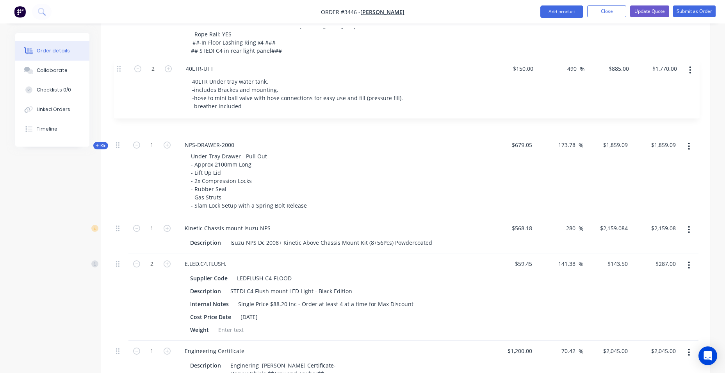
scroll to position [747, 0]
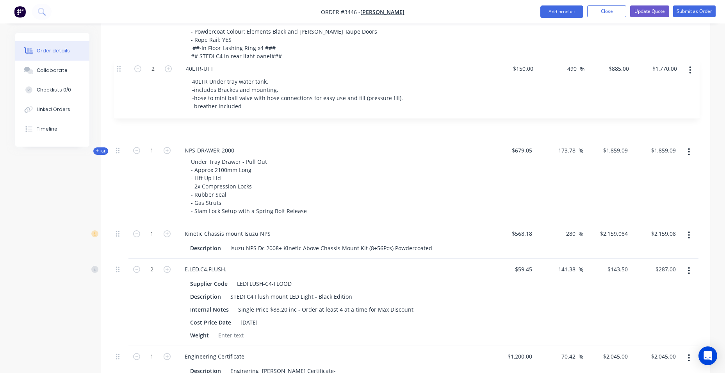
drag, startPoint x: 116, startPoint y: 309, endPoint x: 117, endPoint y: 65, distance: 244.1
click at [117, 65] on div "Kit 1 AWT-HB50 Aluminium Water Tank Fitted To Headboard Cavity - Approx 50 Litr…" at bounding box center [406, 12] width 586 height 753
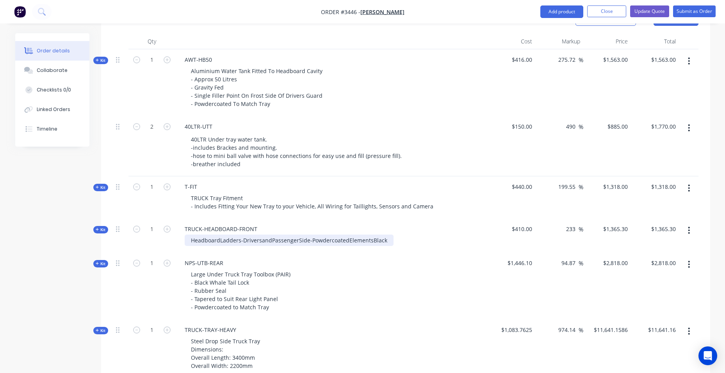
scroll to position [333, 0]
click at [674, 121] on input "1770.00" at bounding box center [665, 126] width 29 height 11
click at [419, 91] on div "Aluminium Water Tank Fitted To Headboard Cavity - Approx 50 Litres - Gravity Fe…" at bounding box center [331, 88] width 306 height 44
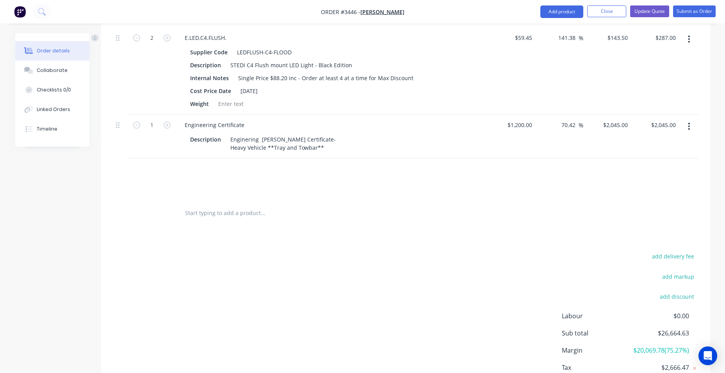
scroll to position [997, 0]
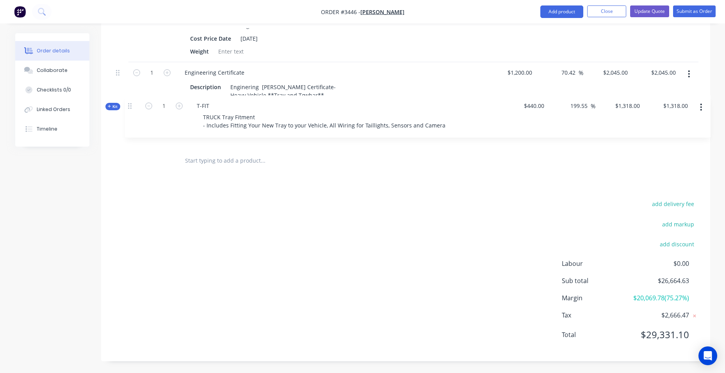
drag, startPoint x: 118, startPoint y: 100, endPoint x: 129, endPoint y: 112, distance: 15.8
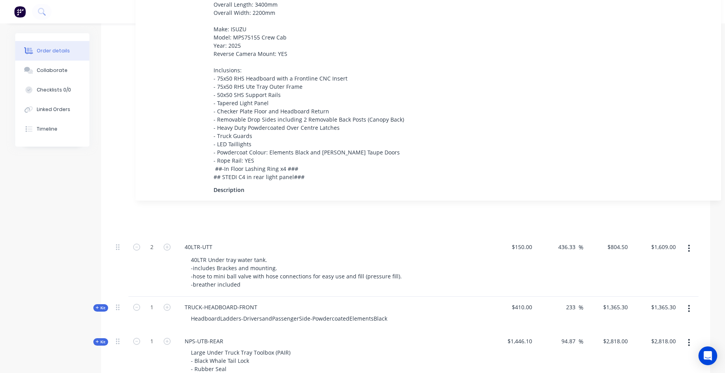
scroll to position [443, 0]
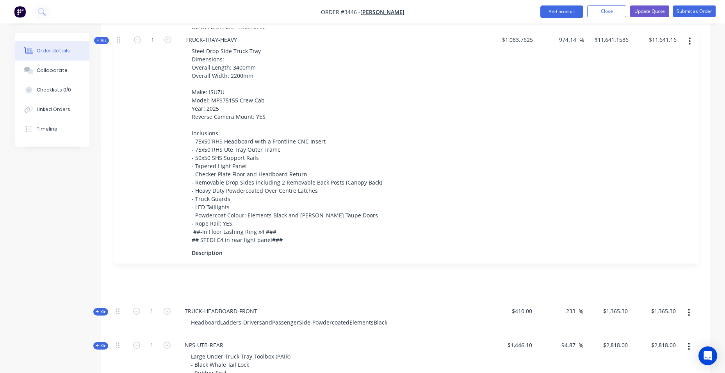
drag, startPoint x: 125, startPoint y: 123, endPoint x: 120, endPoint y: 36, distance: 87.6
click at [120, 36] on div "Kit 1 AWT-HB50 Aluminium Water Tank Fitted To Headboard Cavity - Approx 50 Litr…" at bounding box center [406, 315] width 586 height 753
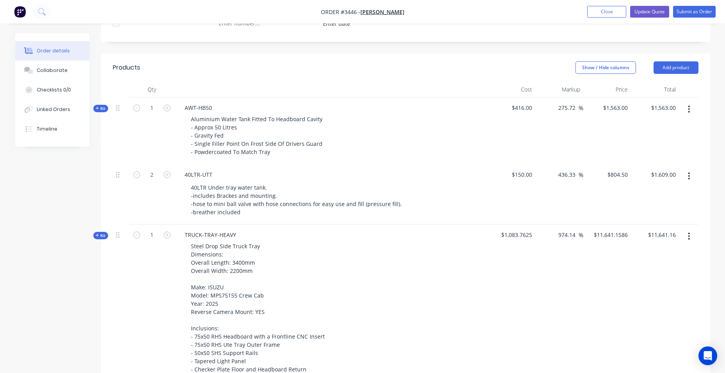
scroll to position [248, 0]
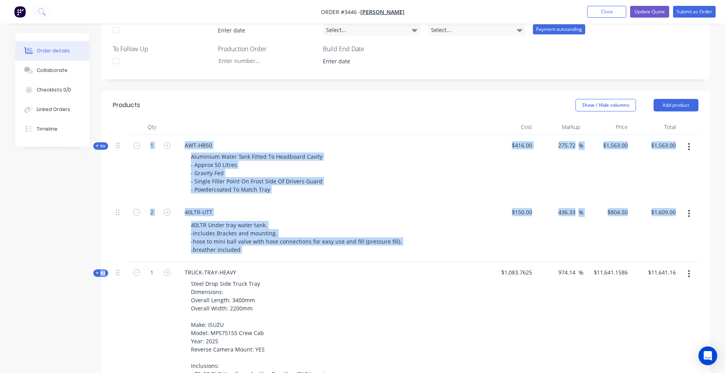
drag, startPoint x: 119, startPoint y: 271, endPoint x: 129, endPoint y: 156, distance: 114.9
click at [118, 268] on div at bounding box center [120, 271] width 9 height 11
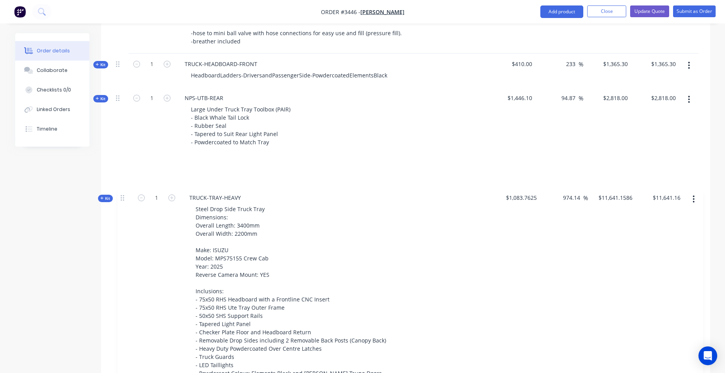
scroll to position [459, 0]
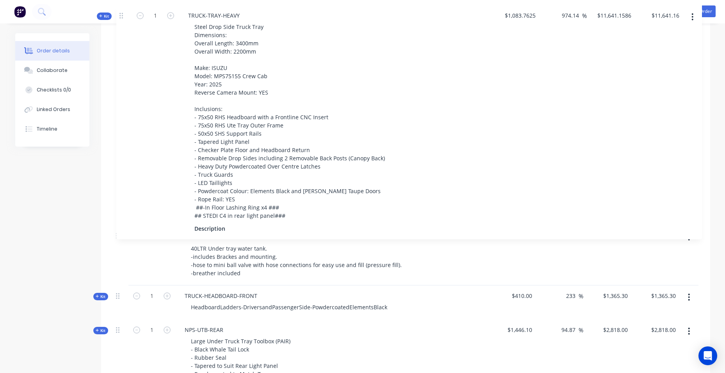
drag, startPoint x: 118, startPoint y: 268, endPoint x: 121, endPoint y: 17, distance: 250.8
click at [121, 17] on div "Order #3446 - Jack Kirkman Add product Close Update Quote Submit as Order Order…" at bounding box center [362, 221] width 725 height 1361
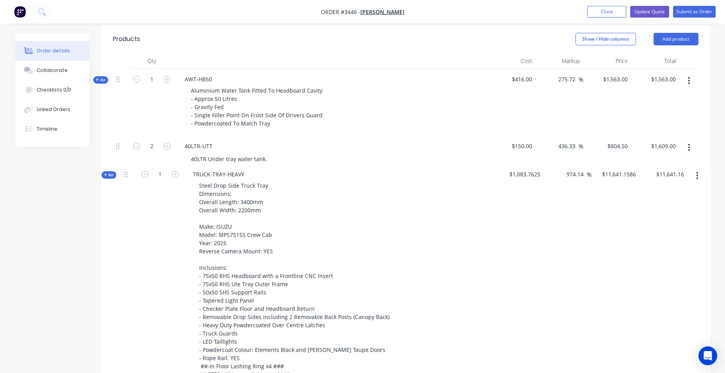
scroll to position [317, 0]
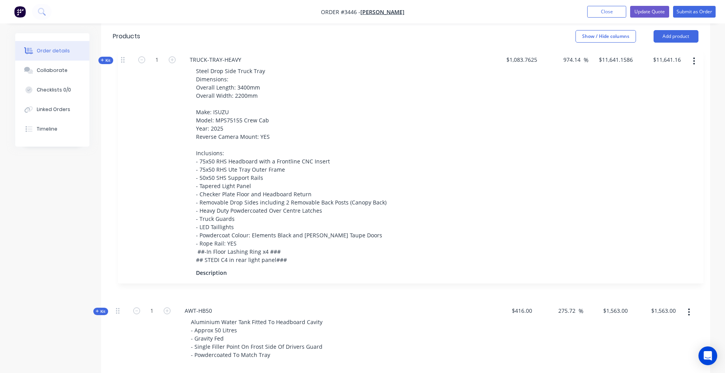
drag, startPoint x: 116, startPoint y: 230, endPoint x: 121, endPoint y: 60, distance: 170.0
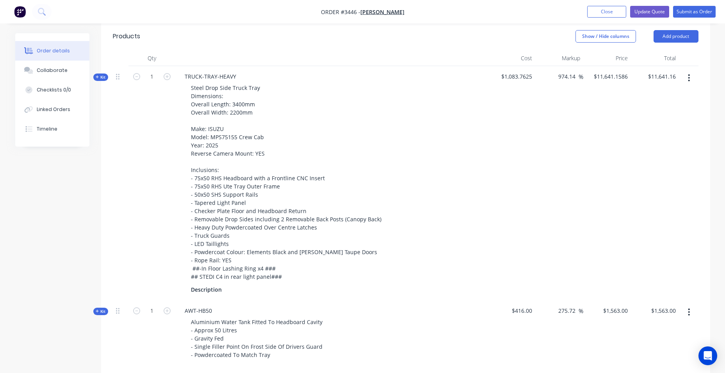
click at [206, 35] on header "Products Show / Hide columns Add product" at bounding box center [405, 36] width 609 height 28
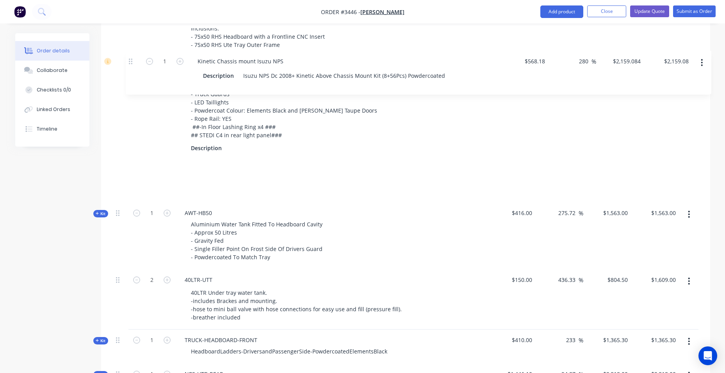
scroll to position [452, 0]
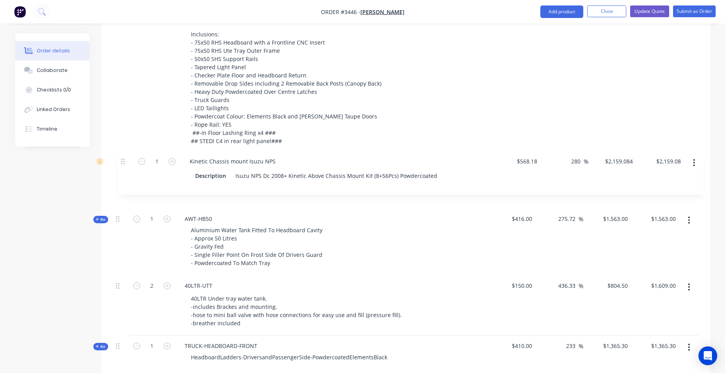
drag, startPoint x: 117, startPoint y: 264, endPoint x: 121, endPoint y: 159, distance: 105.2
click at [121, 159] on div "Kit 1 TRUCK-TRAY-HEAVY Steel Drop Side Truck Tray Dimensions: Overall Length: 3…" at bounding box center [406, 311] width 586 height 762
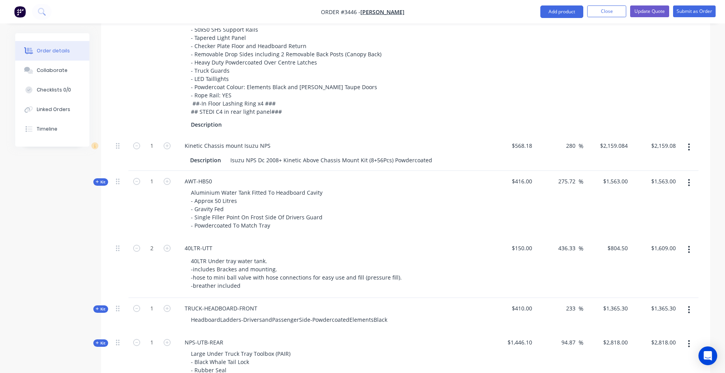
scroll to position [530, 0]
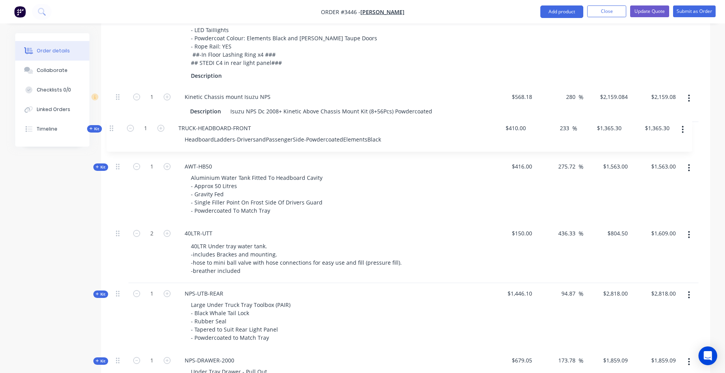
drag, startPoint x: 116, startPoint y: 260, endPoint x: 109, endPoint y: 130, distance: 129.5
click at [110, 127] on div "Qty Cost Markup Price Total Kit 1 TRUCK-TRAY-HEAVY Steel Drop Side Truck Tray D…" at bounding box center [405, 234] width 609 height 794
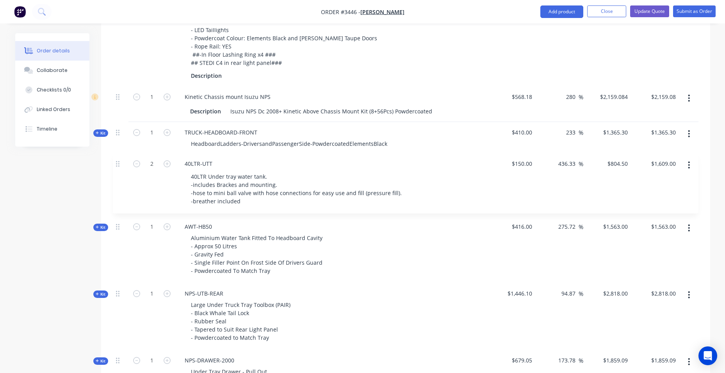
drag, startPoint x: 121, startPoint y: 235, endPoint x: 118, endPoint y: 164, distance: 71.2
click at [118, 164] on div "Kit 1 TRUCK-TRAY-HEAVY Steel Drop Side Truck Tray Dimensions: Overall Length: 3…" at bounding box center [406, 228] width 586 height 753
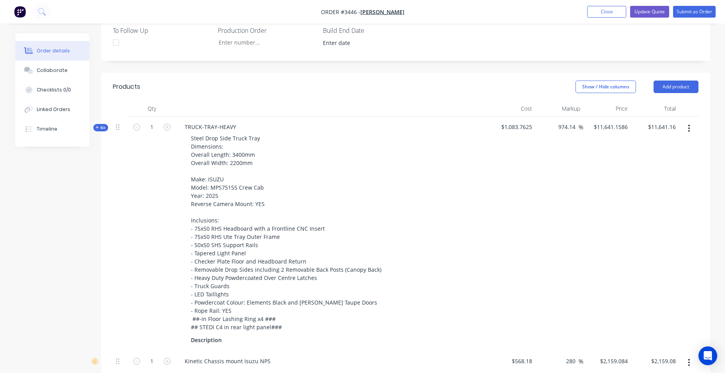
scroll to position [294, 0]
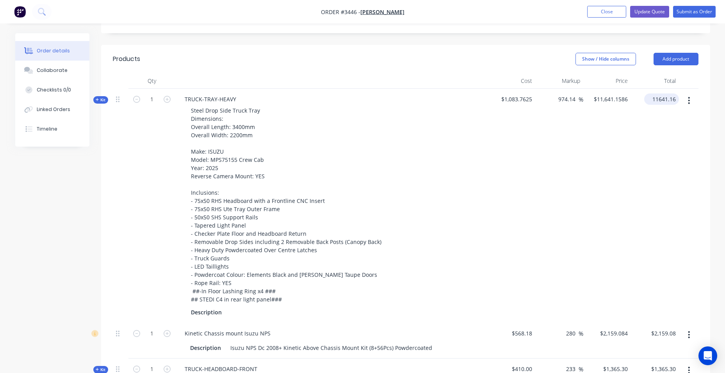
click at [676, 93] on input "11641.16" at bounding box center [664, 98] width 32 height 11
click at [656, 166] on div "10900 10900" at bounding box center [655, 206] width 48 height 234
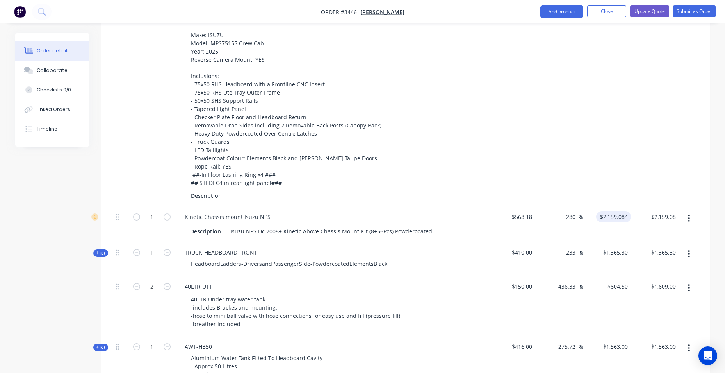
scroll to position [411, 0]
click at [678, 210] on input "2159.08" at bounding box center [665, 215] width 29 height 11
click at [685, 184] on div at bounding box center [689, 88] width 20 height 234
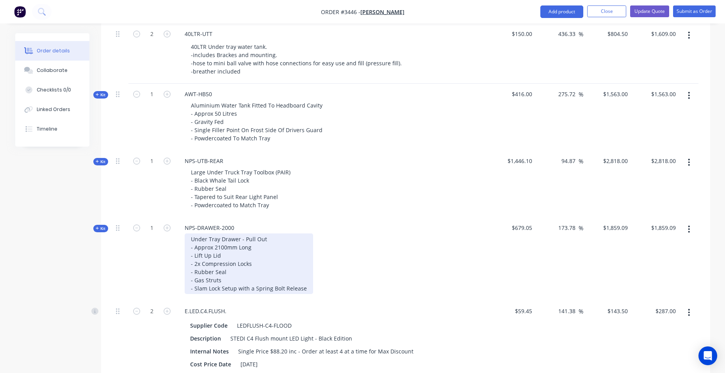
scroll to position [607, 0]
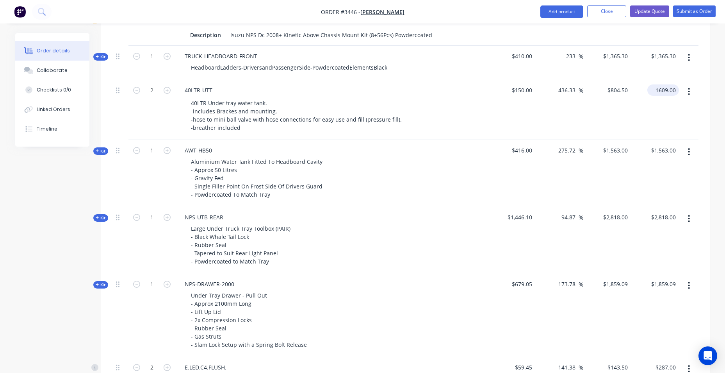
click at [663, 93] on input "1609.00" at bounding box center [665, 89] width 29 height 11
click at [646, 144] on div "$1,563.00 $1,563.00" at bounding box center [655, 173] width 48 height 67
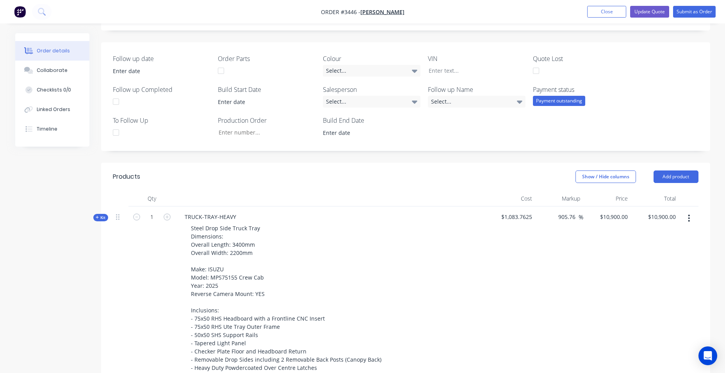
scroll to position [177, 0]
click at [668, 211] on input "10900.00" at bounding box center [665, 216] width 27 height 11
click at [663, 211] on input "10900.00" at bounding box center [665, 216] width 27 height 11
click at [664, 211] on input "10900.00" at bounding box center [665, 216] width 27 height 11
click at [638, 249] on div "10900.00 10900.00" at bounding box center [655, 323] width 48 height 234
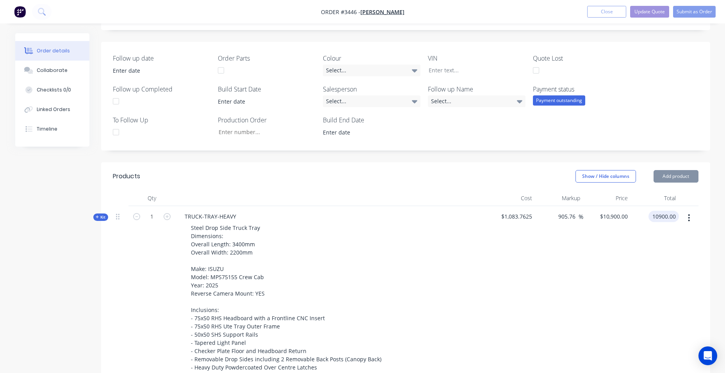
click at [664, 211] on input "10900.00" at bounding box center [665, 216] width 27 height 11
click at [402, 170] on div "Show / Hide columns Add product" at bounding box center [467, 176] width 461 height 12
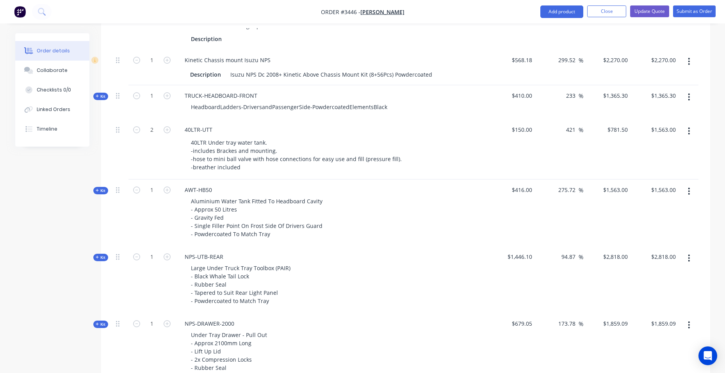
scroll to position [568, 0]
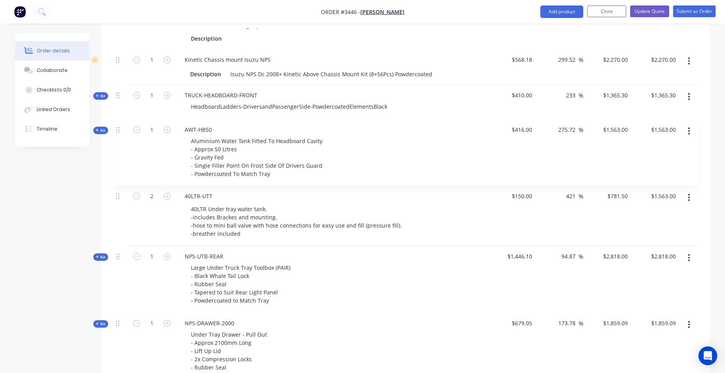
drag, startPoint x: 116, startPoint y: 192, endPoint x: 116, endPoint y: 129, distance: 62.9
click at [116, 129] on div "Kit 1 TRUCK-TRAY-HEAVY Steel Drop Side Truck Tray Dimensions: Overall Length: 3…" at bounding box center [406, 191] width 586 height 753
click at [211, 129] on div "AWT-HB50" at bounding box center [198, 128] width 40 height 11
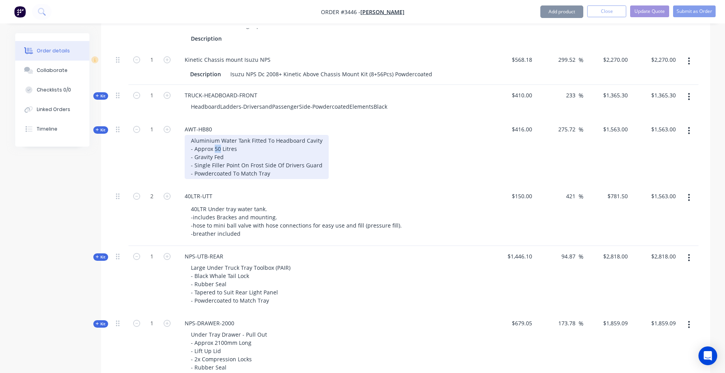
drag, startPoint x: 220, startPoint y: 146, endPoint x: 214, endPoint y: 146, distance: 5.9
click at [214, 146] on div "Aluminium Water Tank Fitted To Headboard Cavity - Approx 50 Litres - Gravity Fe…" at bounding box center [257, 157] width 144 height 44
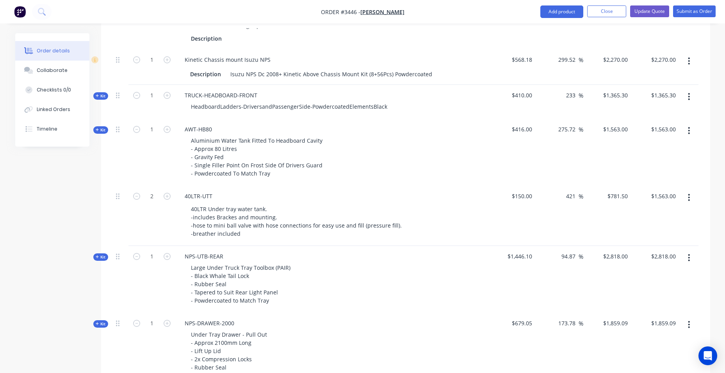
click at [446, 171] on div "Aluminium Water Tank Fitted To Headboard Cavity - Approx 80 Litres - Gravity Fe…" at bounding box center [331, 157] width 306 height 44
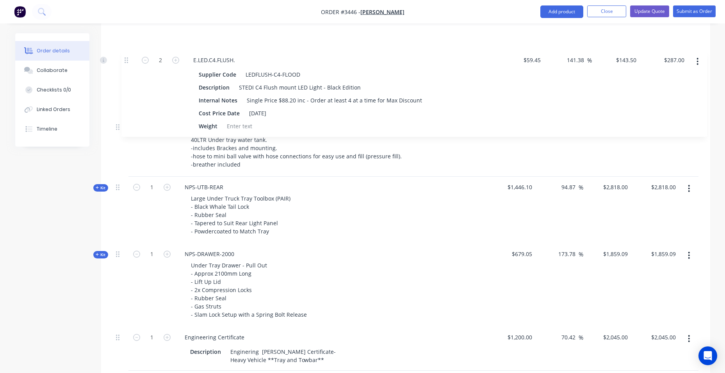
scroll to position [723, 0]
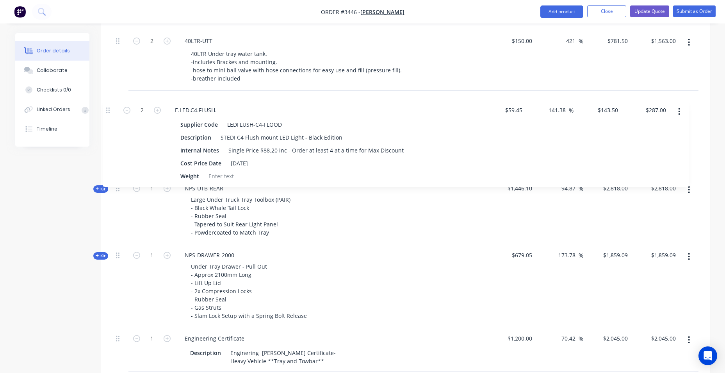
drag, startPoint x: 119, startPoint y: 253, endPoint x: 109, endPoint y: 109, distance: 144.5
click at [109, 109] on div "Qty Cost Markup Price Total Kit 1 TRUCK-TRAY-HEAVY Steel Drop Side Truck Tray D…" at bounding box center [405, 42] width 609 height 794
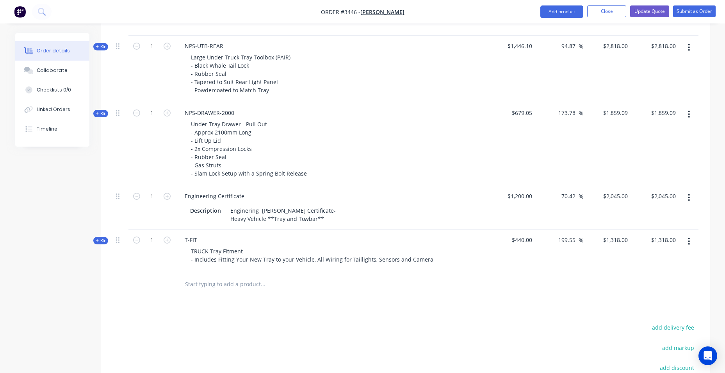
scroll to position [997, 0]
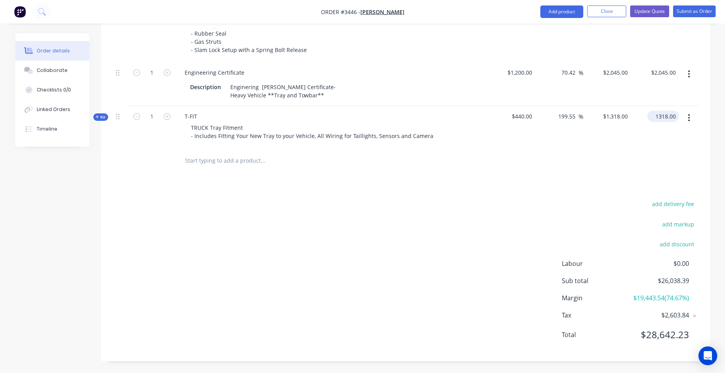
click at [668, 111] on input "1318.00" at bounding box center [665, 116] width 29 height 11
click at [381, 250] on div "add delivery fee add markup add discount Labour $0.00 Sub total $26,038.39 Marg…" at bounding box center [406, 273] width 586 height 151
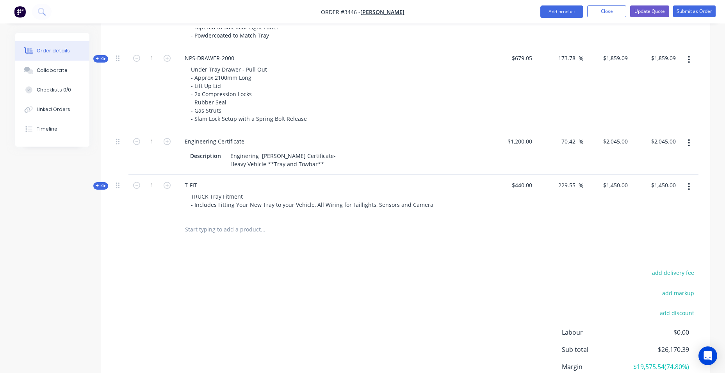
scroll to position [919, 0]
click at [667, 142] on input "2045.00" at bounding box center [665, 141] width 29 height 11
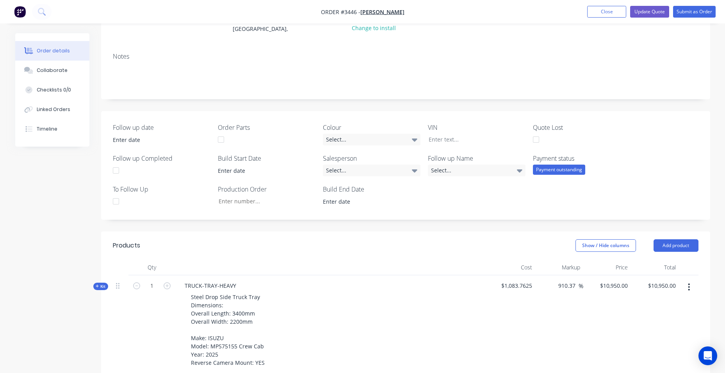
scroll to position [294, 0]
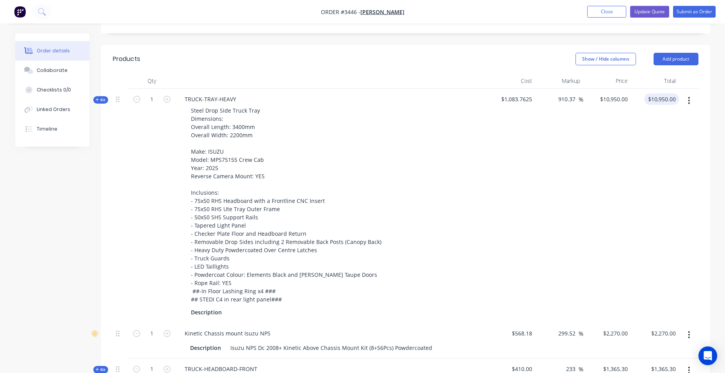
drag, startPoint x: 660, startPoint y: 87, endPoint x: 674, endPoint y: 89, distance: 14.3
click at [664, 93] on input "$10,950.00" at bounding box center [664, 98] width 32 height 11
click at [674, 93] on input "10950.00" at bounding box center [665, 98] width 27 height 11
click at [664, 93] on input "10950.00" at bounding box center [665, 98] width 27 height 11
click at [580, 188] on div "905.76 910.37 %" at bounding box center [559, 206] width 48 height 234
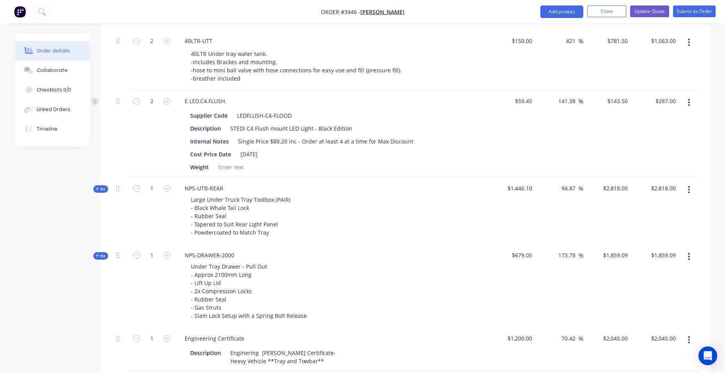
scroll to position [841, 0]
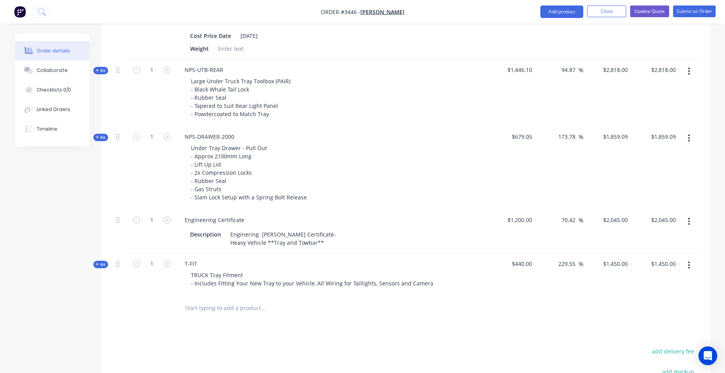
click at [237, 308] on input "text" at bounding box center [263, 308] width 156 height 16
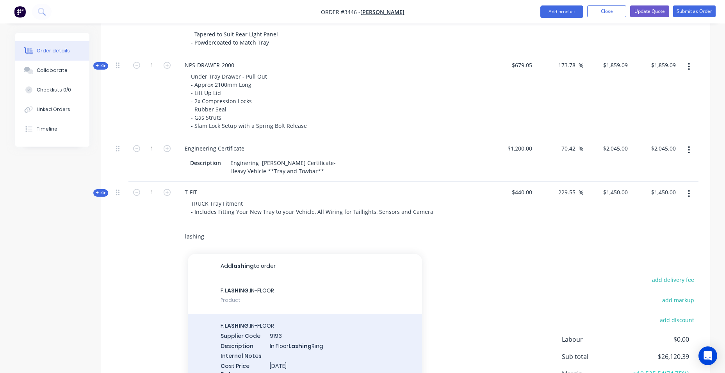
scroll to position [919, 0]
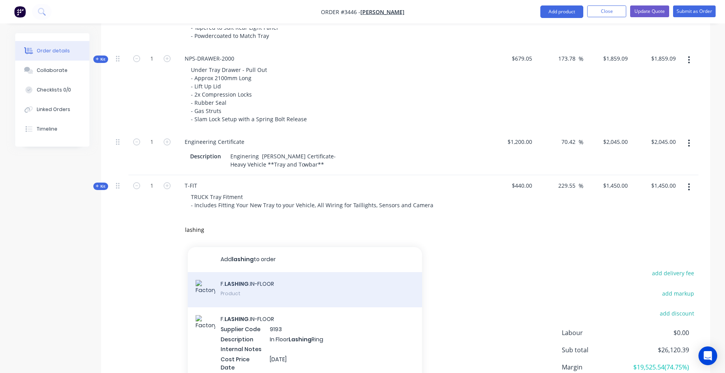
click at [250, 288] on div "F. LASHING .IN-FLOOR Product" at bounding box center [305, 289] width 234 height 35
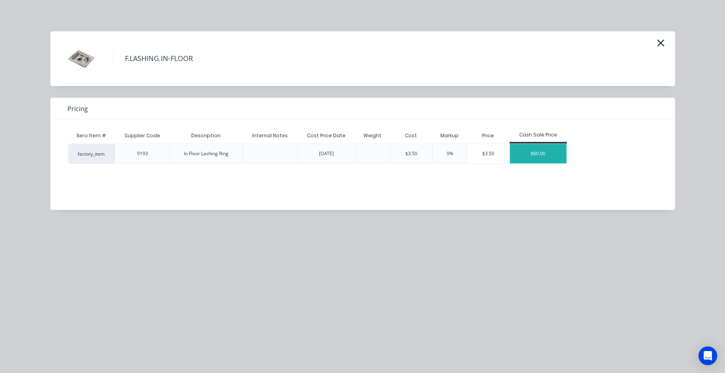
click at [549, 156] on div "$60.00" at bounding box center [538, 154] width 57 height 20
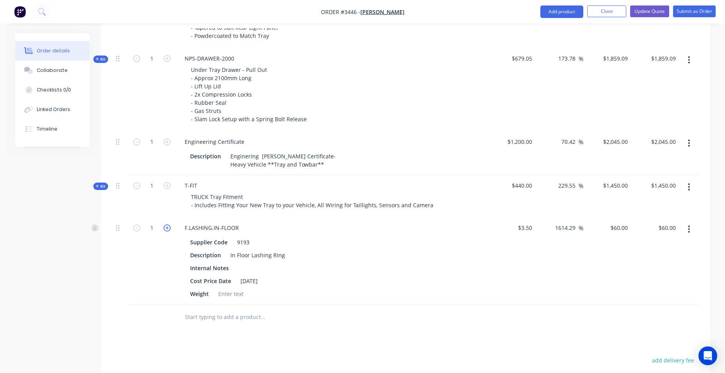
click at [167, 229] on icon "button" at bounding box center [167, 227] width 7 height 7
click at [136, 228] on icon "button" at bounding box center [136, 227] width 7 height 7
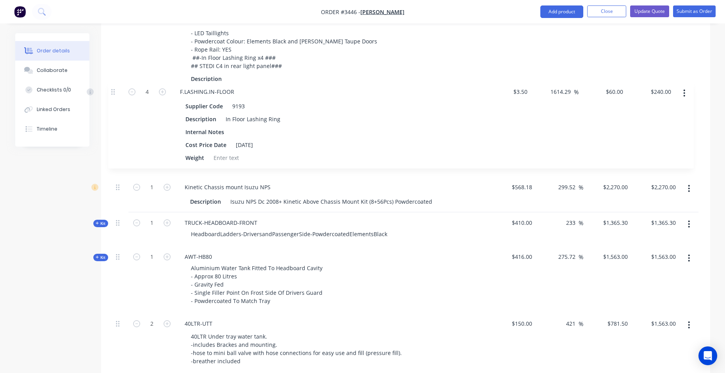
scroll to position [519, 0]
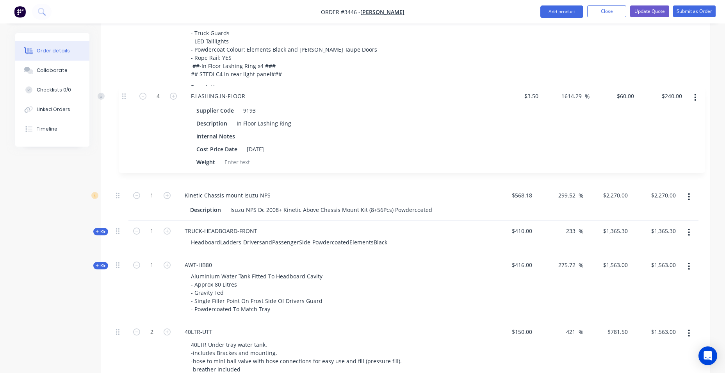
drag, startPoint x: 120, startPoint y: 230, endPoint x: 127, endPoint y: 94, distance: 136.9
click at [127, 94] on div "Kit 1 TRUCK-TRAY-HEAVY Steel Drop Side Truck Tray Dimensions: Overall Length: 3…" at bounding box center [406, 284] width 586 height 841
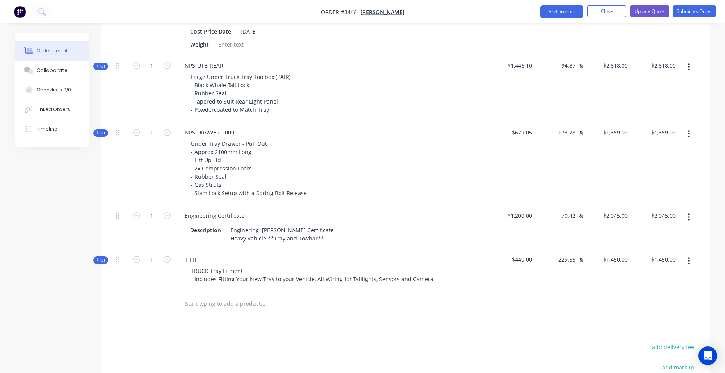
scroll to position [1084, 0]
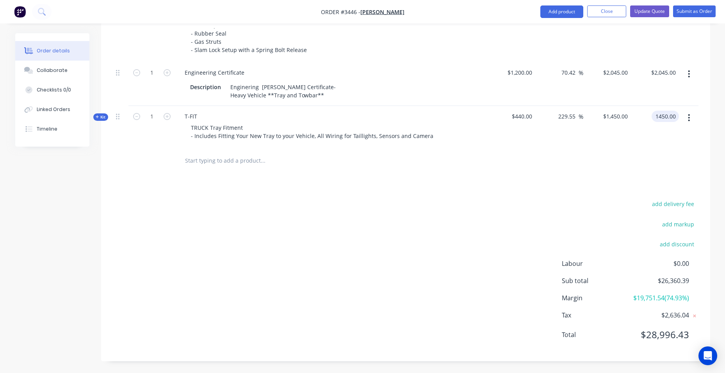
click at [664, 111] on input "1450.00" at bounding box center [667, 116] width 24 height 11
click at [661, 111] on input "1450.00" at bounding box center [665, 116] width 29 height 11
click at [286, 235] on div "add delivery fee add markup add discount Labour $0.00 Sub total $26,360.39 Marg…" at bounding box center [406, 273] width 586 height 151
click at [646, 11] on button "Update Quote" at bounding box center [649, 11] width 39 height 12
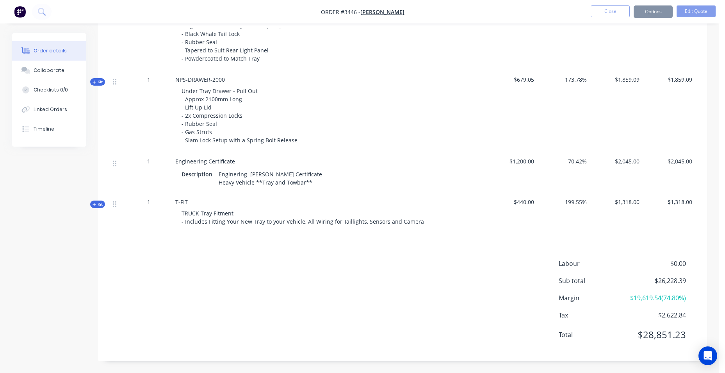
scroll to position [0, 0]
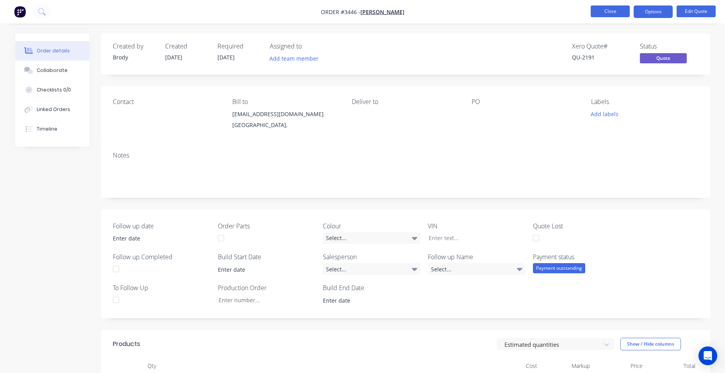
click at [616, 17] on button "Close" at bounding box center [610, 11] width 39 height 12
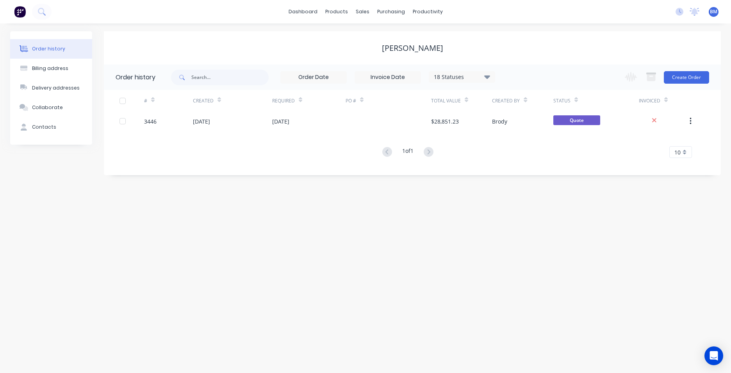
drag, startPoint x: 327, startPoint y: 264, endPoint x: 330, endPoint y: 260, distance: 5.6
click at [331, 262] on div "Order history Billing address Delivery addresses Collaborate Contacts Jack Kirk…" at bounding box center [365, 197] width 731 height 349
click at [300, 12] on link "dashboard" at bounding box center [303, 12] width 37 height 12
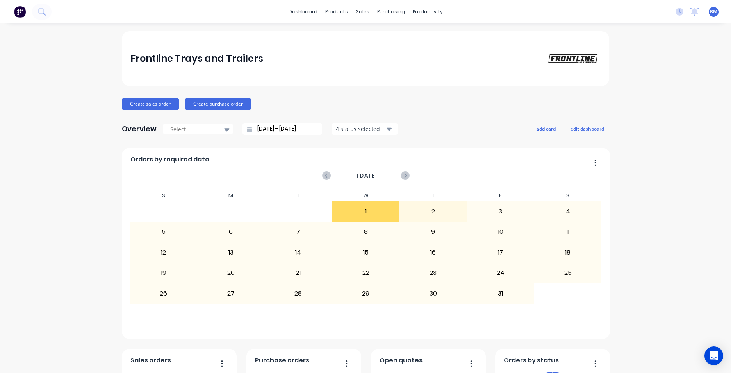
click at [368, 52] on div at bounding box center [365, 53] width 12 height 7
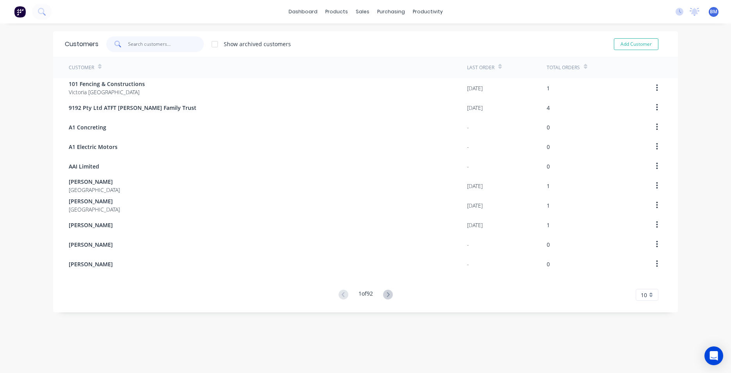
click at [155, 42] on input "text" at bounding box center [166, 44] width 76 height 16
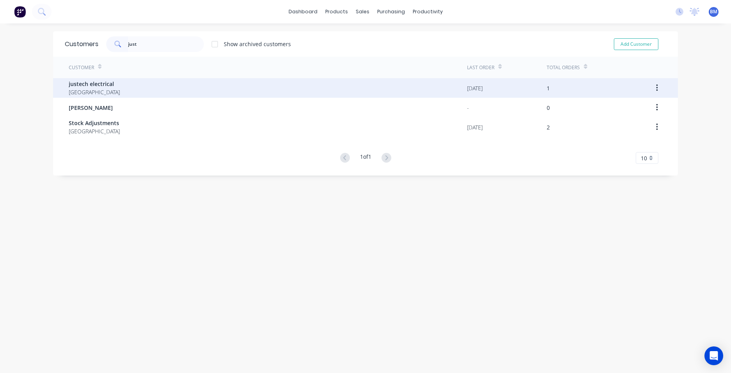
click at [134, 81] on div "justech electrical Australia" at bounding box center [268, 88] width 398 height 20
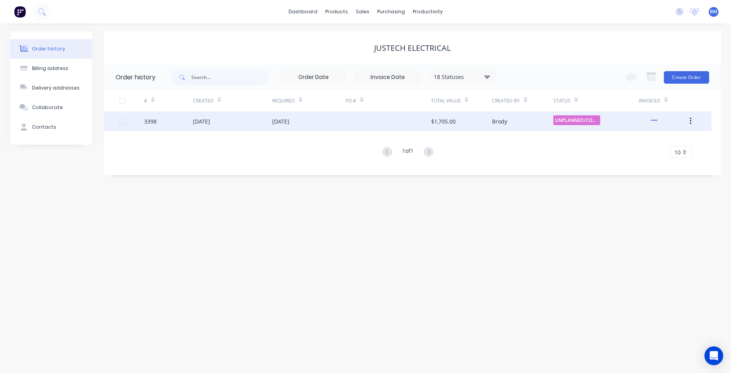
click at [252, 123] on div "16 Sep 2025" at bounding box center [232, 121] width 79 height 20
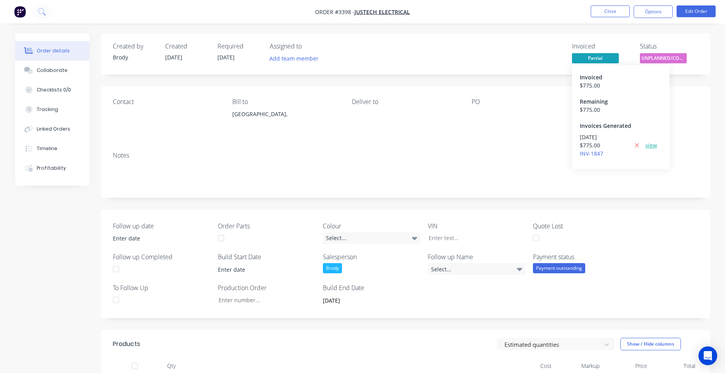
click at [650, 146] on link "view" at bounding box center [652, 145] width 12 height 8
click at [41, 13] on icon at bounding box center [41, 11] width 7 height 7
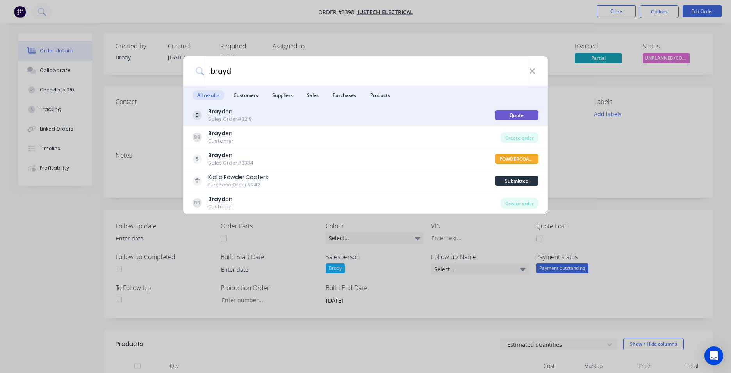
click at [265, 121] on div "Brayd on Sales Order #3219" at bounding box center [344, 114] width 302 height 15
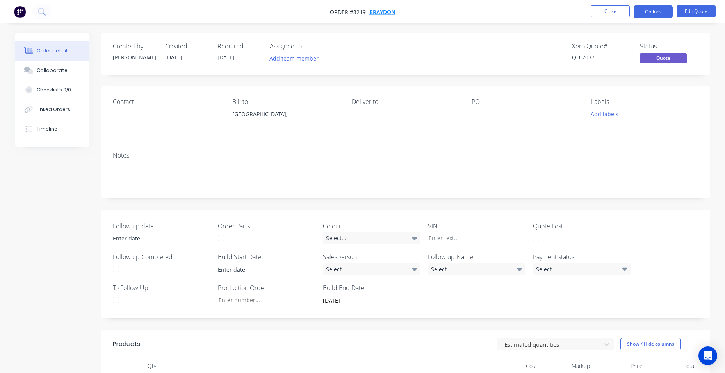
click at [384, 13] on span "Braydon" at bounding box center [382, 11] width 26 height 7
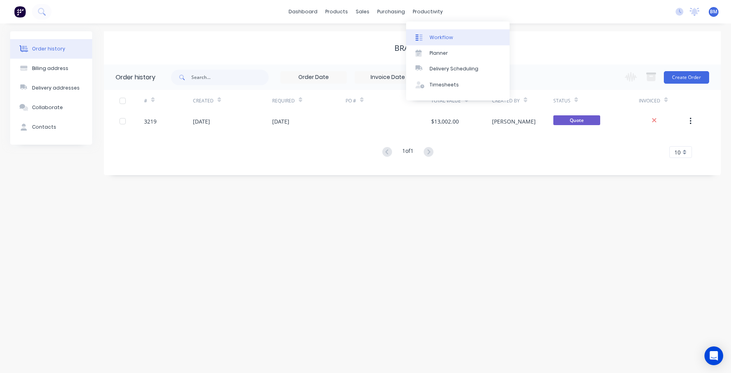
click at [440, 34] on div "Workflow" at bounding box center [441, 37] width 23 height 7
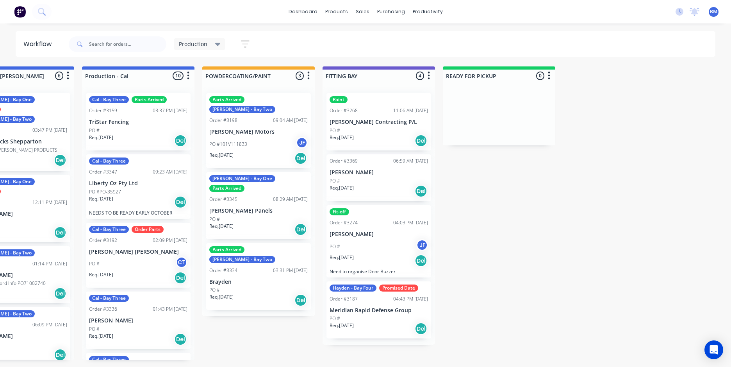
scroll to position [0, 295]
click at [246, 286] on div "PO #" at bounding box center [259, 289] width 98 height 7
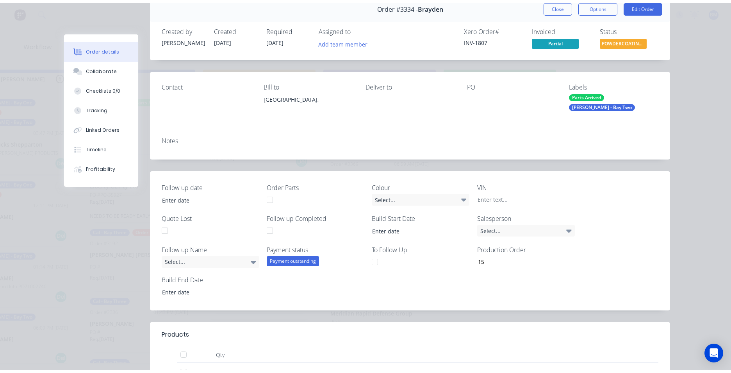
scroll to position [0, 0]
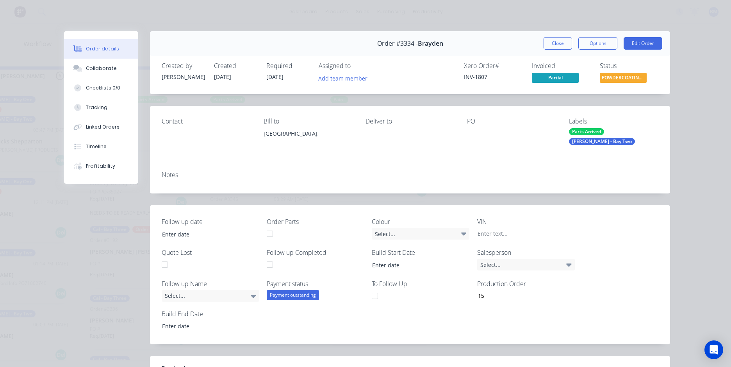
drag, startPoint x: 391, startPoint y: 42, endPoint x: 399, endPoint y: 42, distance: 8.6
click at [391, 42] on span "Order #3334 -" at bounding box center [397, 43] width 41 height 7
click at [104, 42] on button "Order details" at bounding box center [101, 49] width 74 height 20
click at [583, 44] on button "Options" at bounding box center [597, 43] width 39 height 12
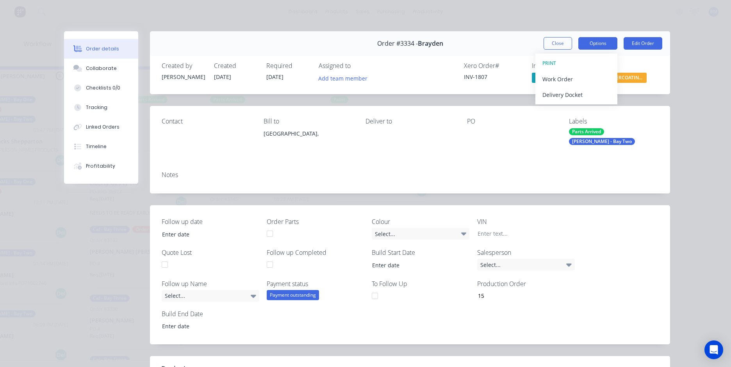
click at [584, 44] on button "Options" at bounding box center [597, 43] width 39 height 12
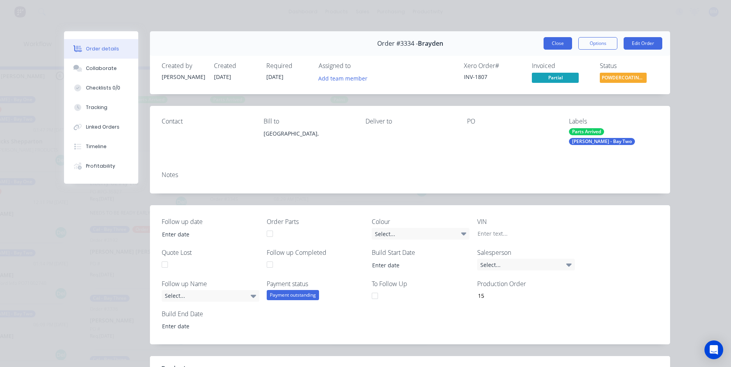
click at [557, 45] on button "Close" at bounding box center [558, 43] width 29 height 12
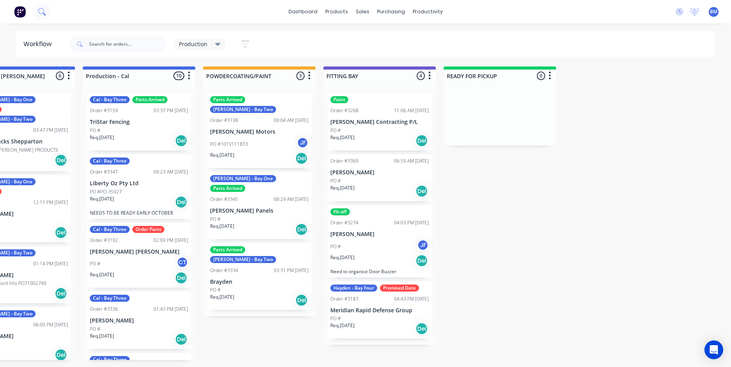
click at [40, 12] on icon at bounding box center [41, 11] width 7 height 7
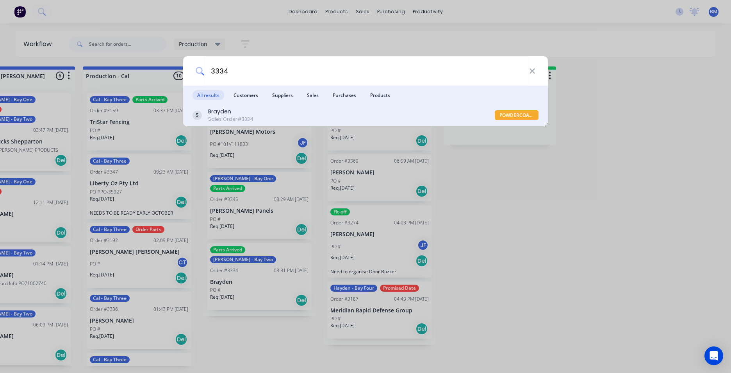
click at [231, 116] on div "Sales Order #3334" at bounding box center [230, 119] width 45 height 7
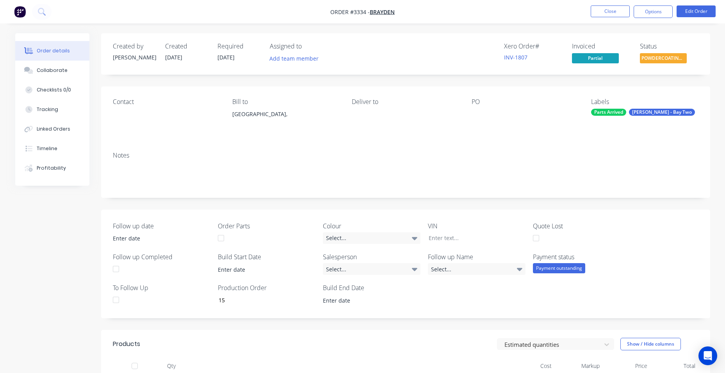
click at [474, 18] on nav "Order #3334 - Brayden Close Options Edit Order" at bounding box center [362, 11] width 725 height 23
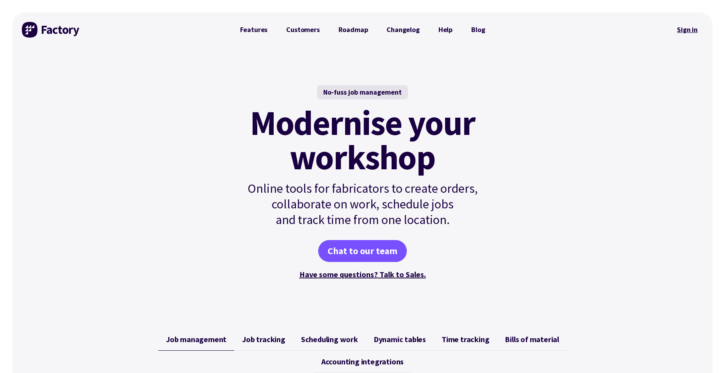
click at [682, 25] on link "Sign in" at bounding box center [688, 30] width 32 height 18
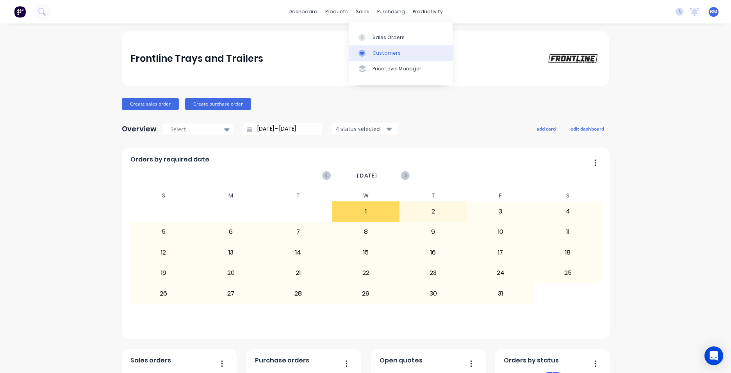
click at [391, 55] on div "Customers" at bounding box center [387, 53] width 28 height 7
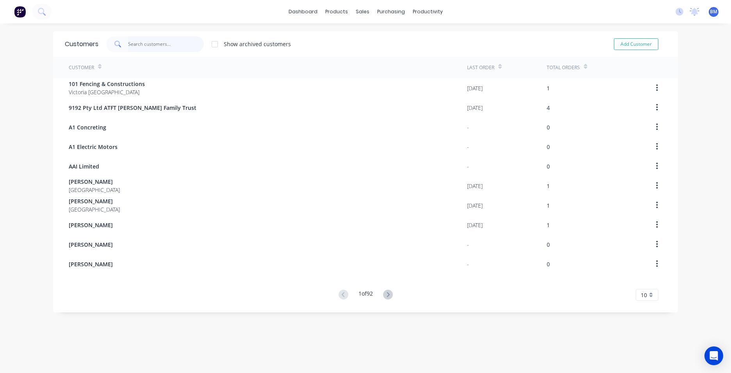
click at [184, 45] on input "text" at bounding box center [166, 44] width 76 height 16
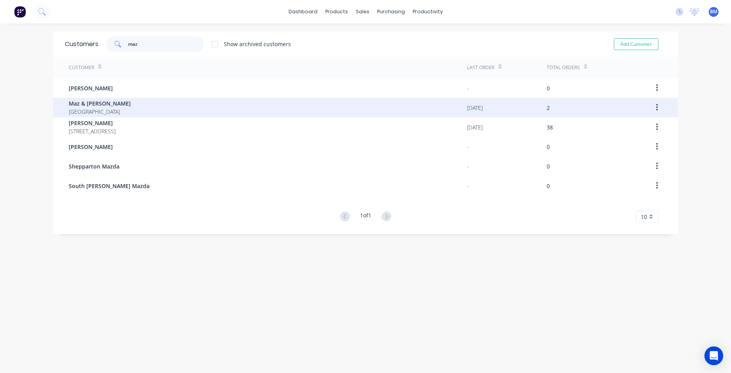
type input "maz"
click at [136, 105] on div "Maz & [PERSON_NAME] [GEOGRAPHIC_DATA]" at bounding box center [268, 108] width 398 height 20
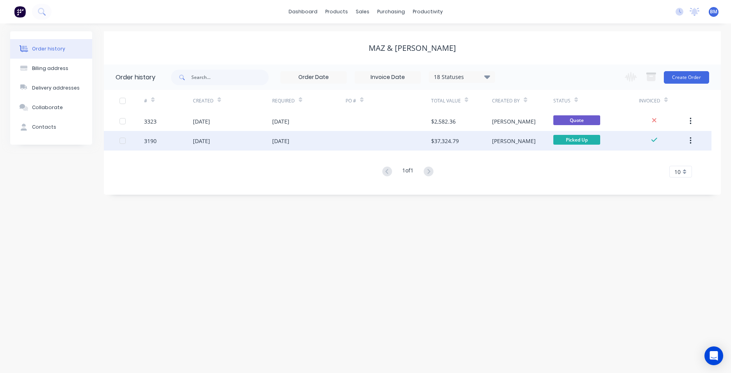
click at [289, 141] on div "[DATE]" at bounding box center [280, 141] width 17 height 8
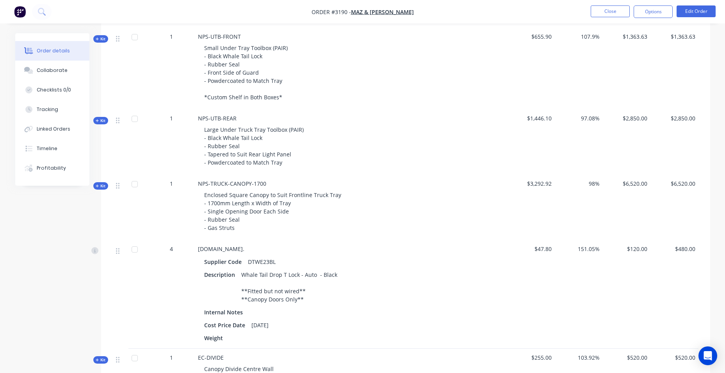
scroll to position [441, 0]
